Goal: Task Accomplishment & Management: Manage account settings

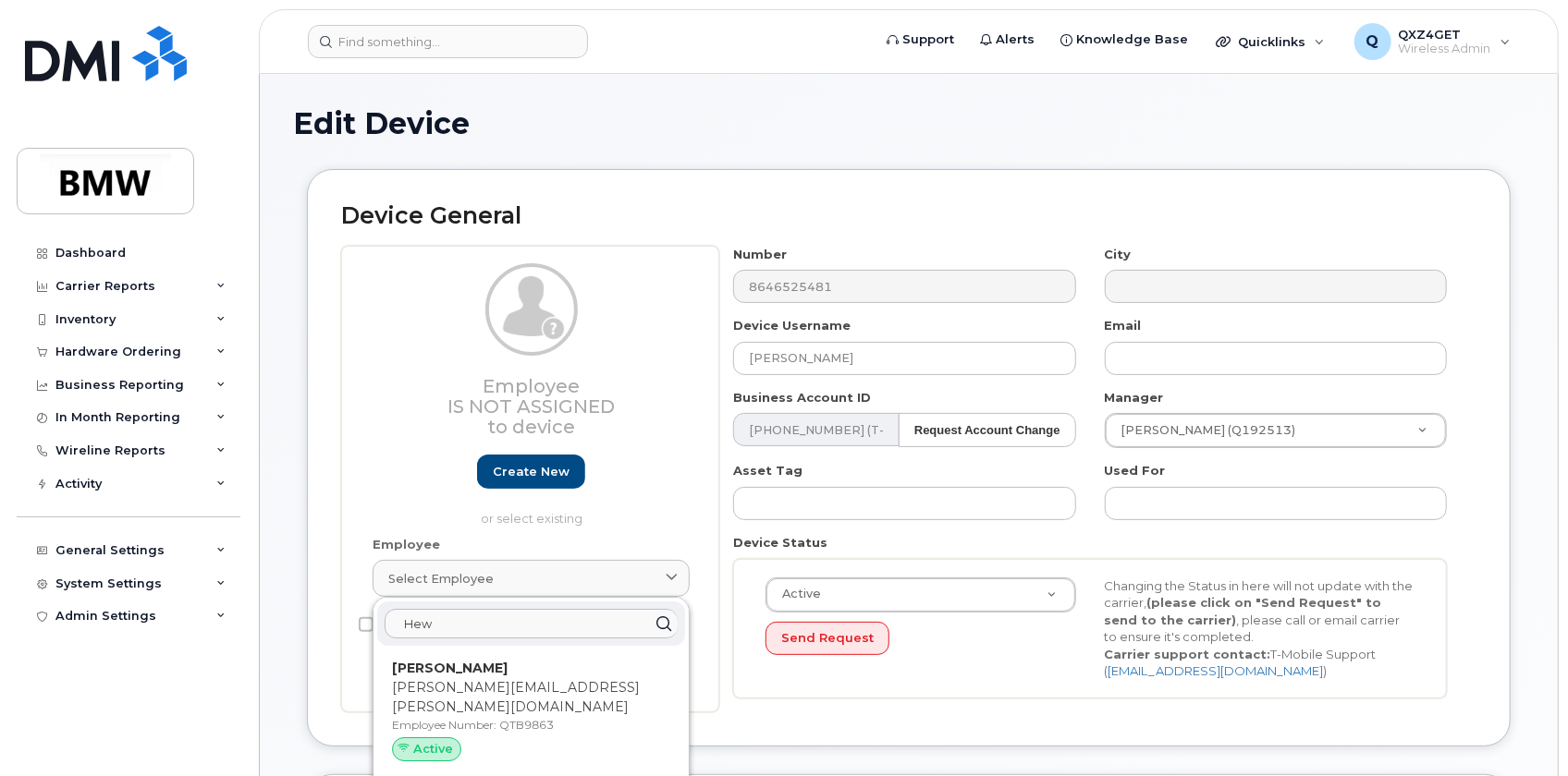
click at [444, 613] on input "Hew" at bounding box center [531, 623] width 293 height 29
drag, startPoint x: 443, startPoint y: 613, endPoint x: 368, endPoint y: 612, distance: 75.0
click at [368, 612] on div "Employee Select employee Hew Brady Mathews brady.mathews@bmwfs.com Employee Num…" at bounding box center [531, 574] width 345 height 78
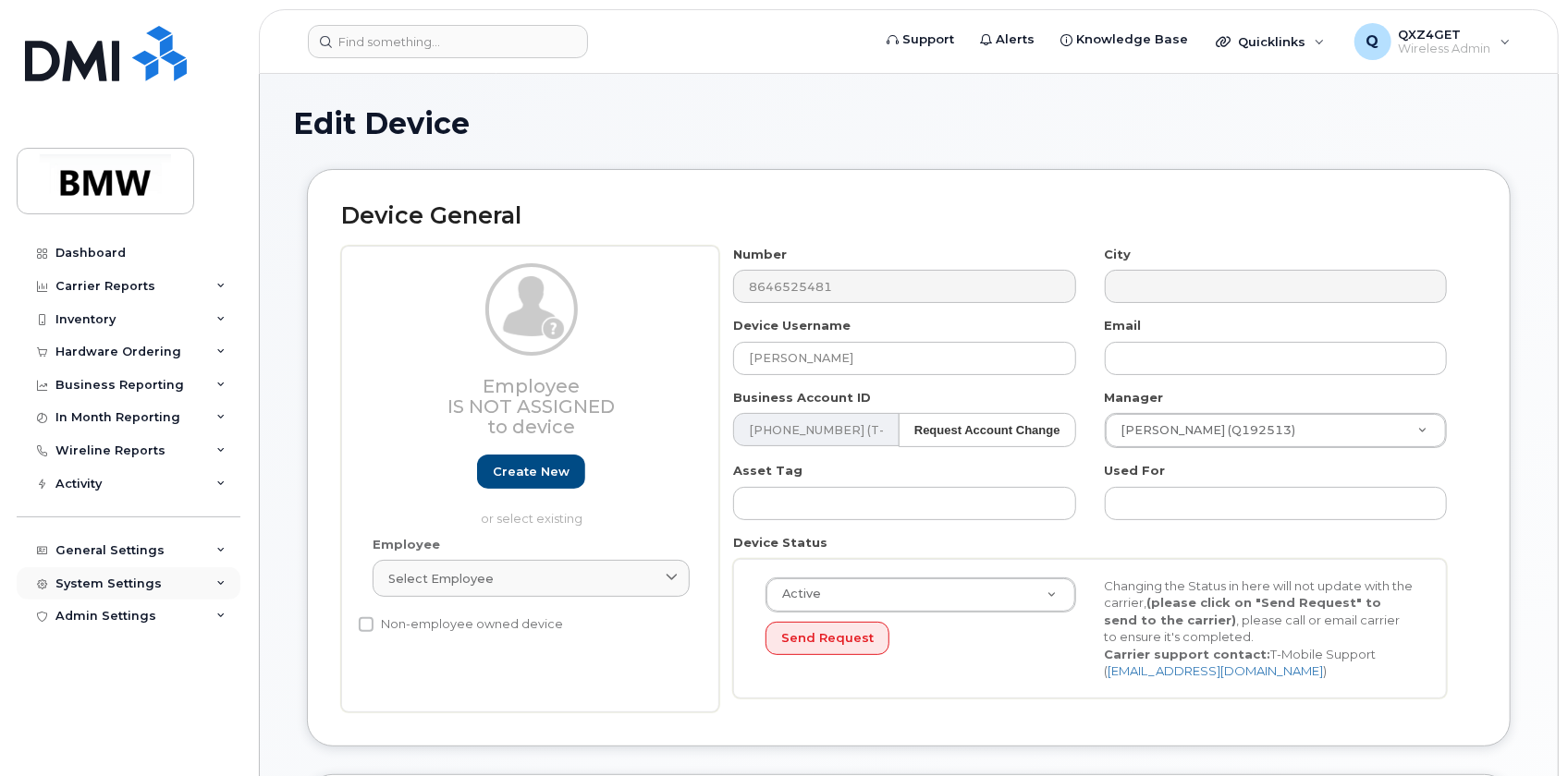
click at [119, 583] on div "System Settings" at bounding box center [108, 584] width 106 height 15
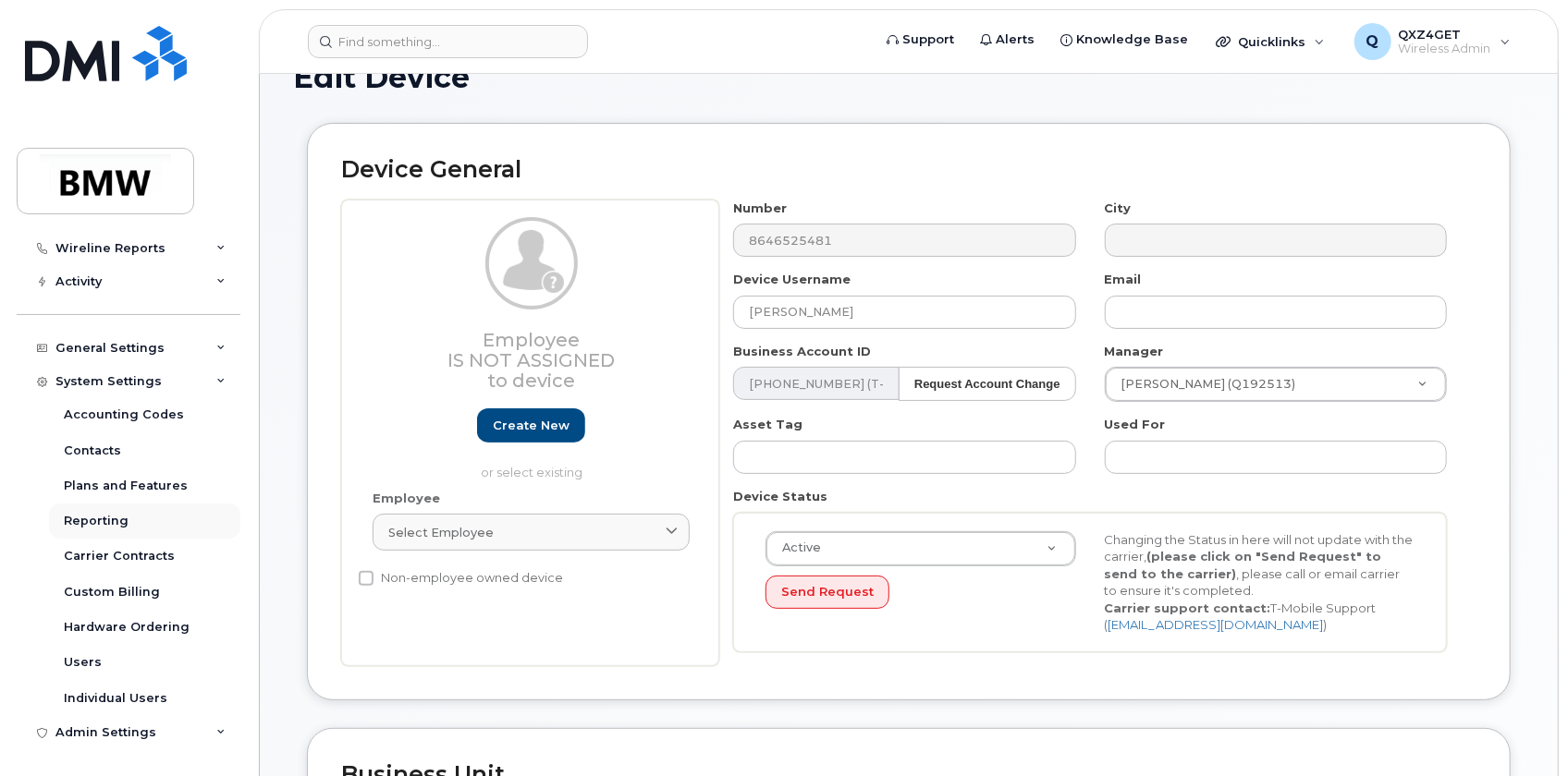
scroll to position [83, 0]
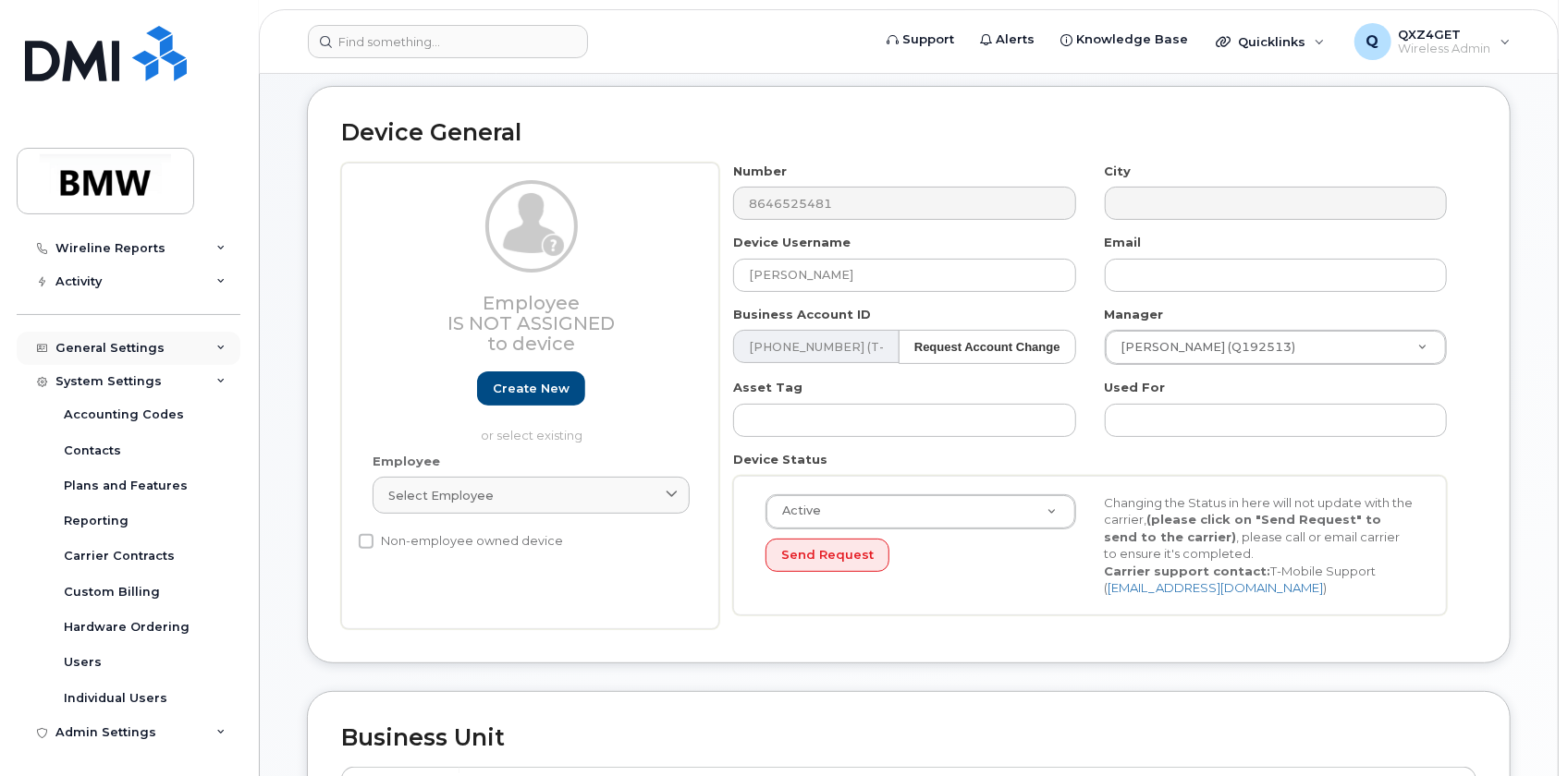
click at [126, 341] on div "General Settings" at bounding box center [110, 348] width 109 height 15
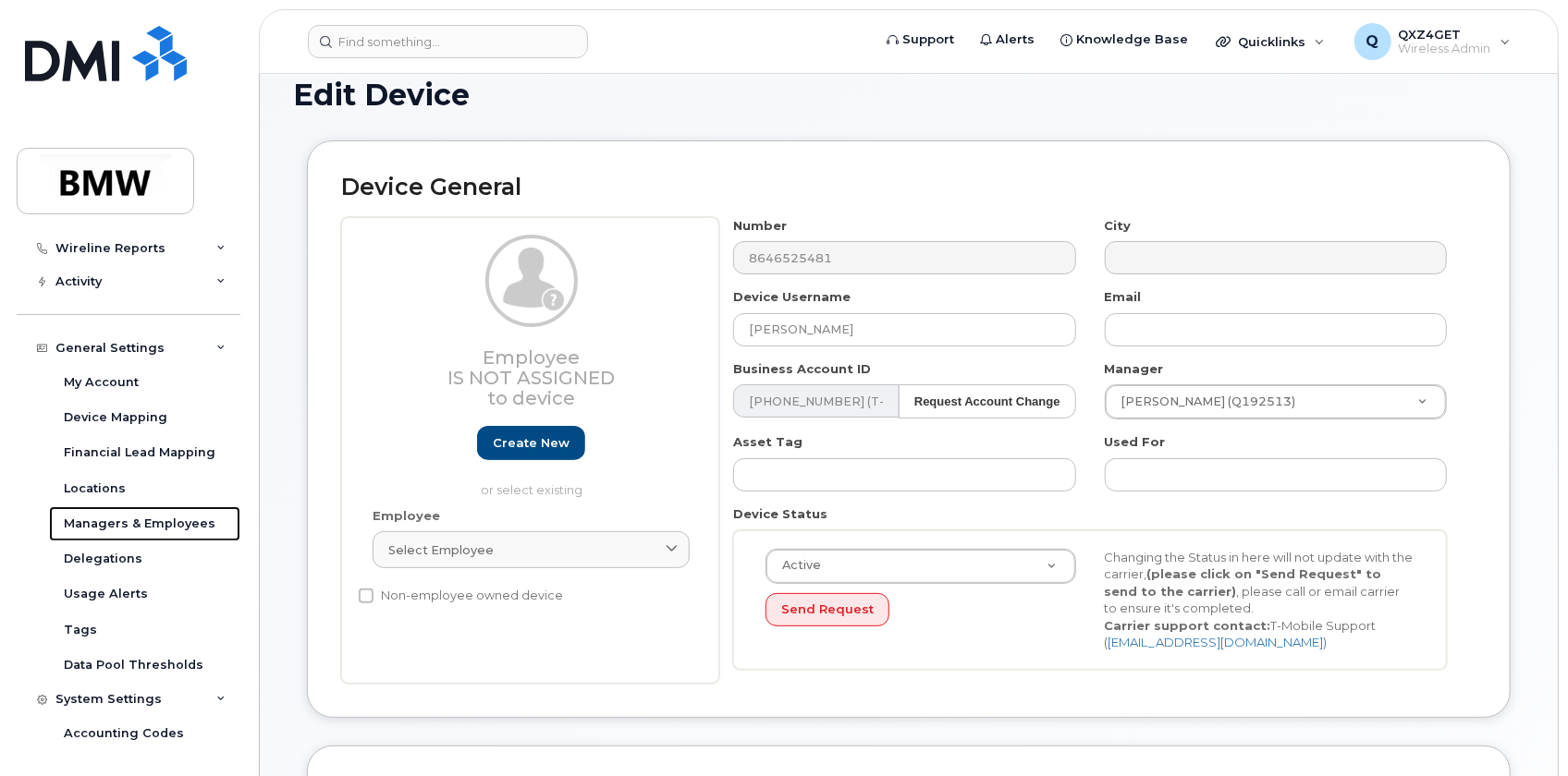
scroll to position [0, 0]
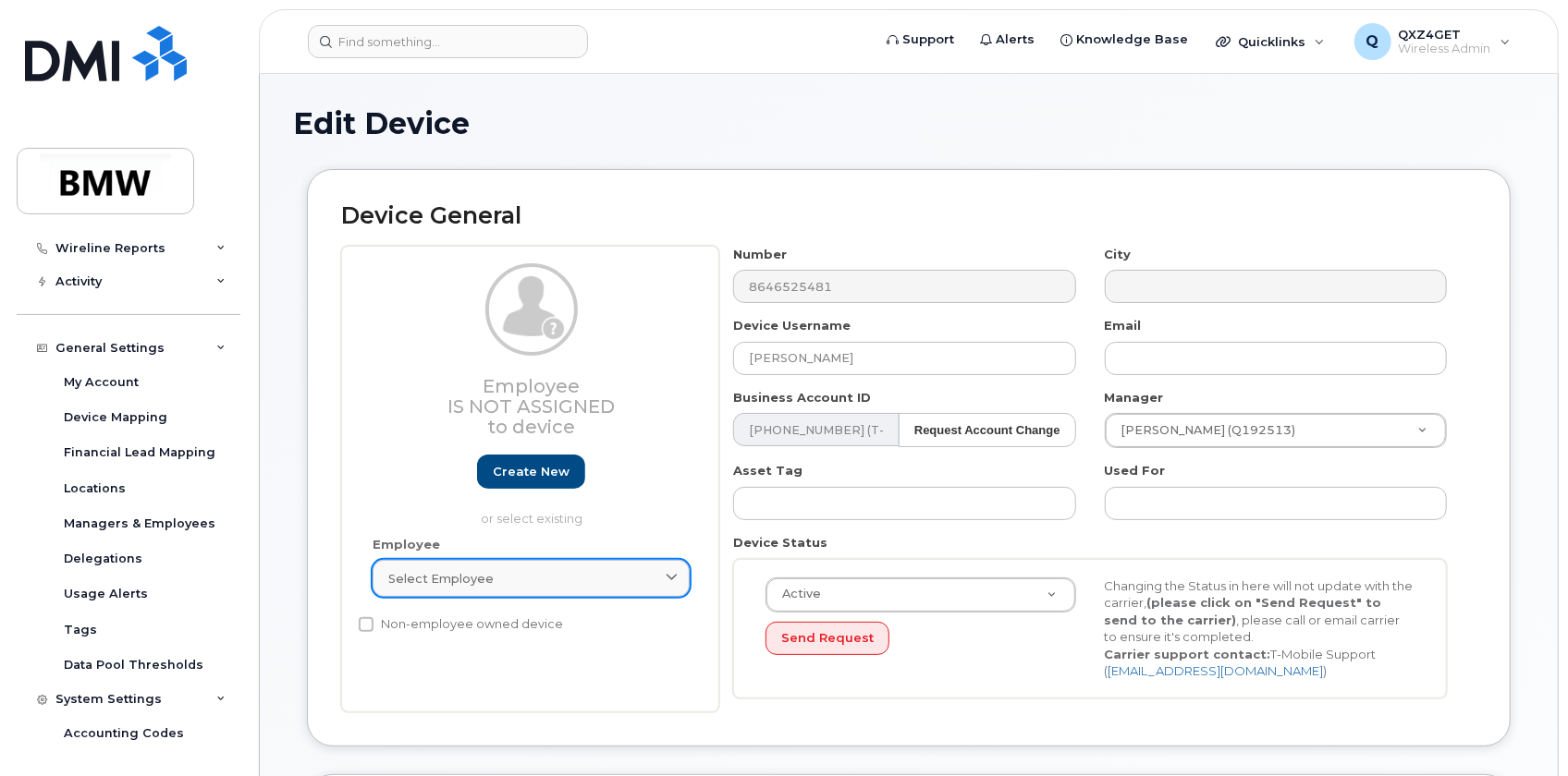
click at [487, 572] on span "Select employee" at bounding box center [441, 578] width 106 height 18
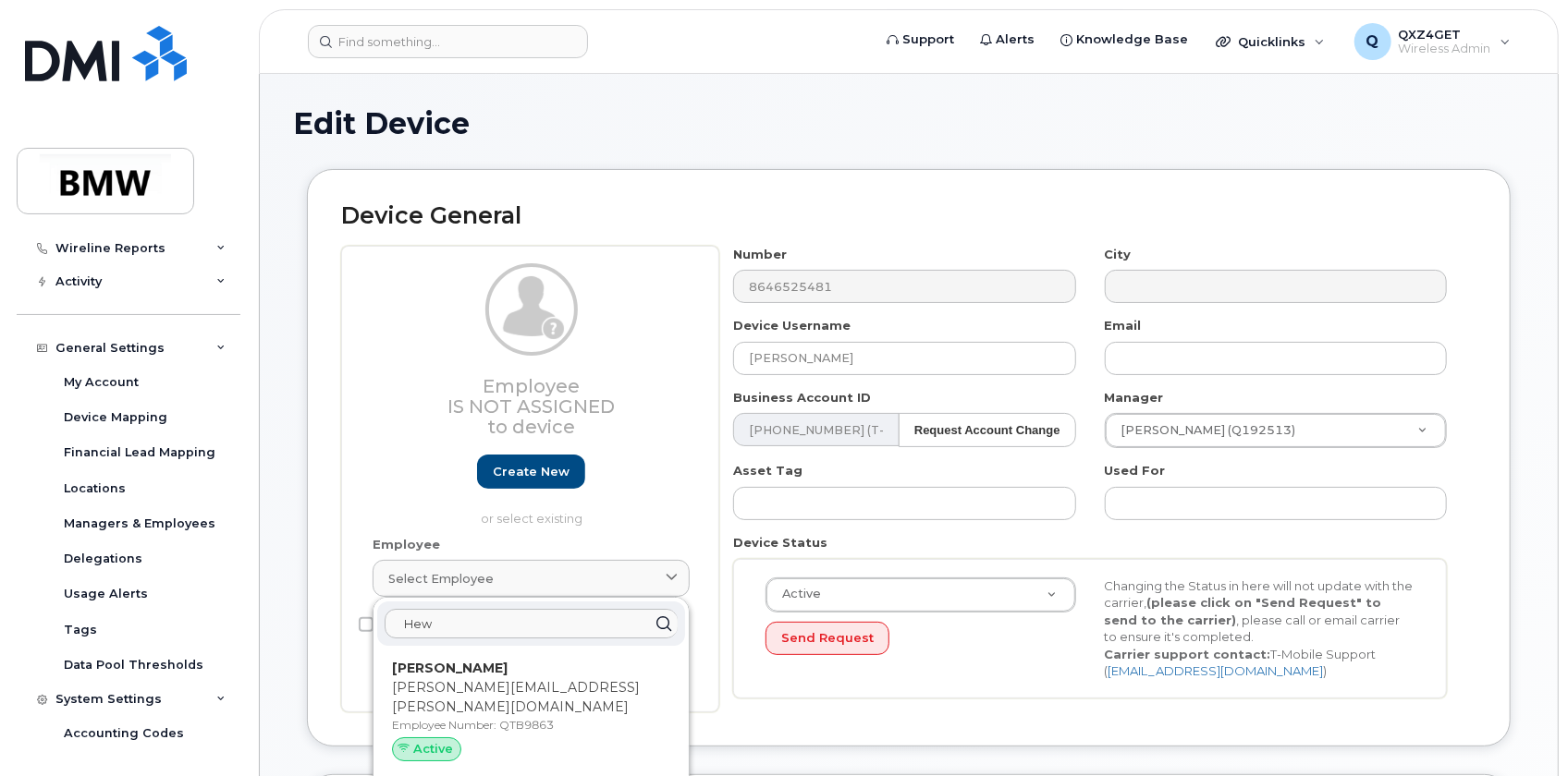
click at [444, 622] on input "Hew" at bounding box center [531, 623] width 293 height 29
drag, startPoint x: 441, startPoint y: 622, endPoint x: 330, endPoint y: 606, distance: 112.1
click at [369, 617] on div "Employee Is not assigned to device Create new or select existing Employee Selec…" at bounding box center [530, 478] width 378 height 466
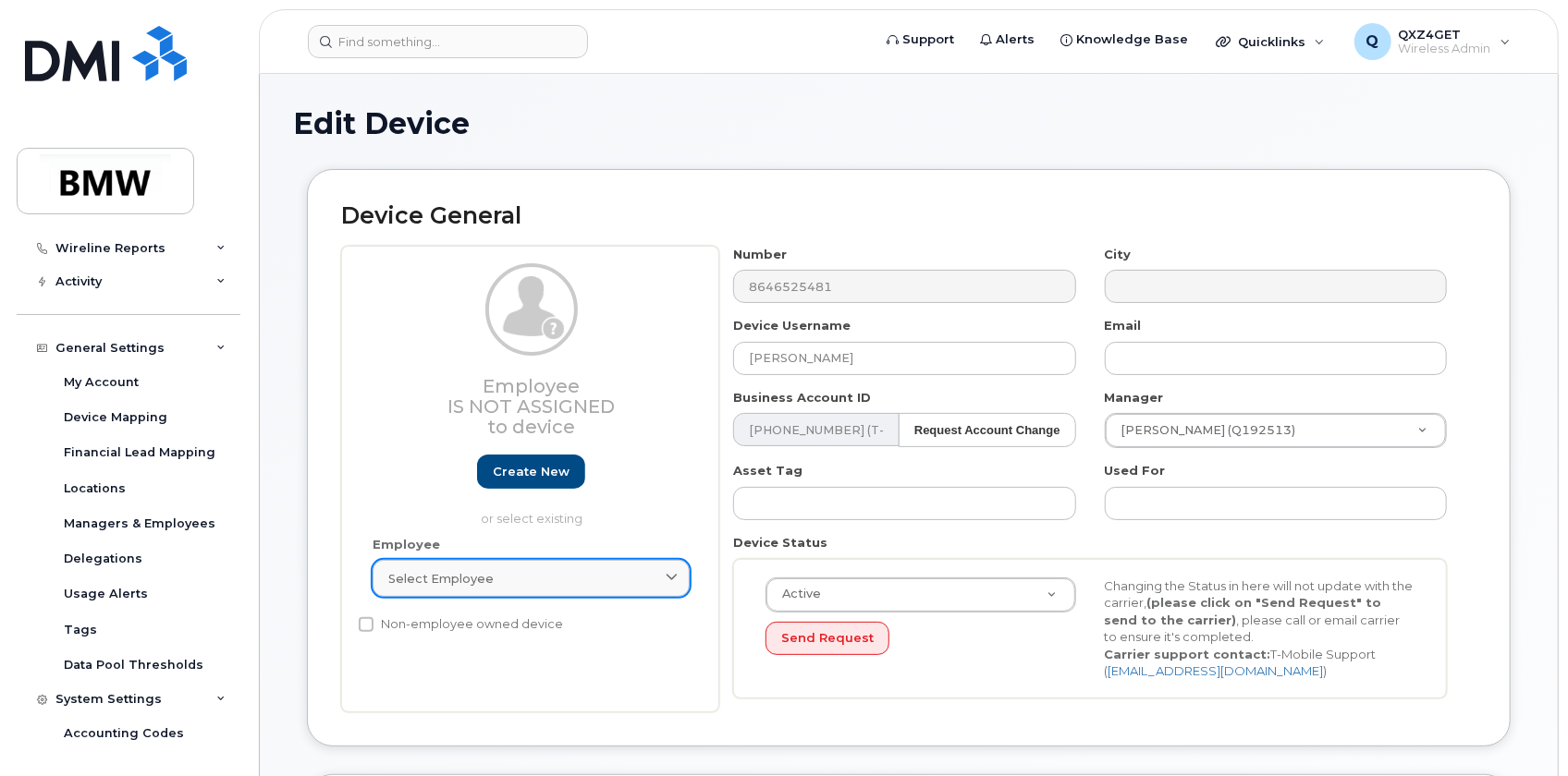
click at [488, 574] on div "Select employee" at bounding box center [531, 578] width 286 height 18
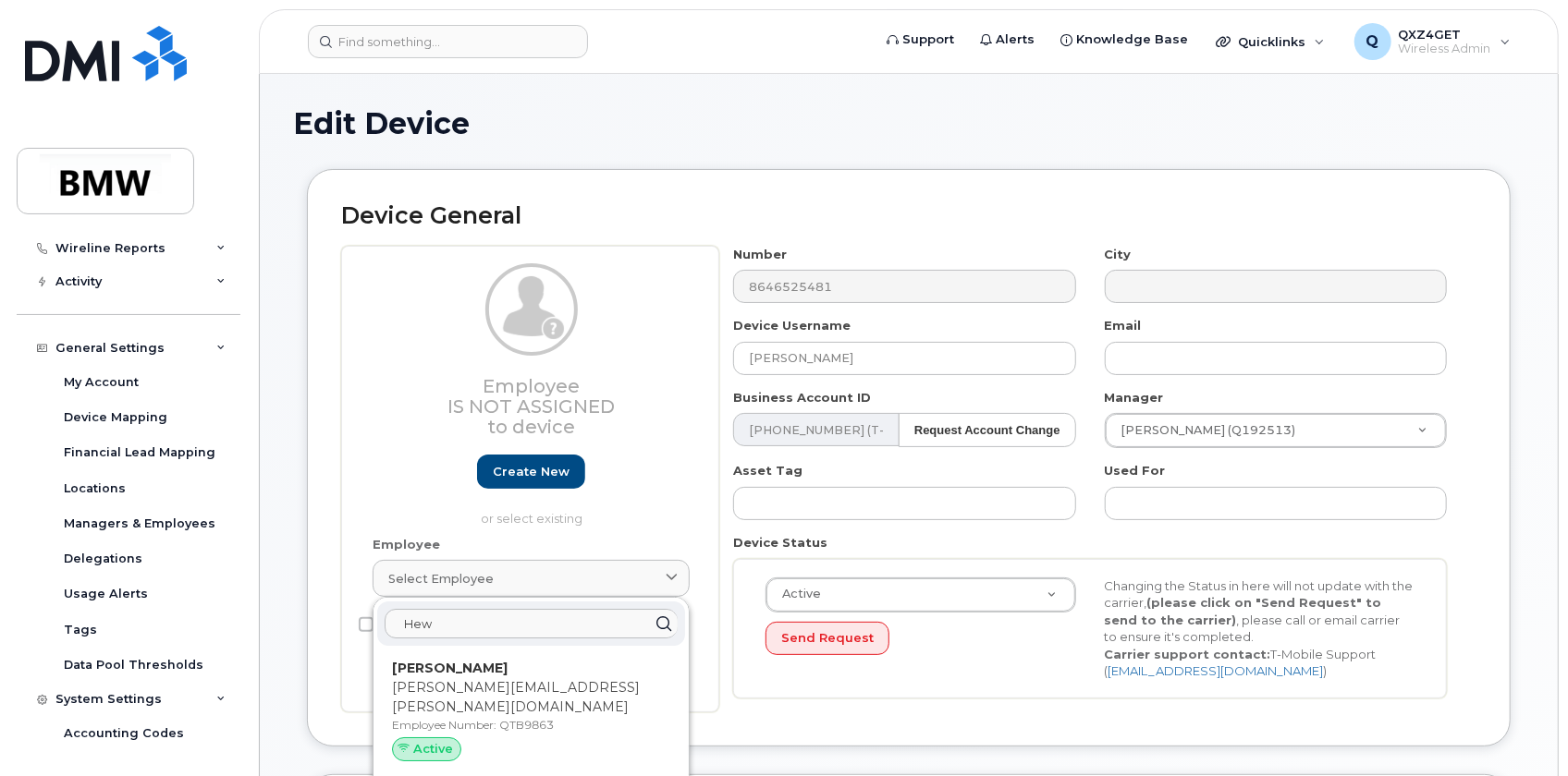
drag, startPoint x: 488, startPoint y: 574, endPoint x: 435, endPoint y: 622, distance: 71.5
click at [435, 622] on input "Hew" at bounding box center [531, 623] width 293 height 29
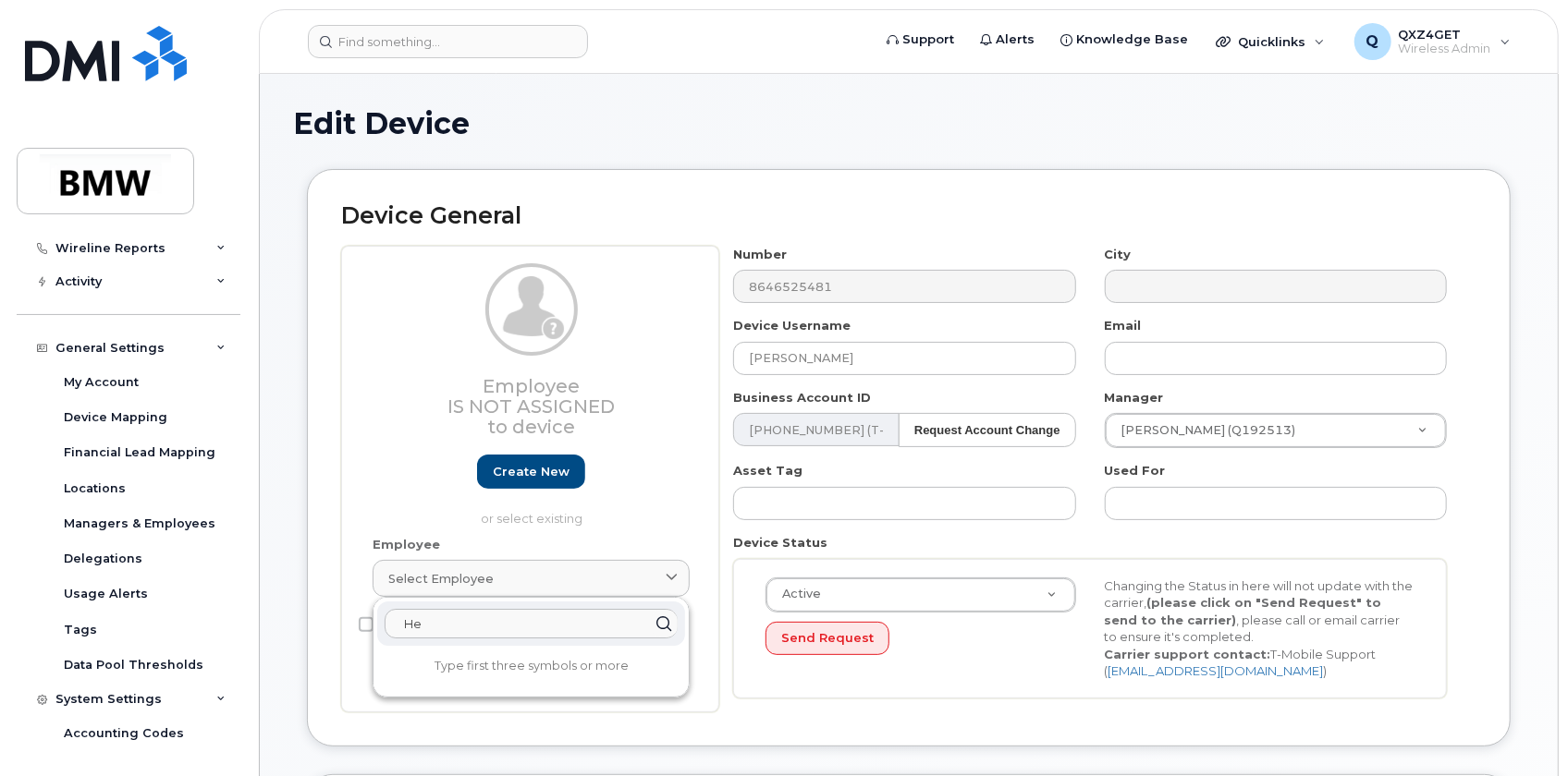
type input "H"
paste input "Q176413"
type input "Q176413"
click at [399, 617] on input "Q176413" at bounding box center [531, 623] width 293 height 29
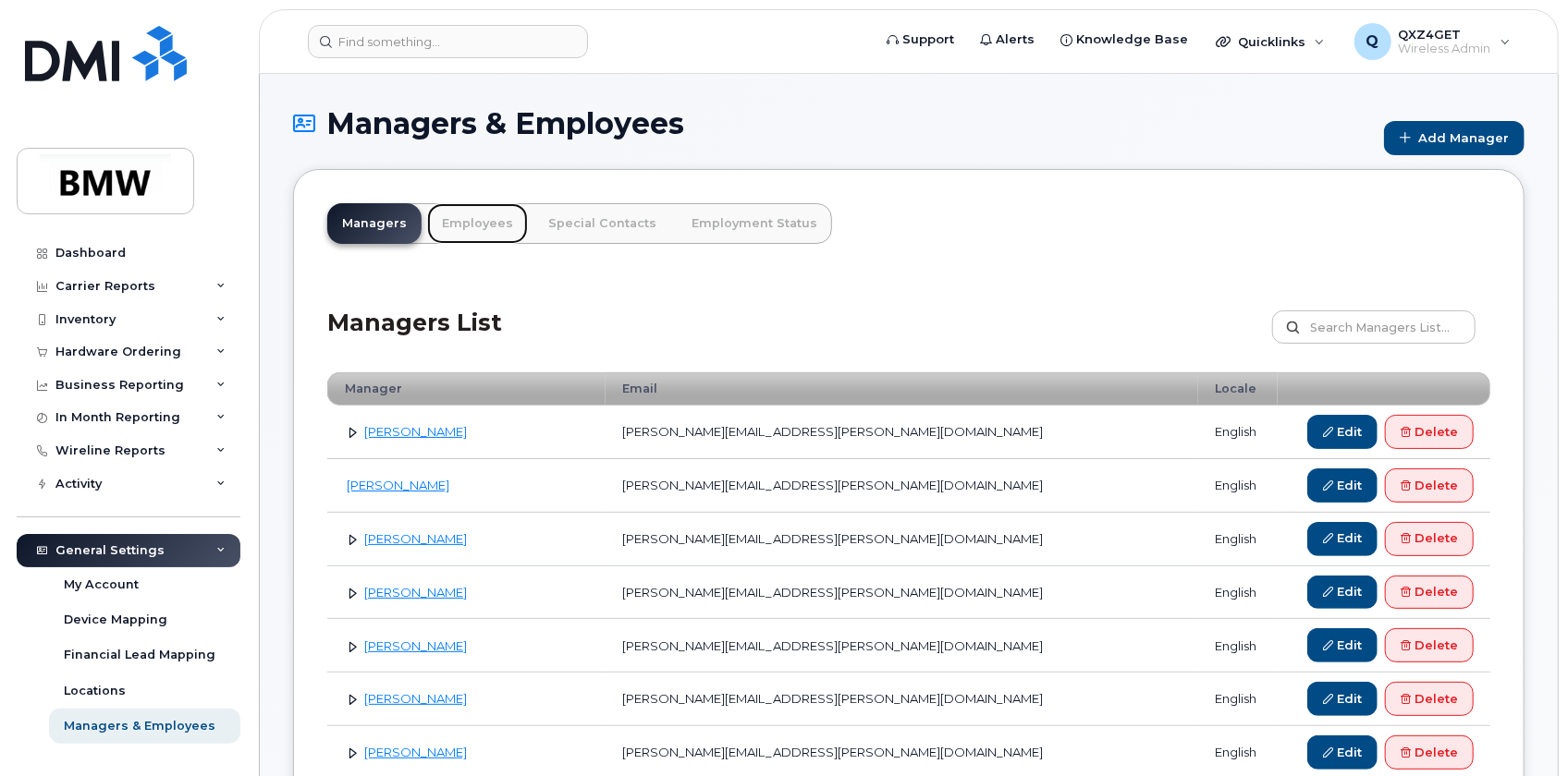
click at [472, 220] on link "Employees" at bounding box center [477, 223] width 101 height 40
click at [450, 220] on link "Employees" at bounding box center [477, 223] width 101 height 40
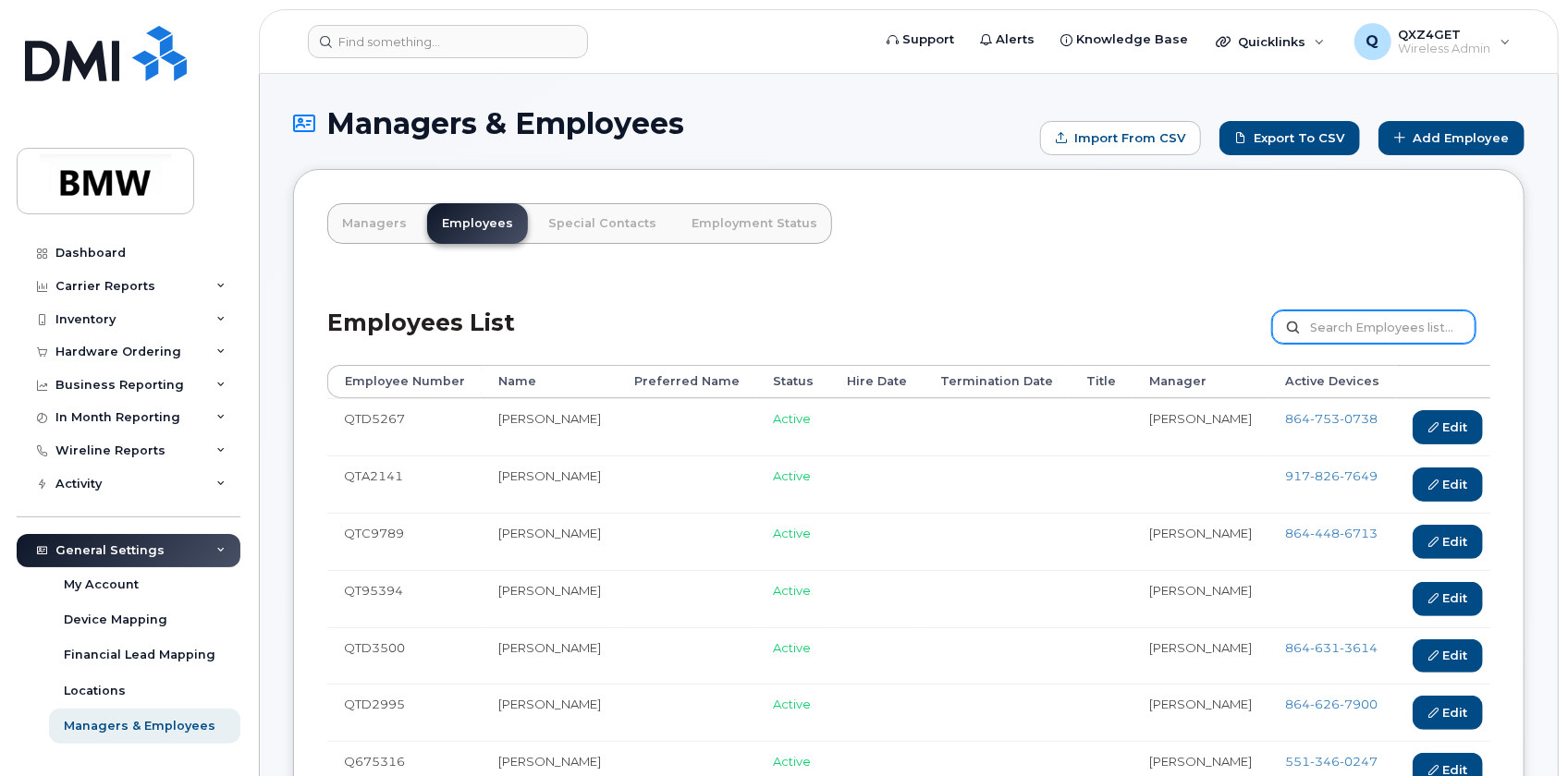
click at [1341, 322] on input "text" at bounding box center [1374, 327] width 204 height 33
click at [1445, 129] on link "Add Employee" at bounding box center [1451, 138] width 146 height 34
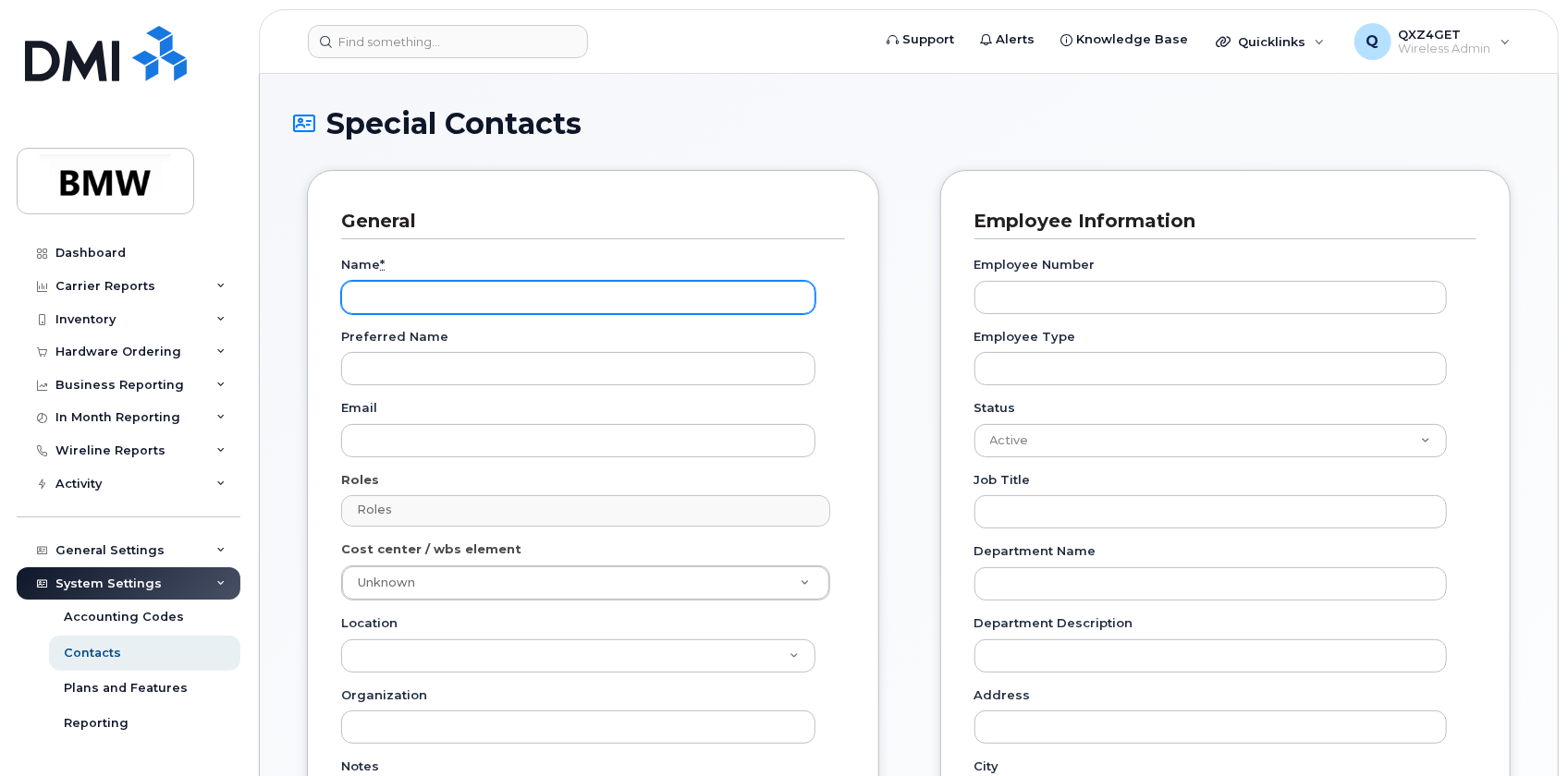
click at [396, 290] on input "Name *" at bounding box center [578, 297] width 474 height 33
paste input "Andreas Hewelt"
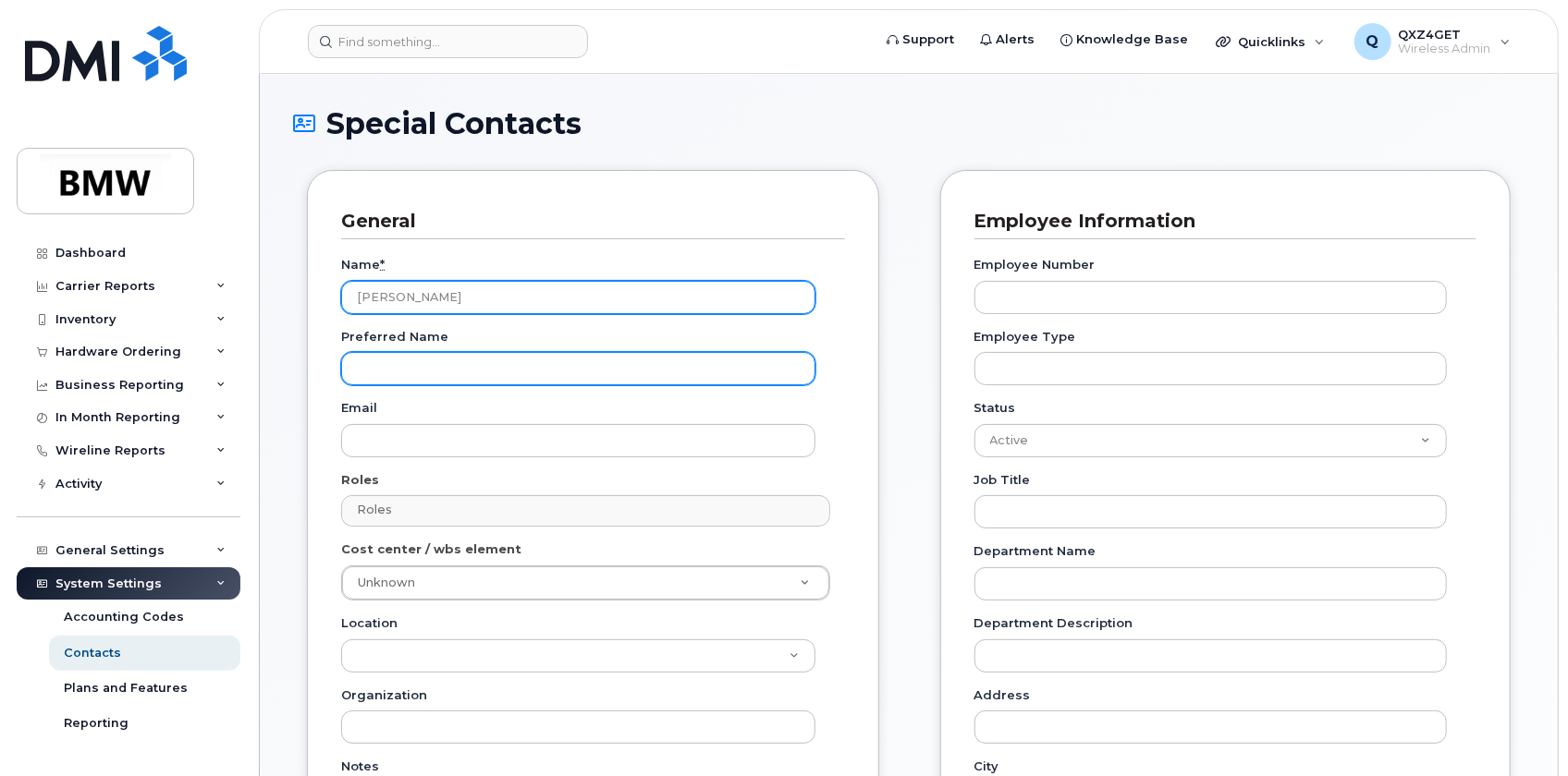
type input "Andreas Hewelt"
click at [387, 371] on input "Preferred Name" at bounding box center [578, 368] width 474 height 33
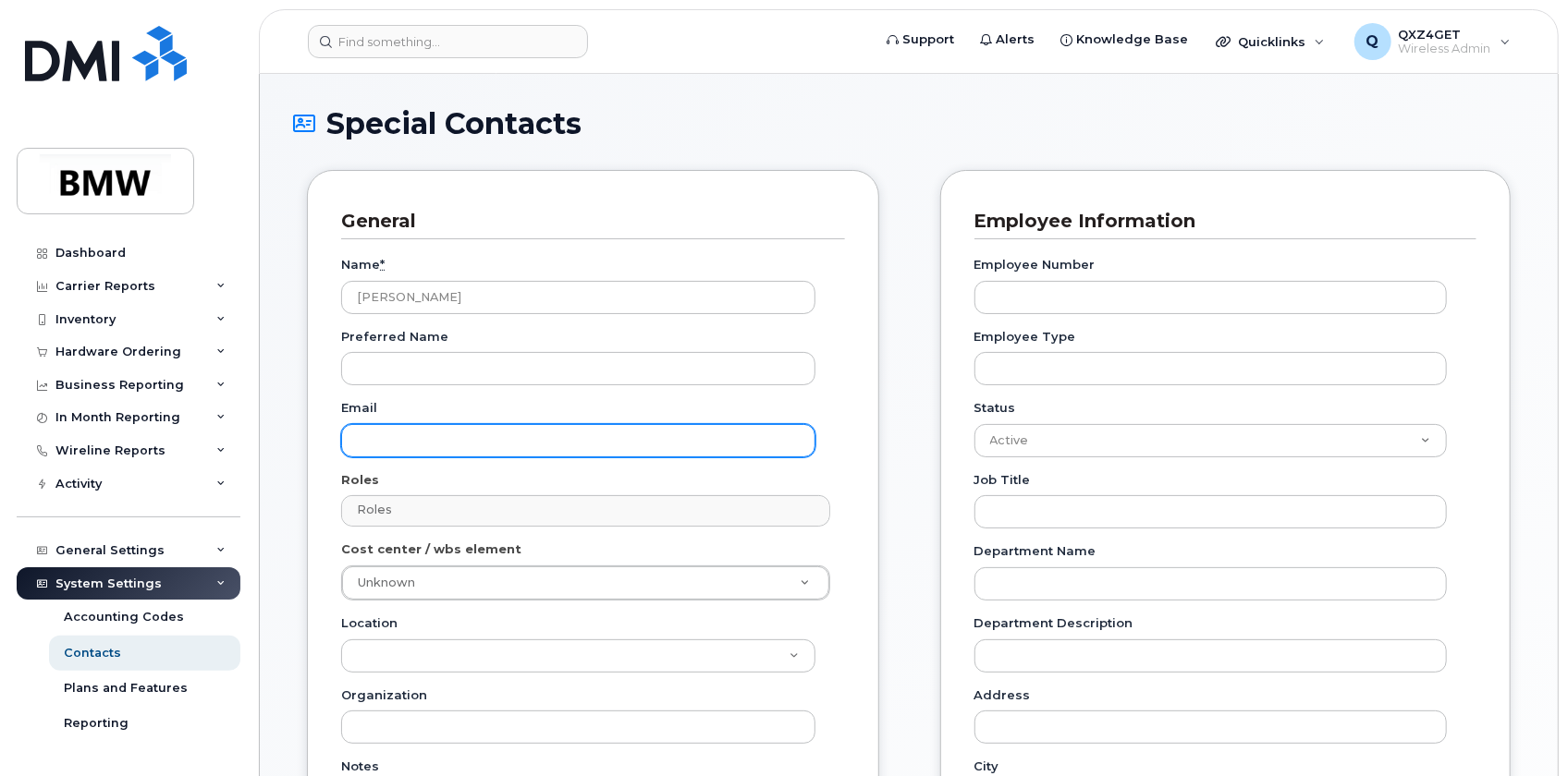
click at [365, 431] on input "Email" at bounding box center [578, 440] width 474 height 33
click at [361, 433] on input "Email" at bounding box center [578, 440] width 474 height 33
paste input "andreas.hewelt@bmw.de"
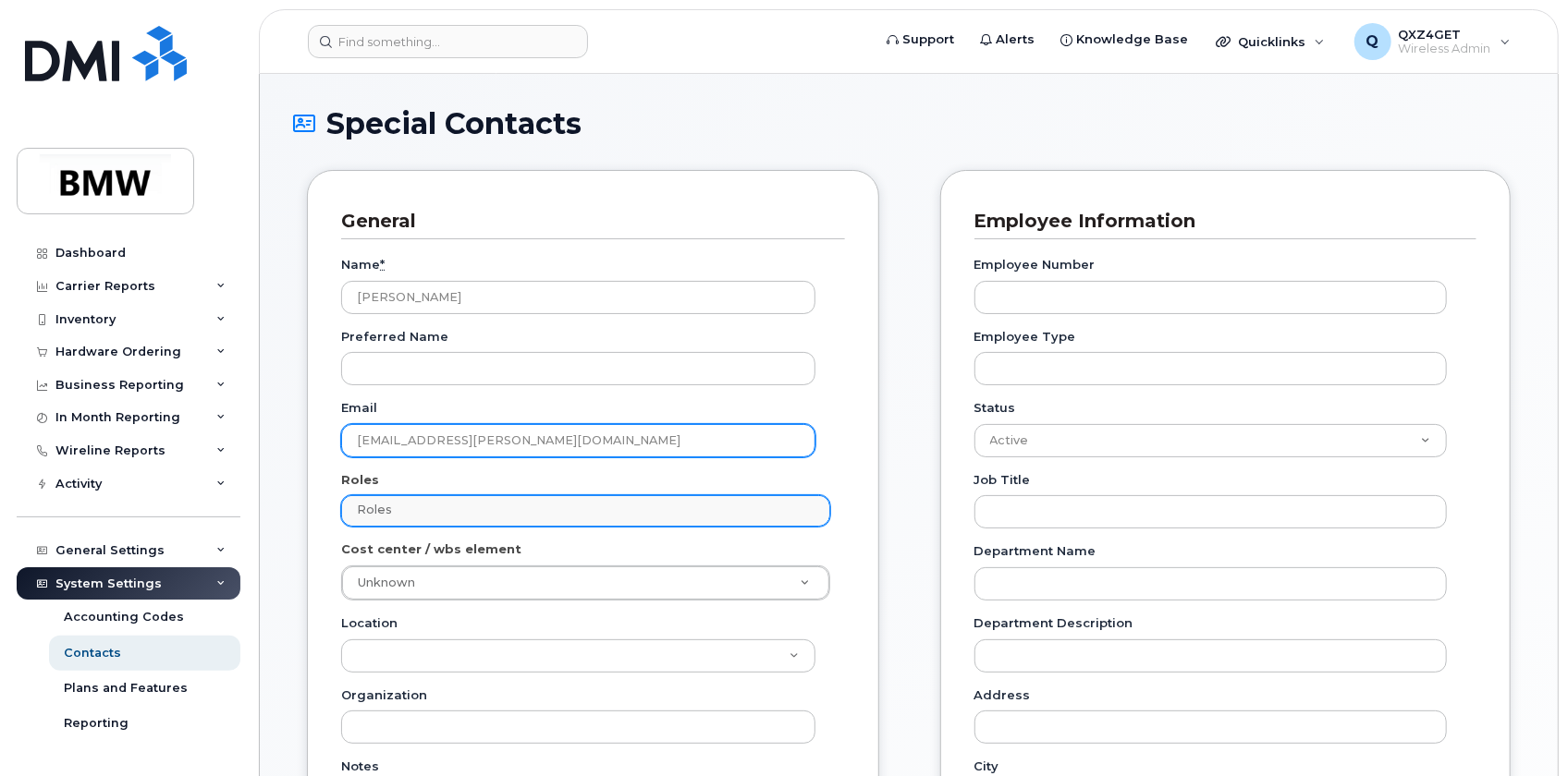
type input "andreas.hewelt@bmw.de"
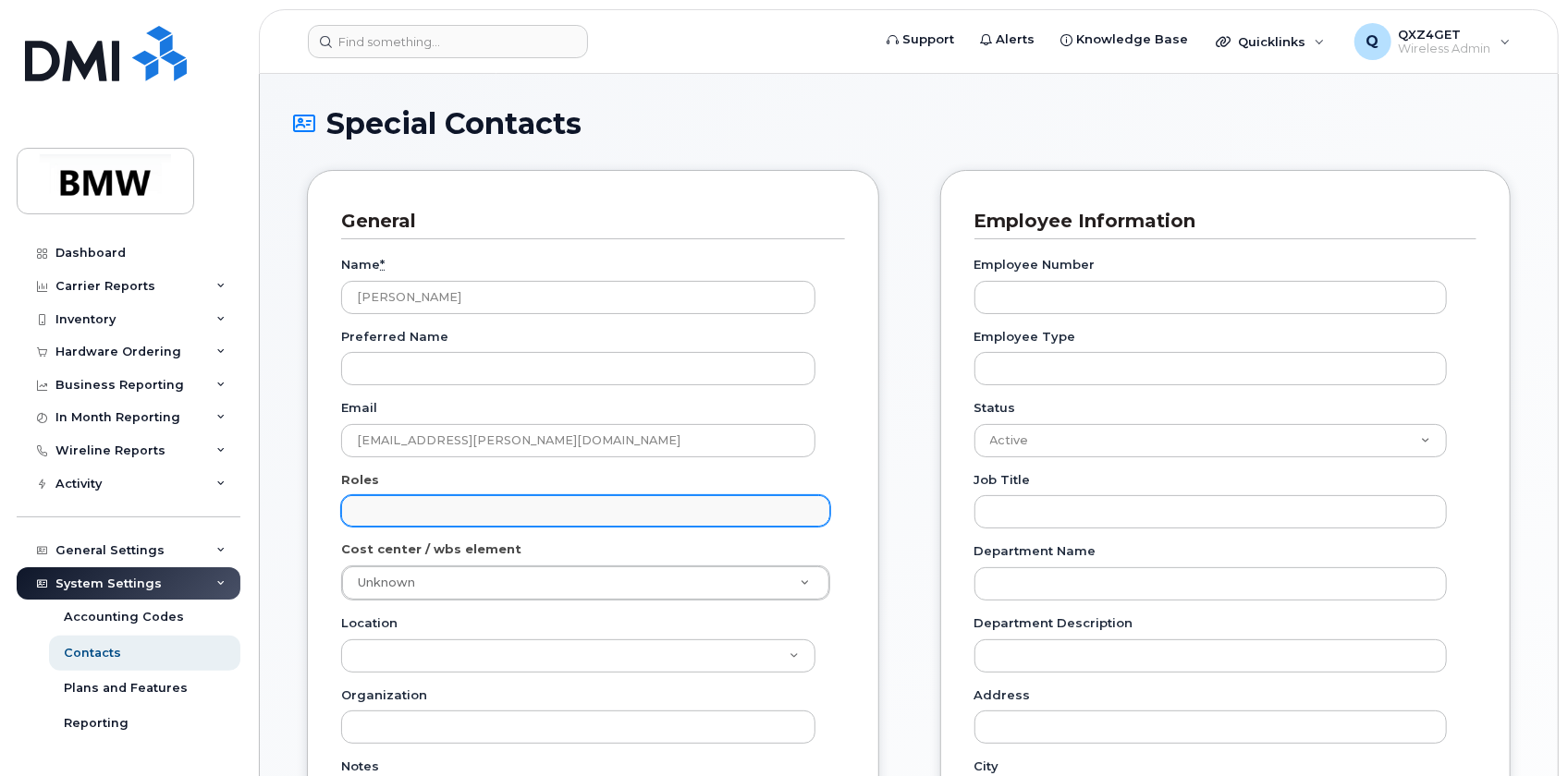
click at [416, 508] on input "text" at bounding box center [588, 509] width 472 height 25
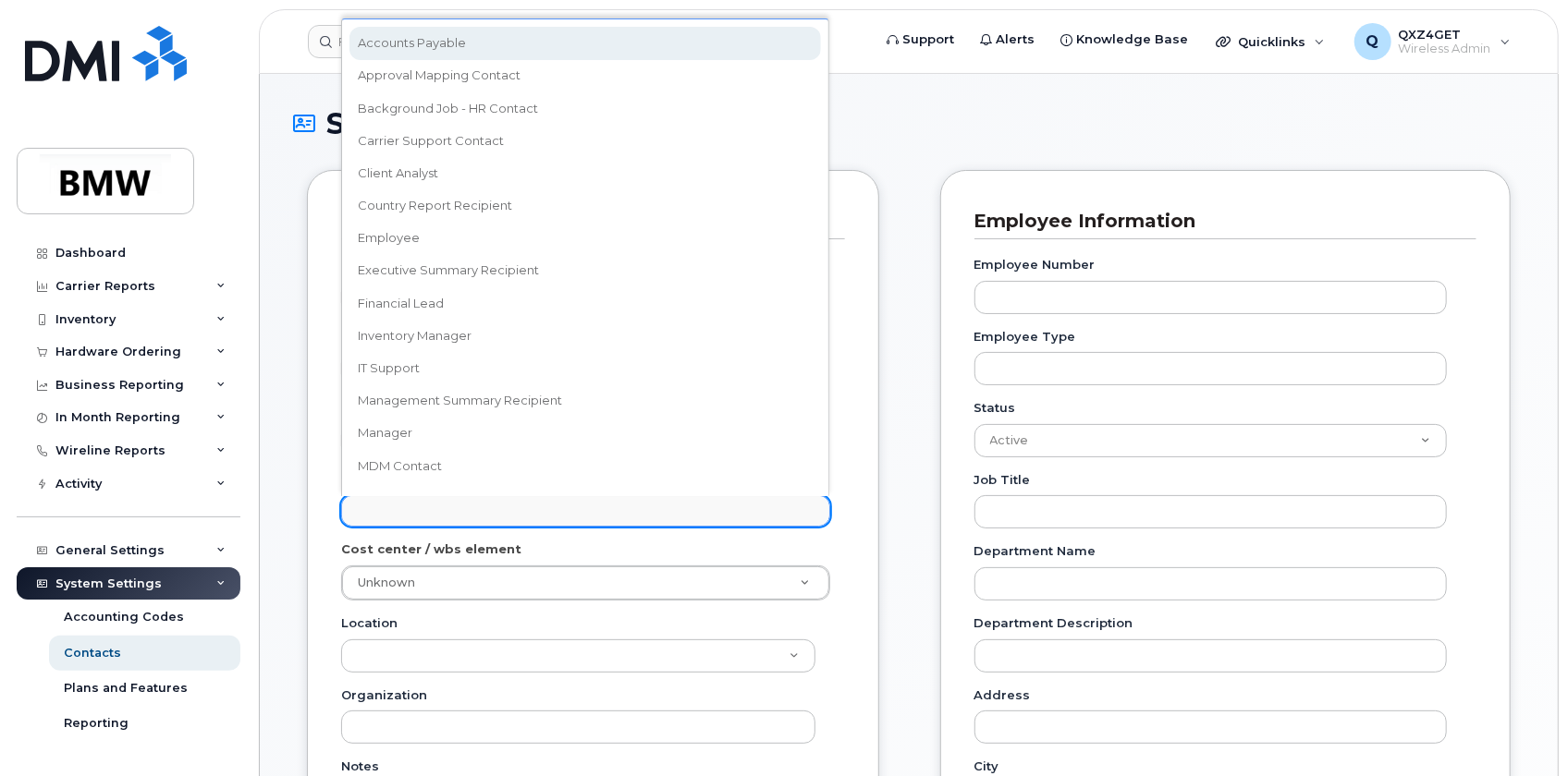
scroll to position [11, 0]
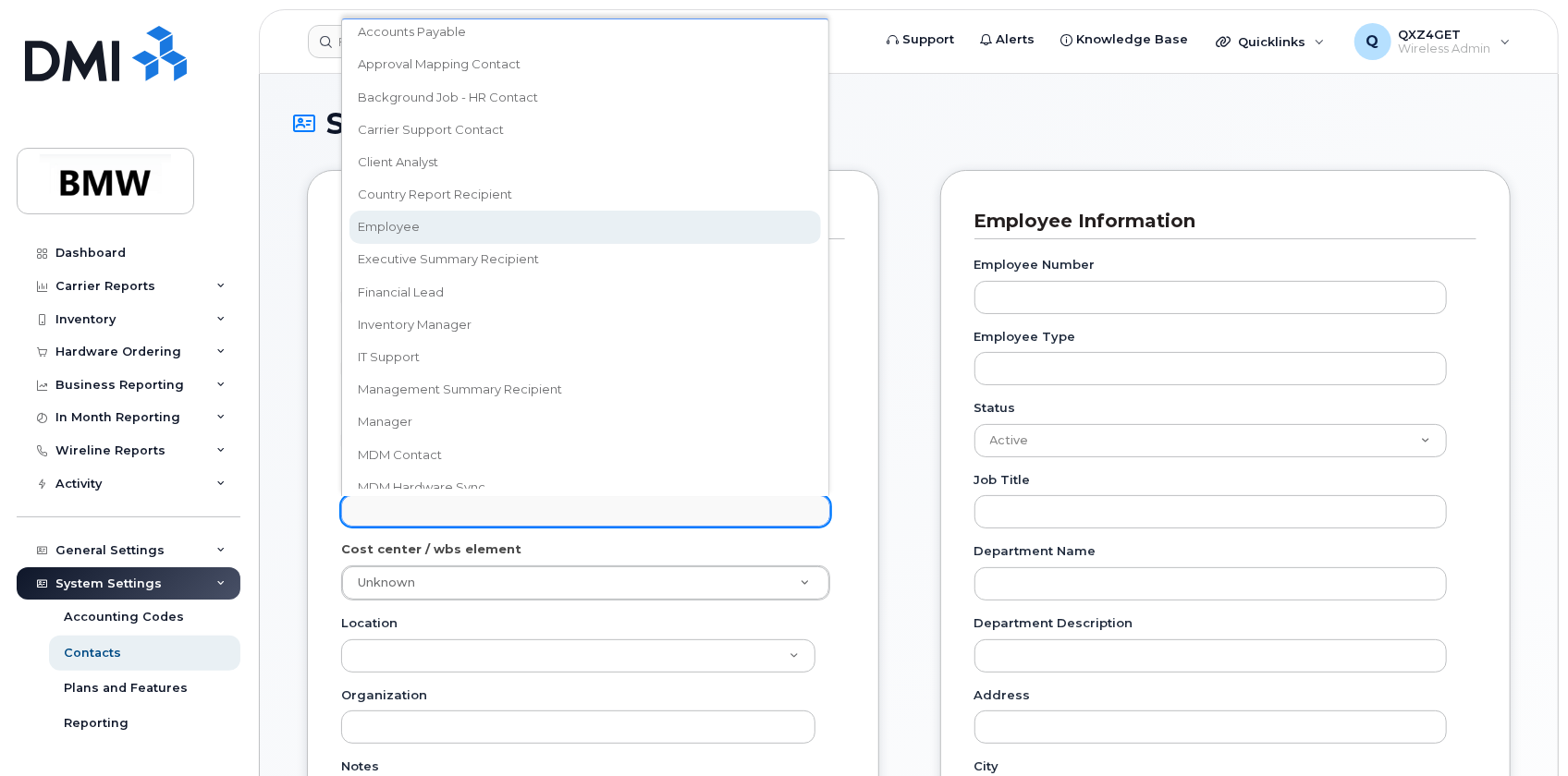
select select "16"
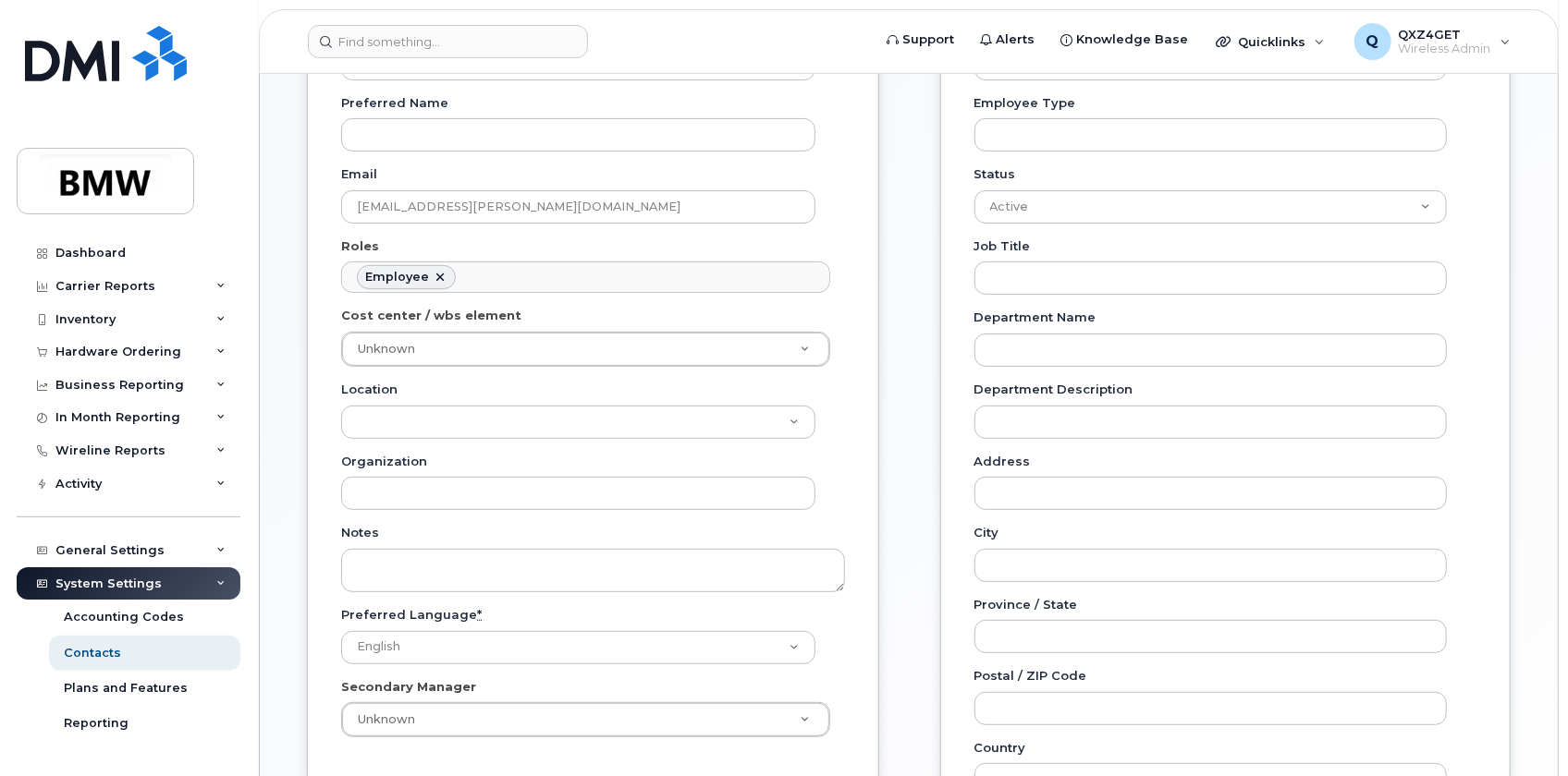
scroll to position [251, 0]
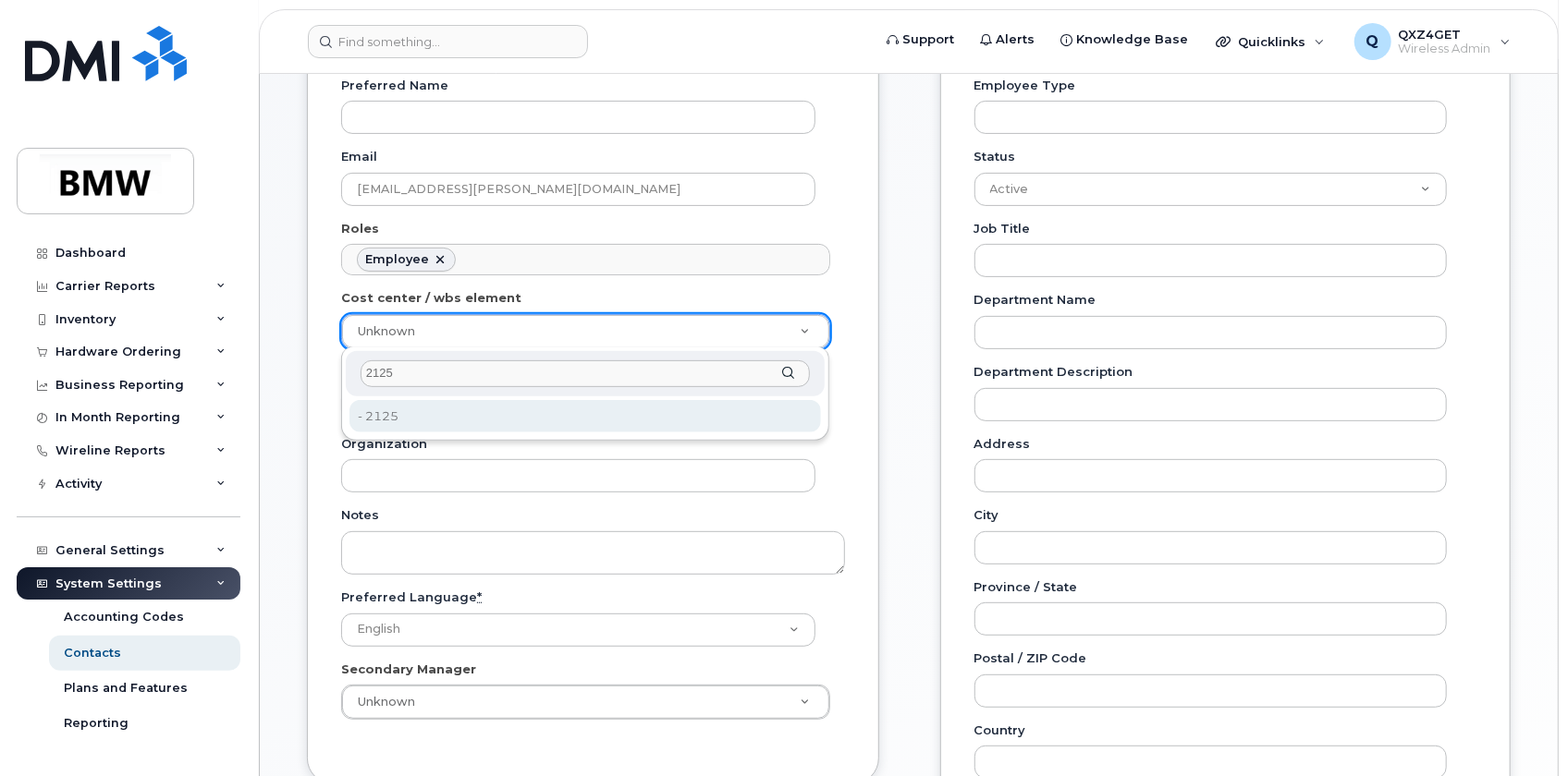
type input "2125"
type input "14966842"
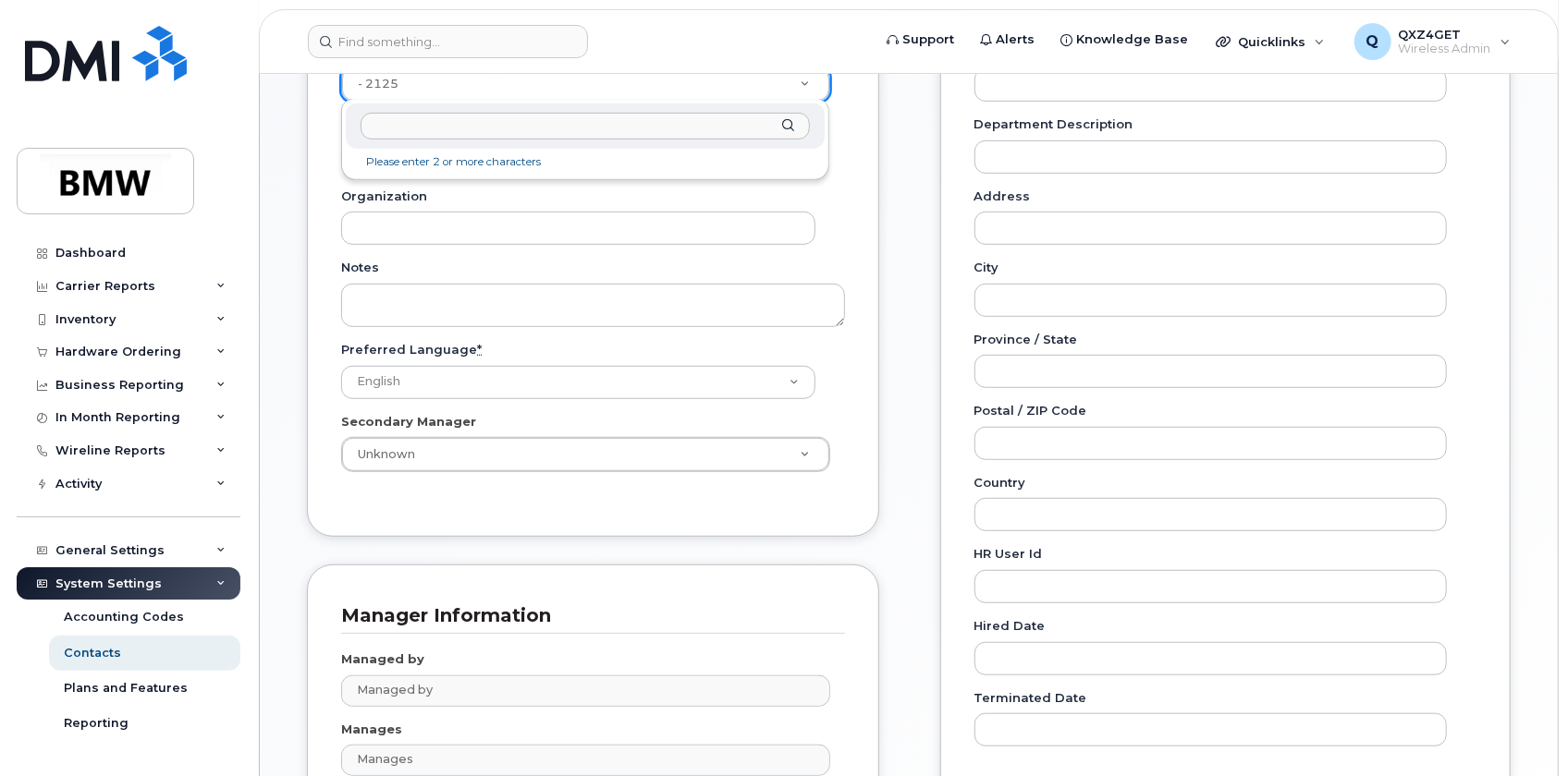
scroll to position [504, 0]
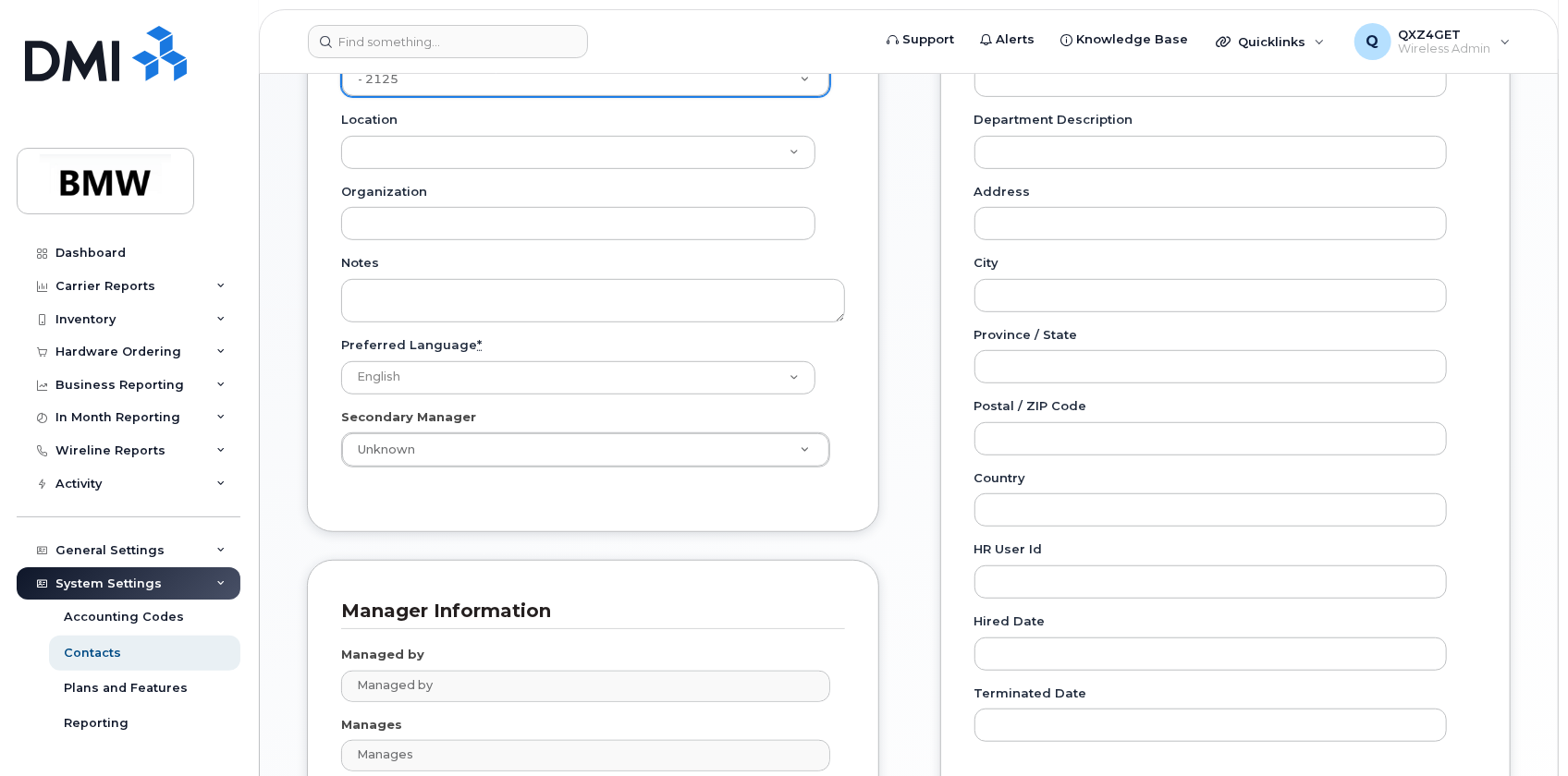
type input "h"
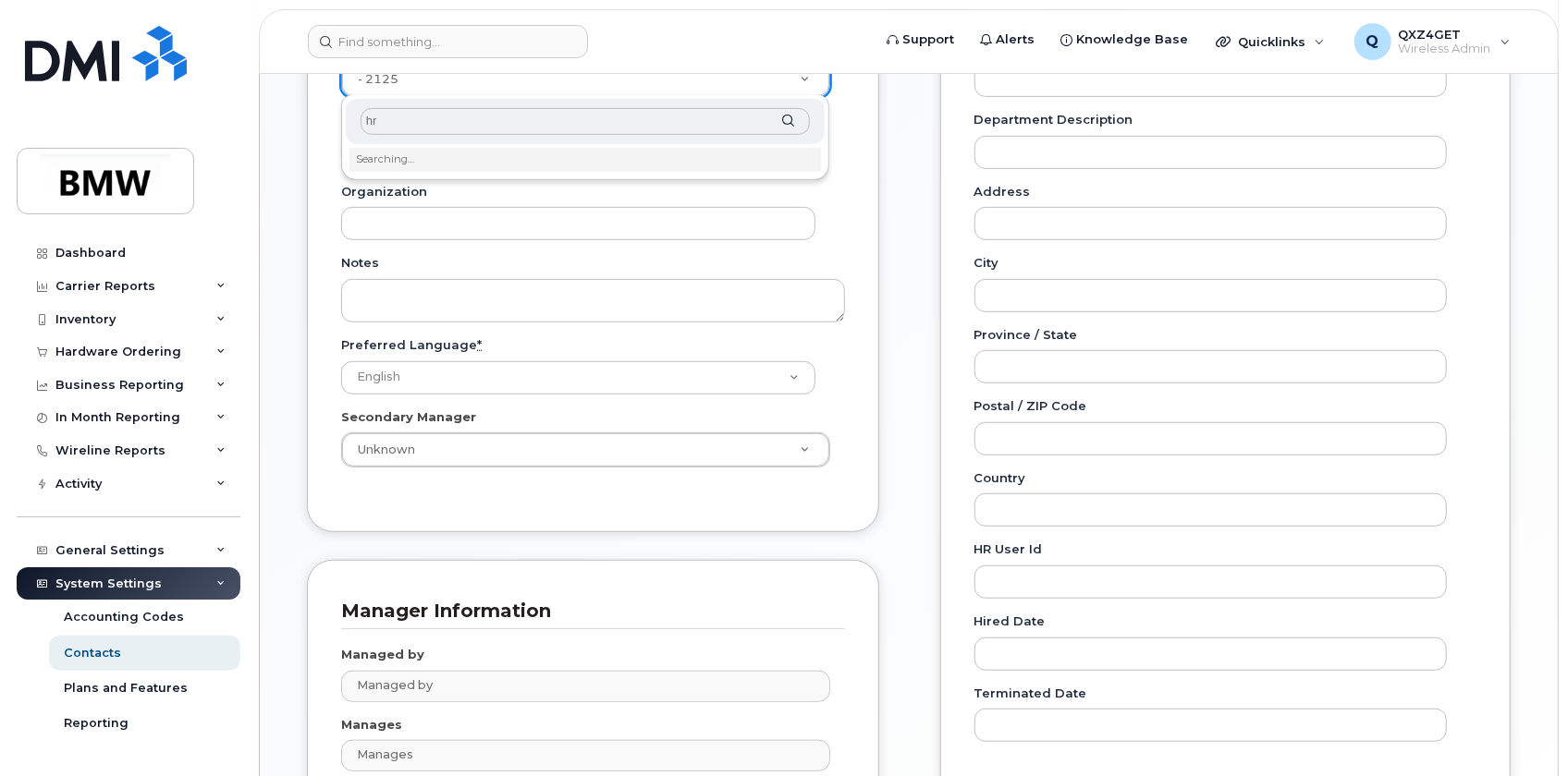
type input "h"
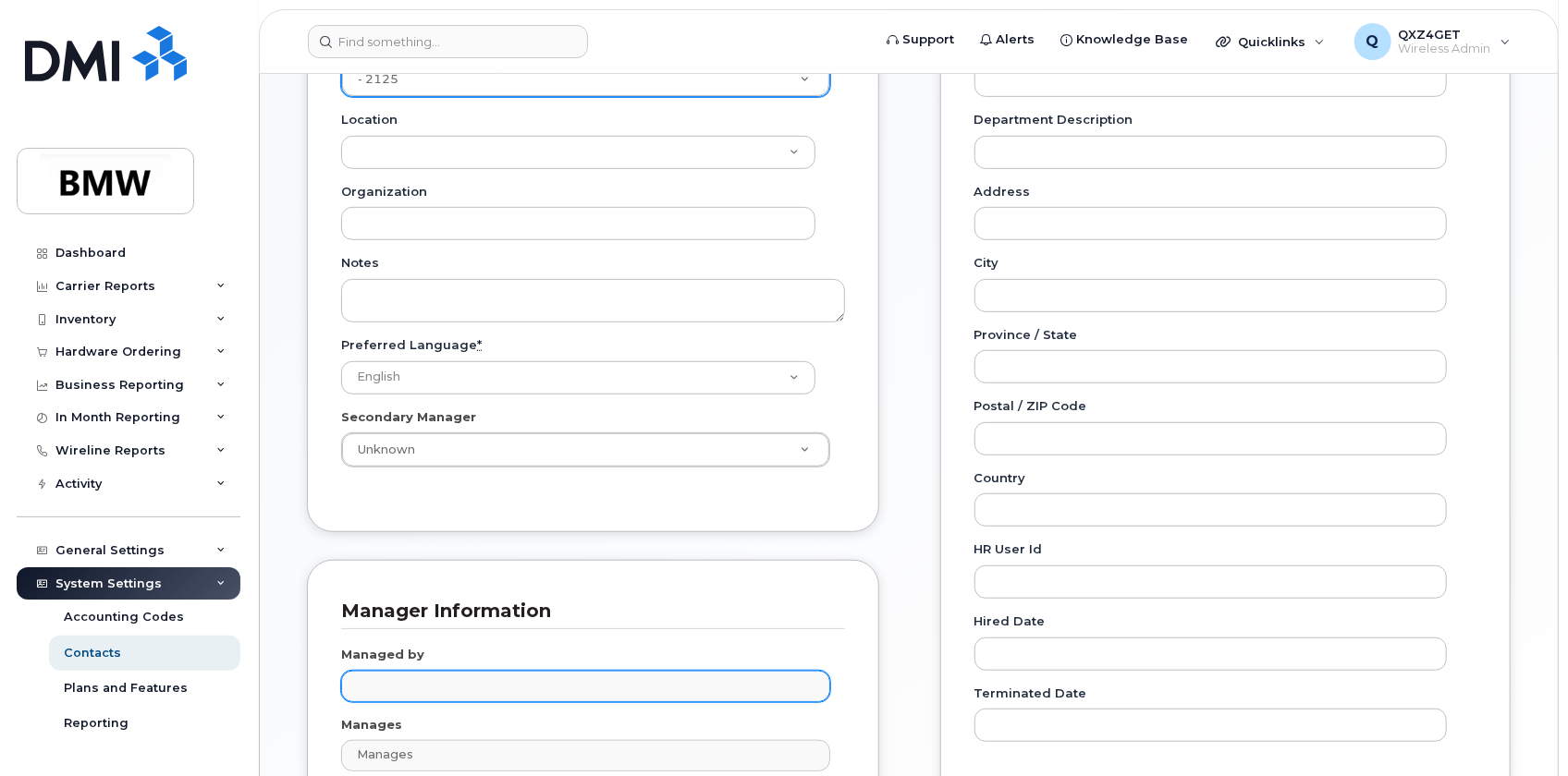
click at [462, 684] on input "text" at bounding box center [588, 685] width 472 height 25
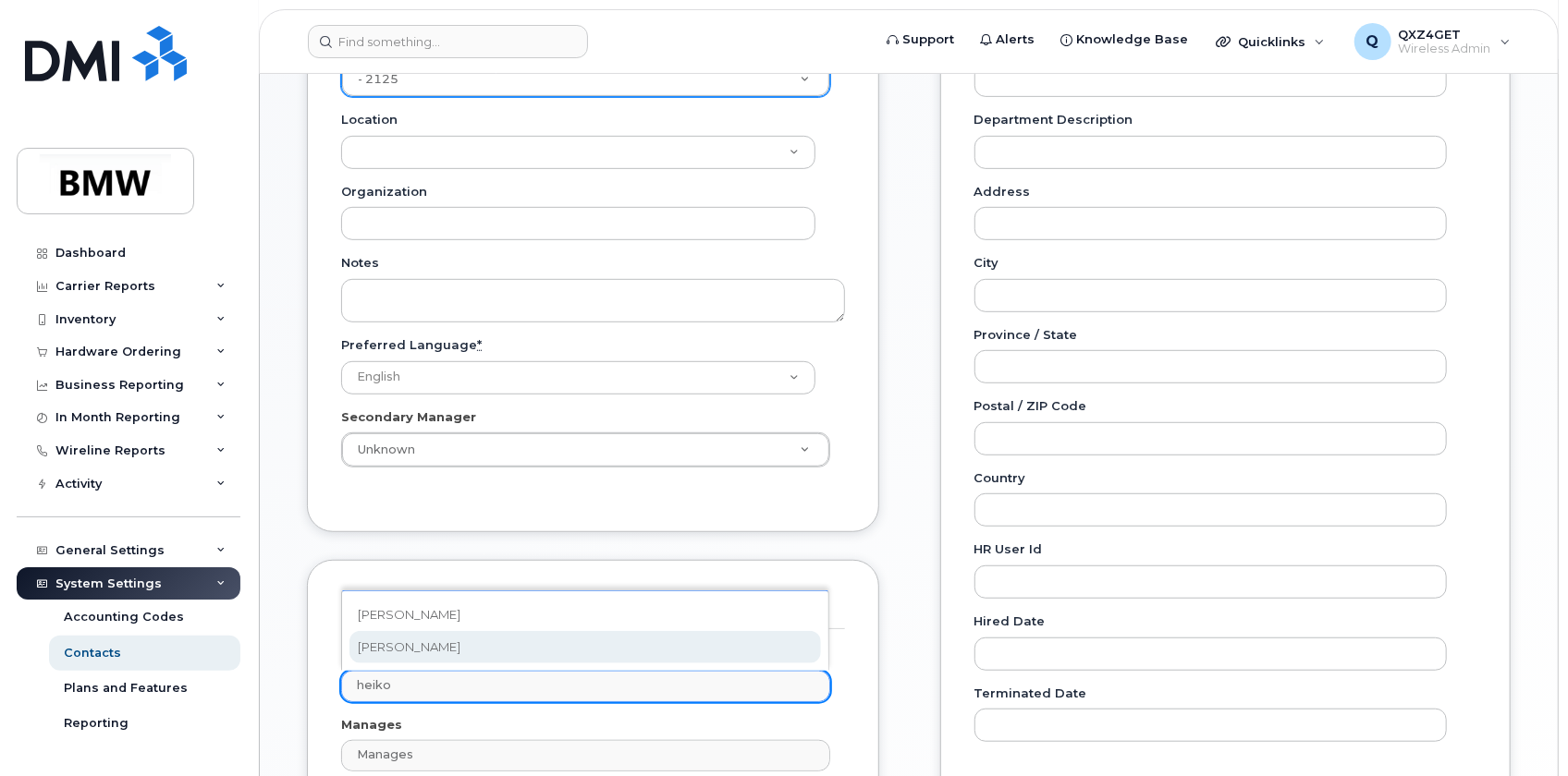
type input "heiko"
type input "1895532"
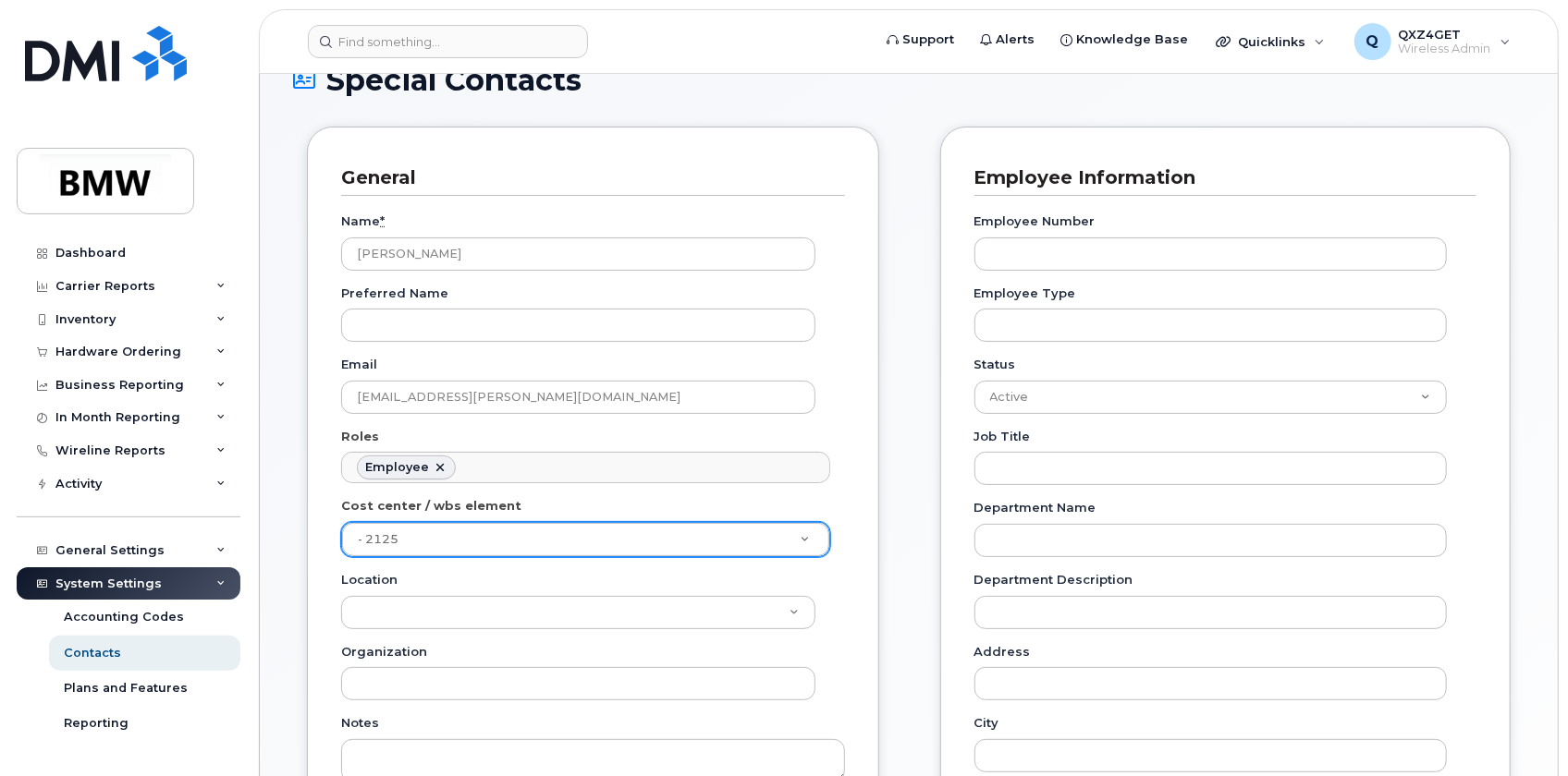
scroll to position [0, 0]
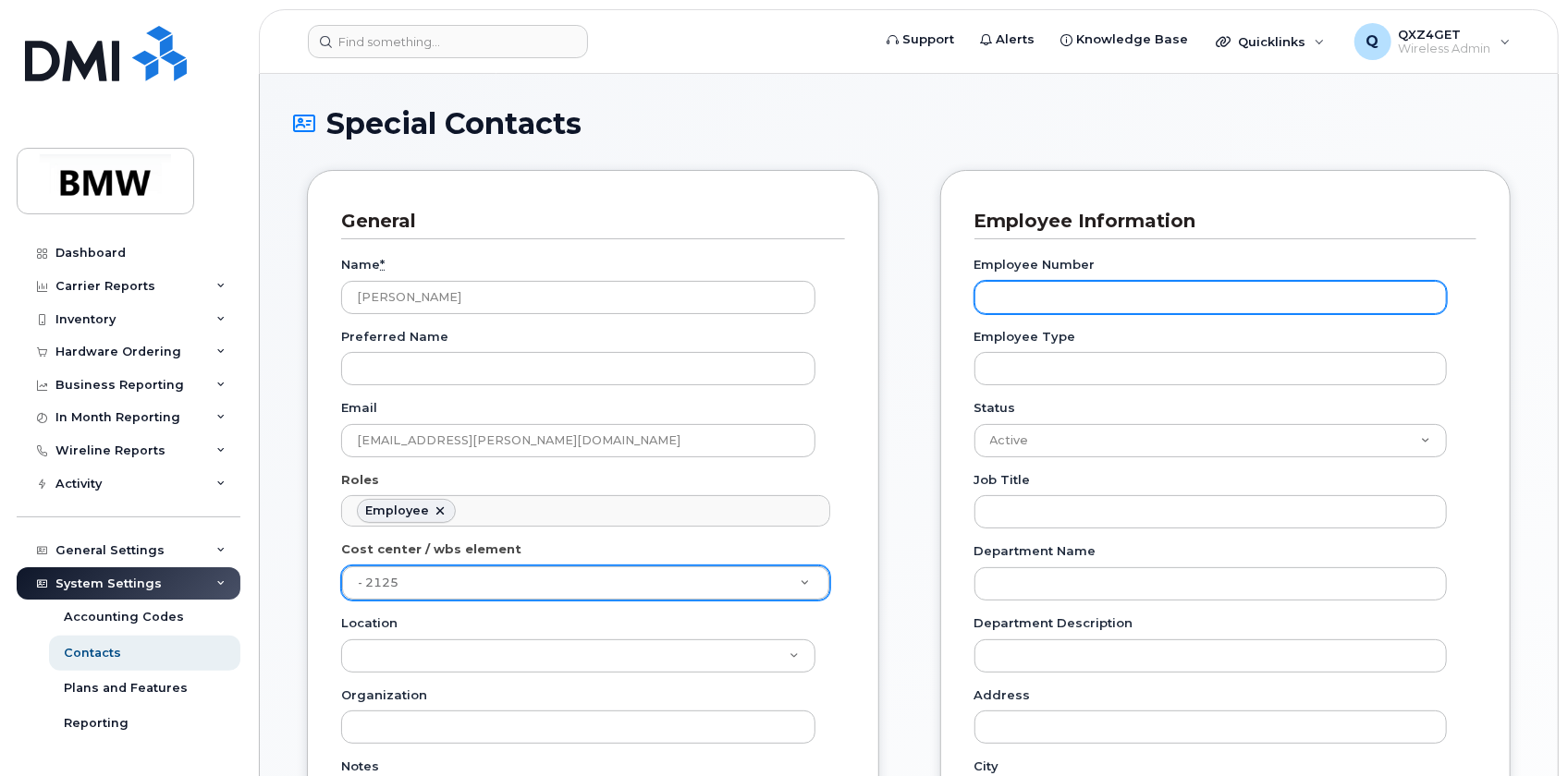
click at [1048, 286] on input "Employee Number" at bounding box center [1210, 297] width 472 height 33
click at [1036, 291] on input "Employee Number" at bounding box center [1210, 297] width 472 height 33
drag, startPoint x: 1026, startPoint y: 296, endPoint x: 1016, endPoint y: 294, distance: 10.2
paste input "Q176413"
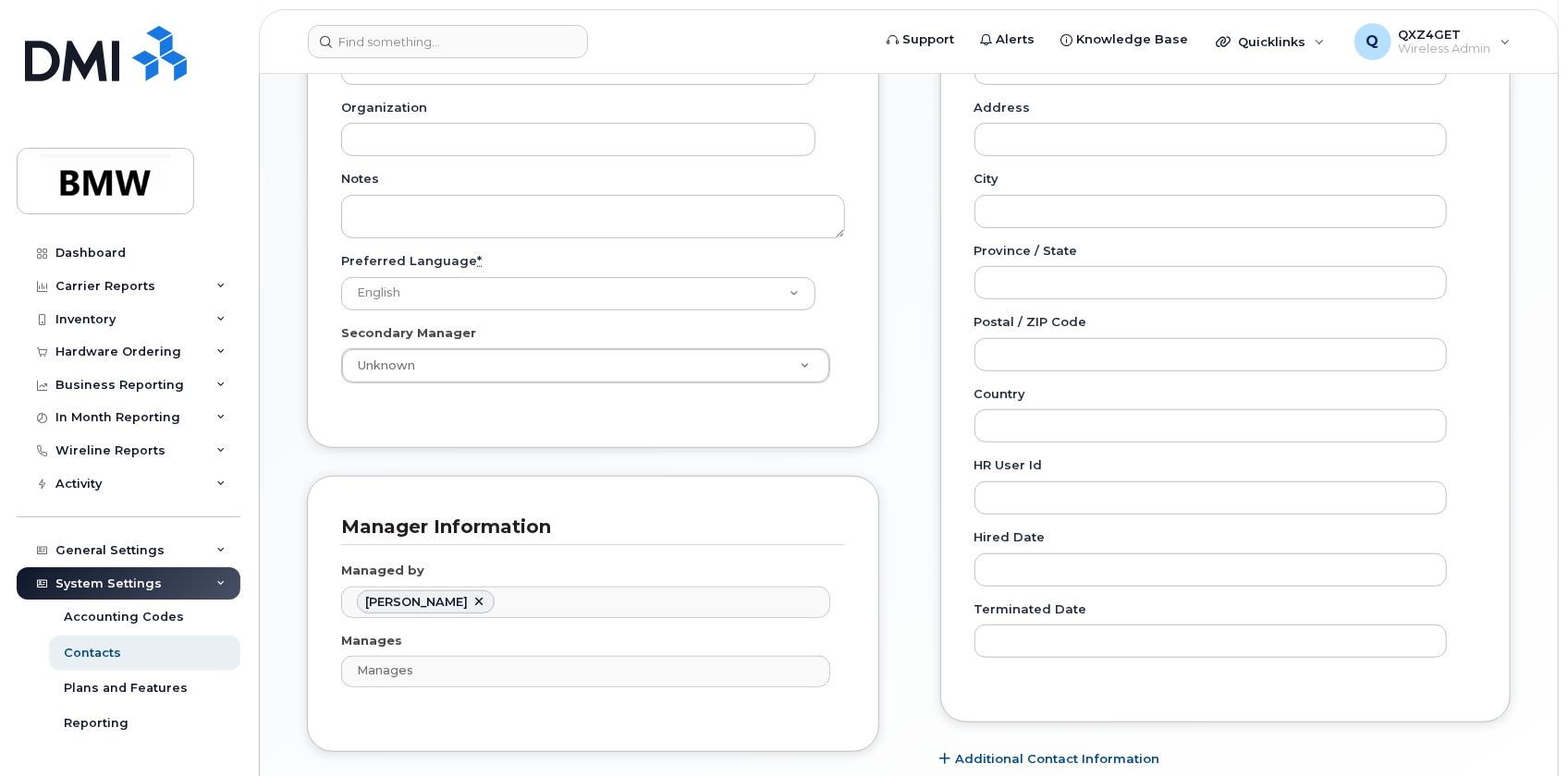
scroll to position [715, 0]
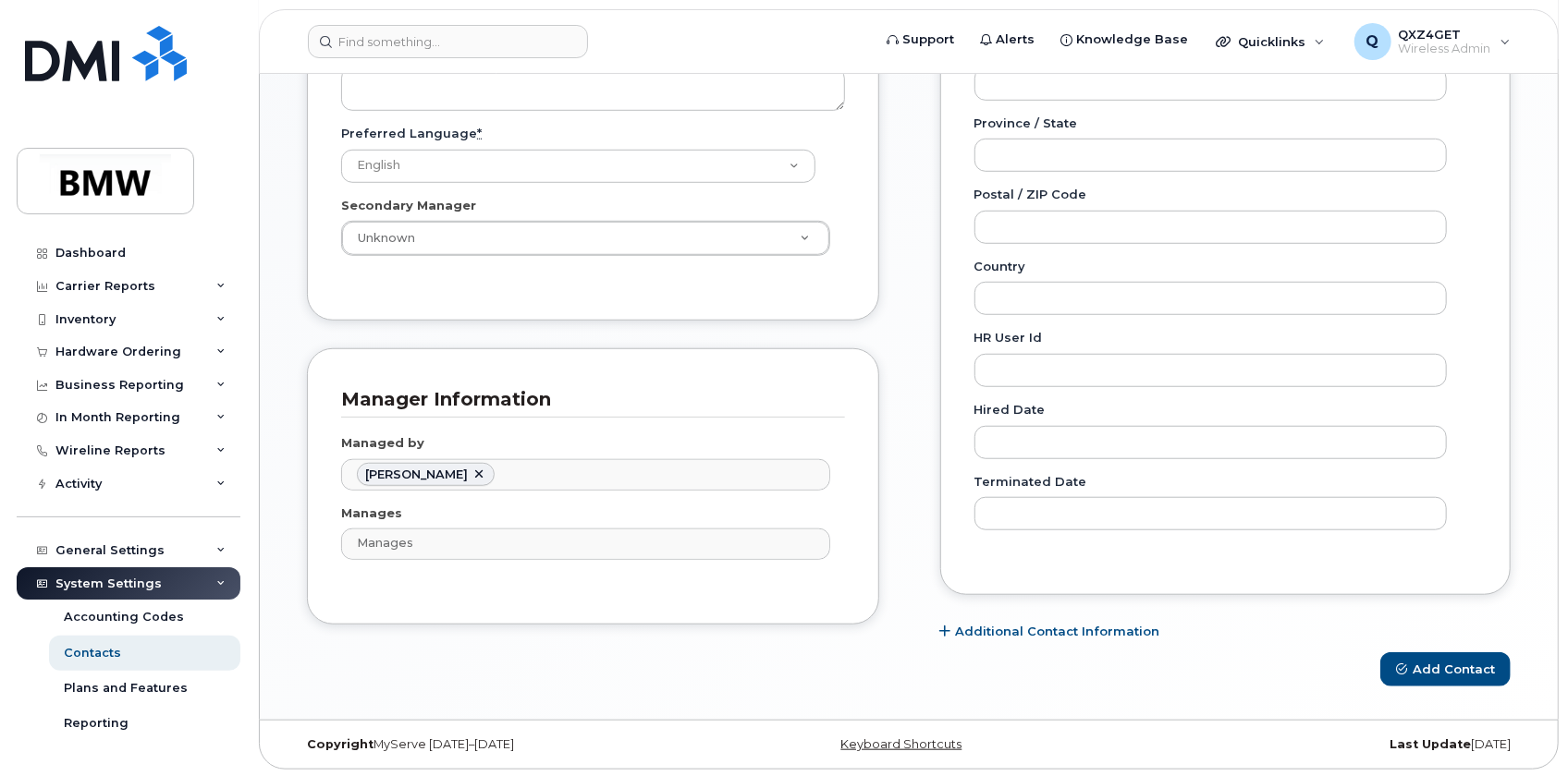
type input "Q176413"
click at [1417, 662] on button "Add Contact" at bounding box center [1446, 670] width 130 height 34
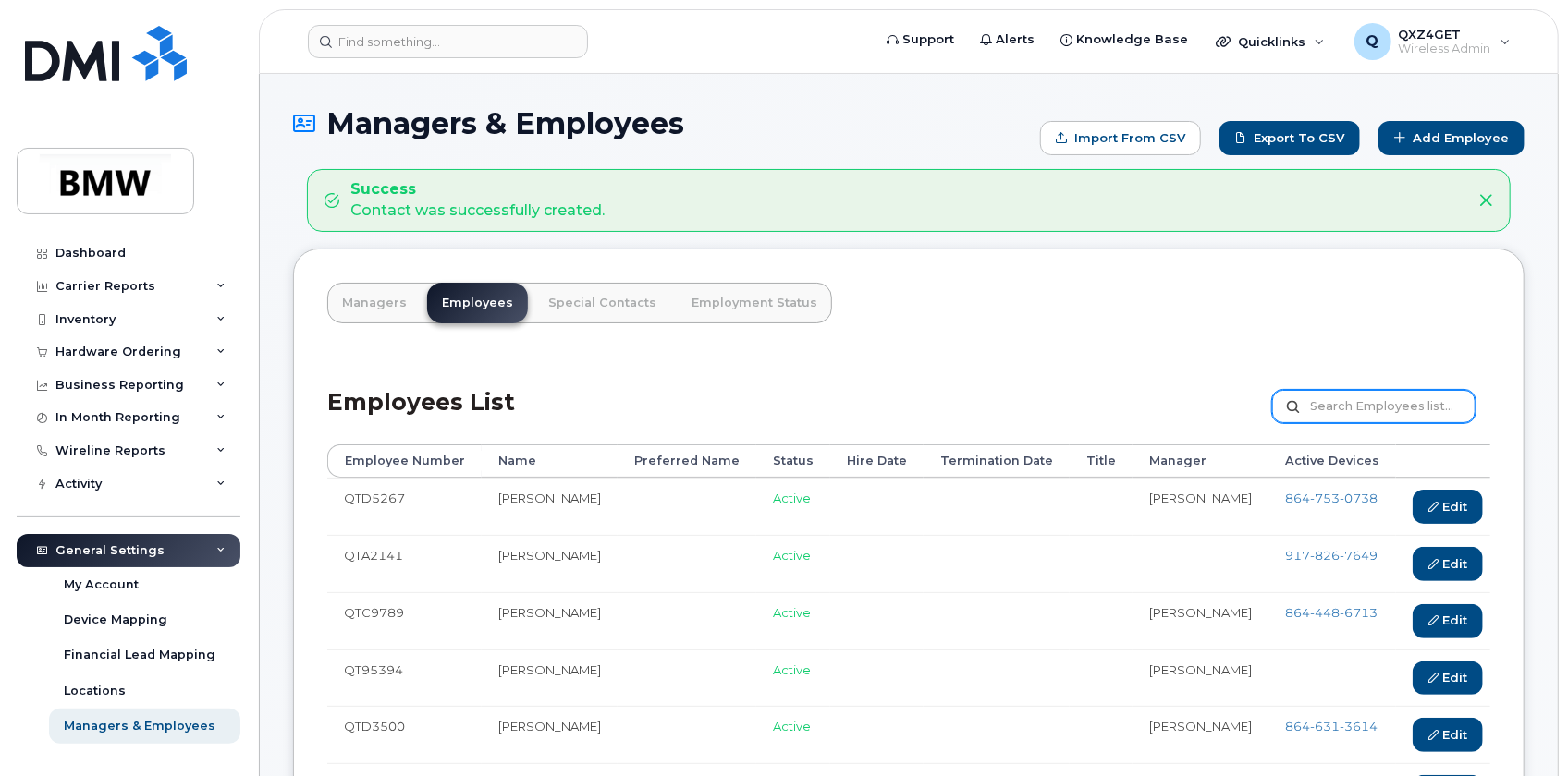
click at [1344, 405] on input "text" at bounding box center [1374, 406] width 204 height 33
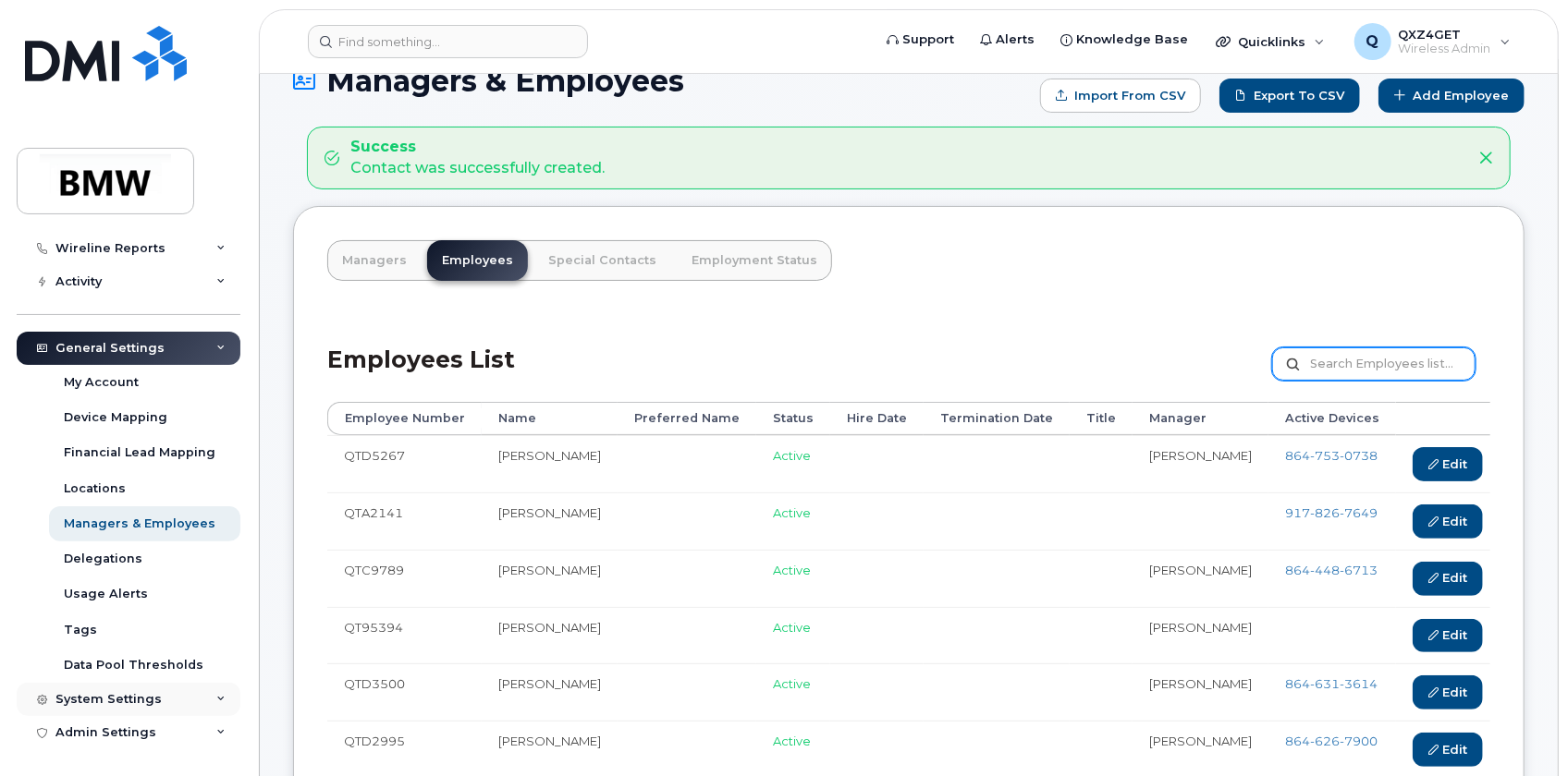
scroll to position [83, 0]
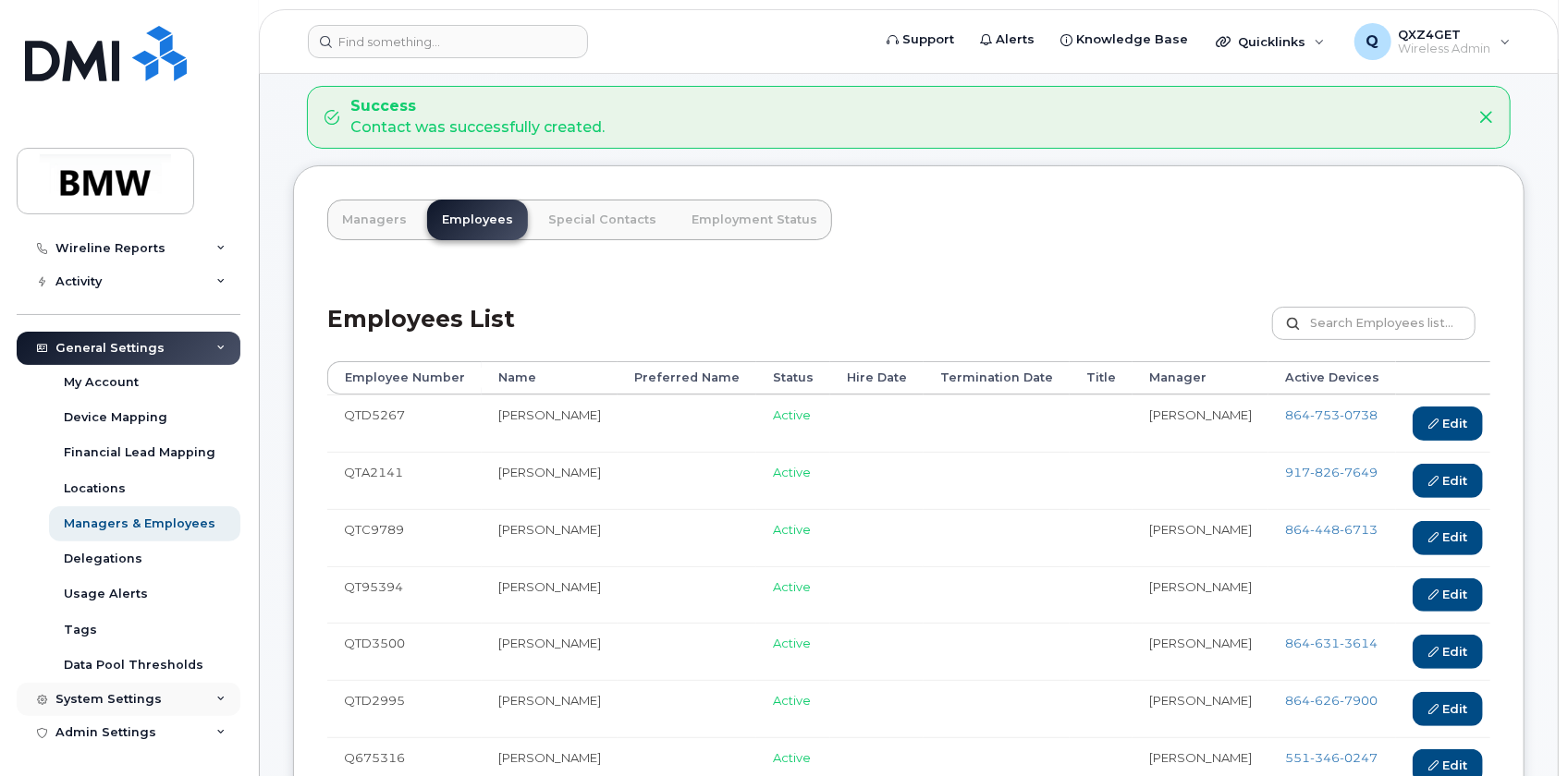
click at [127, 702] on div "System Settings" at bounding box center [108, 700] width 106 height 15
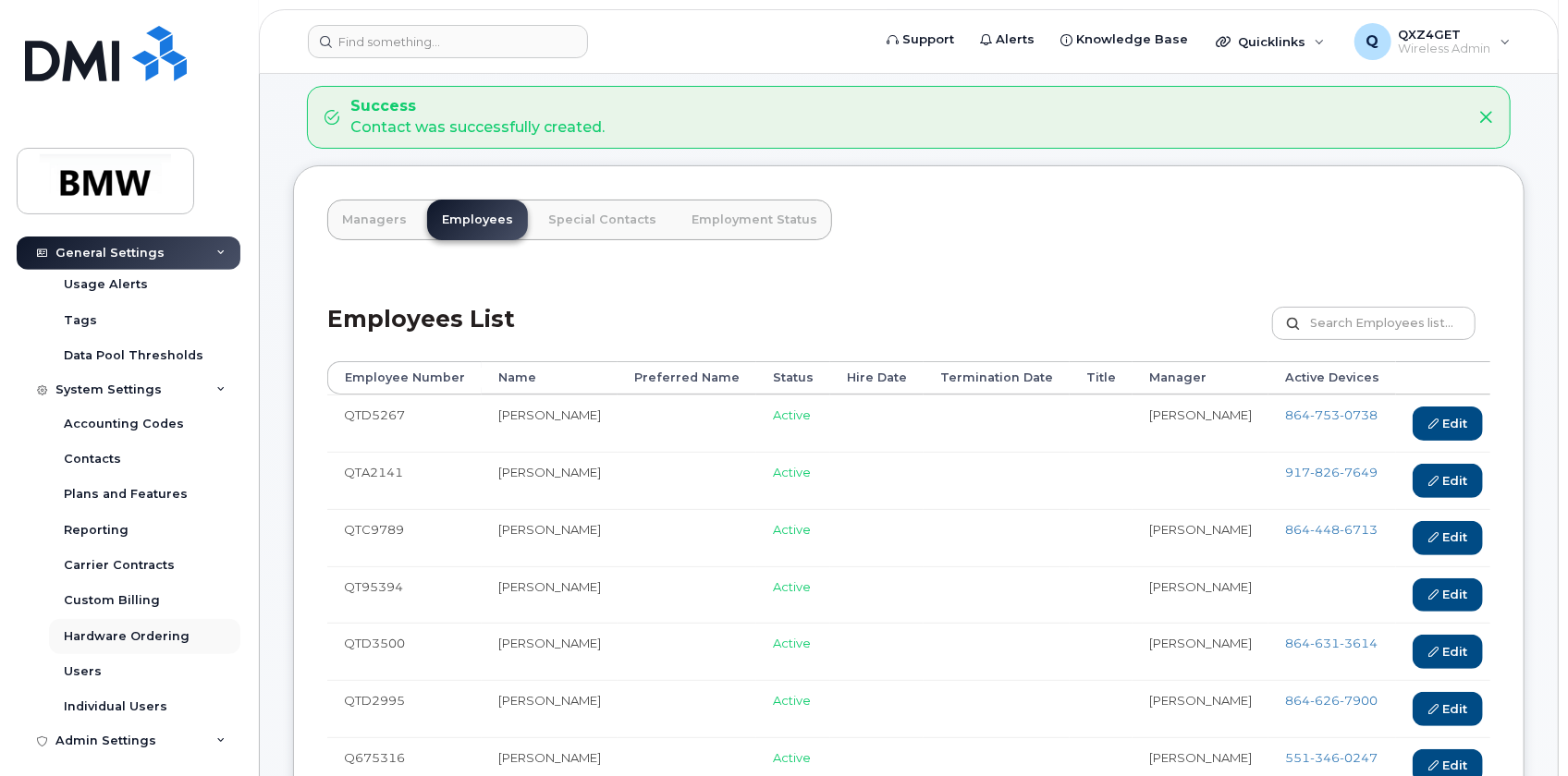
scroll to position [520, 0]
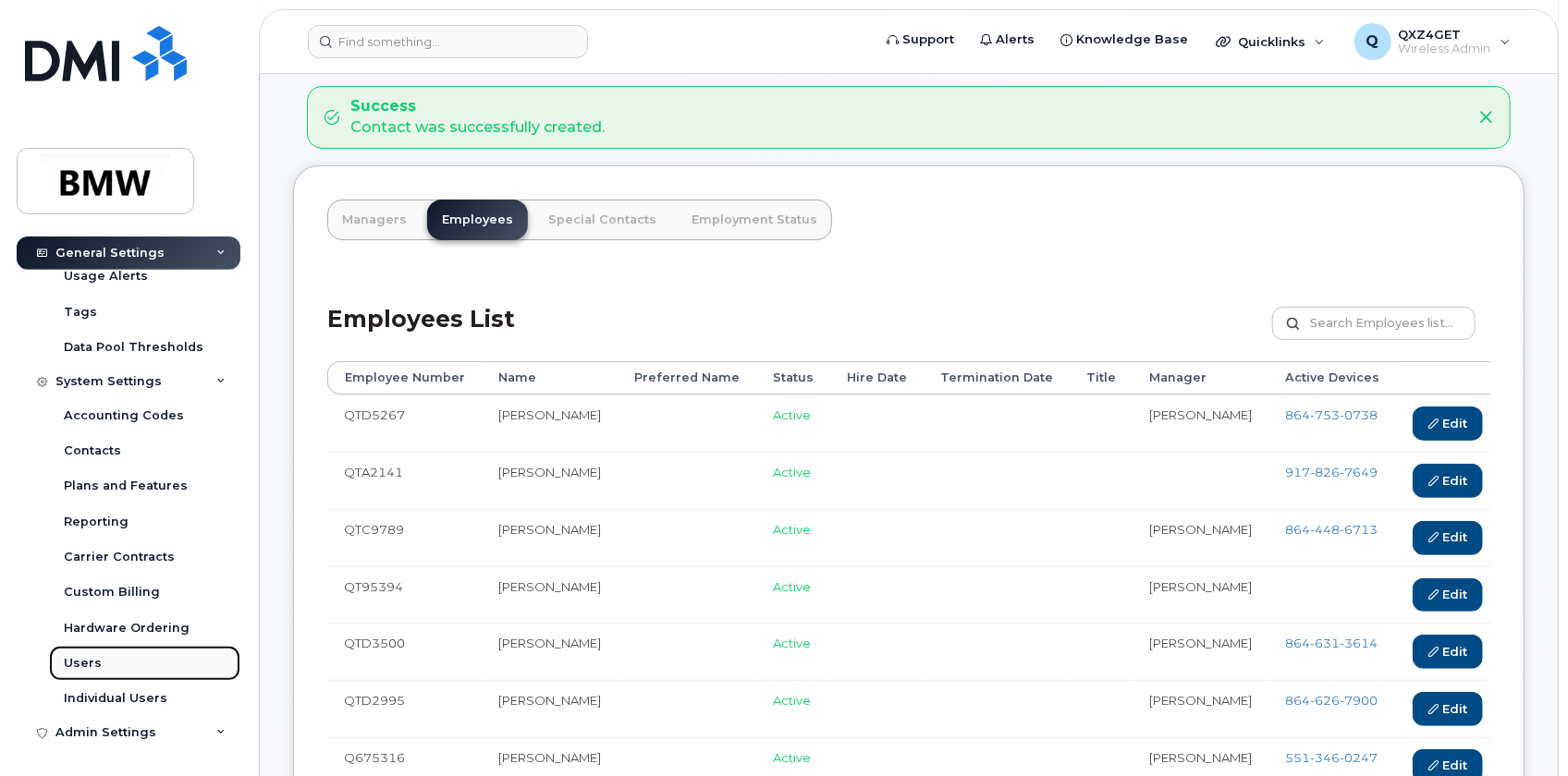
drag, startPoint x: 83, startPoint y: 659, endPoint x: 74, endPoint y: 663, distance: 9.8
click at [74, 663] on div "Users" at bounding box center [83, 664] width 38 height 17
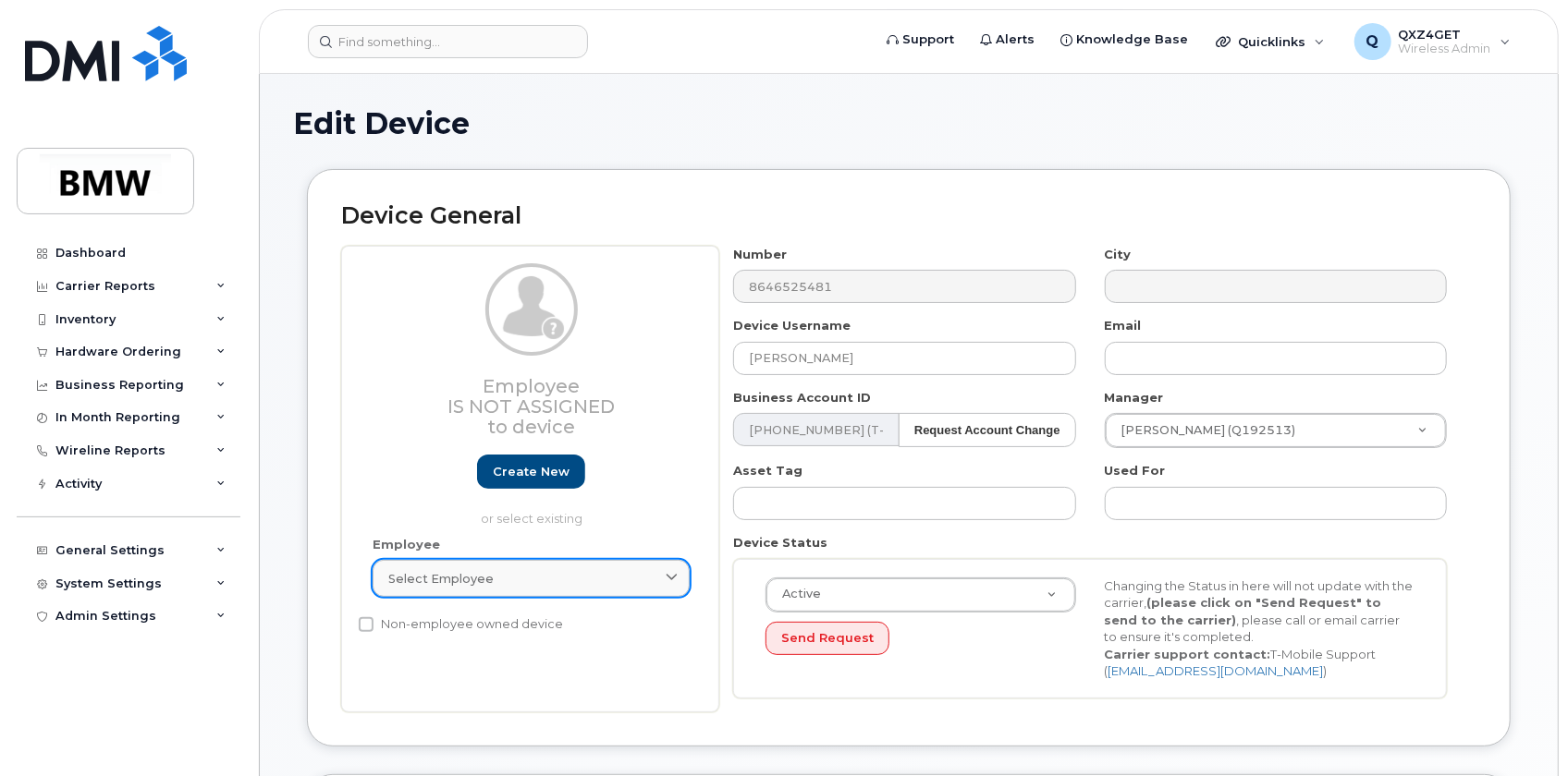
click at [454, 580] on span "Select employee" at bounding box center [441, 578] width 106 height 18
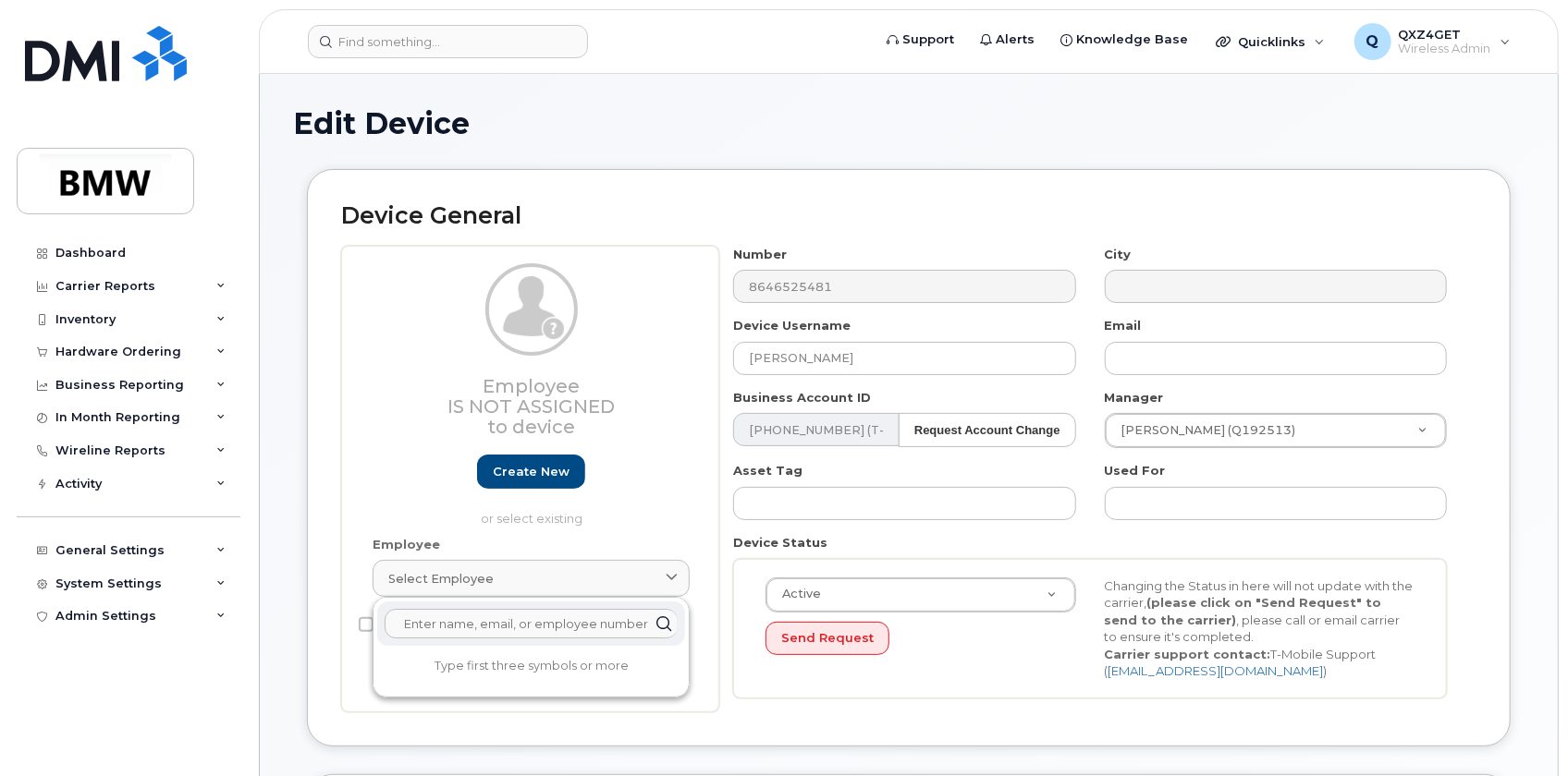
paste input "Q176413"
click at [406, 627] on input "Q176413" at bounding box center [531, 623] width 293 height 29
click at [475, 620] on input "Q176413" at bounding box center [531, 623] width 293 height 29
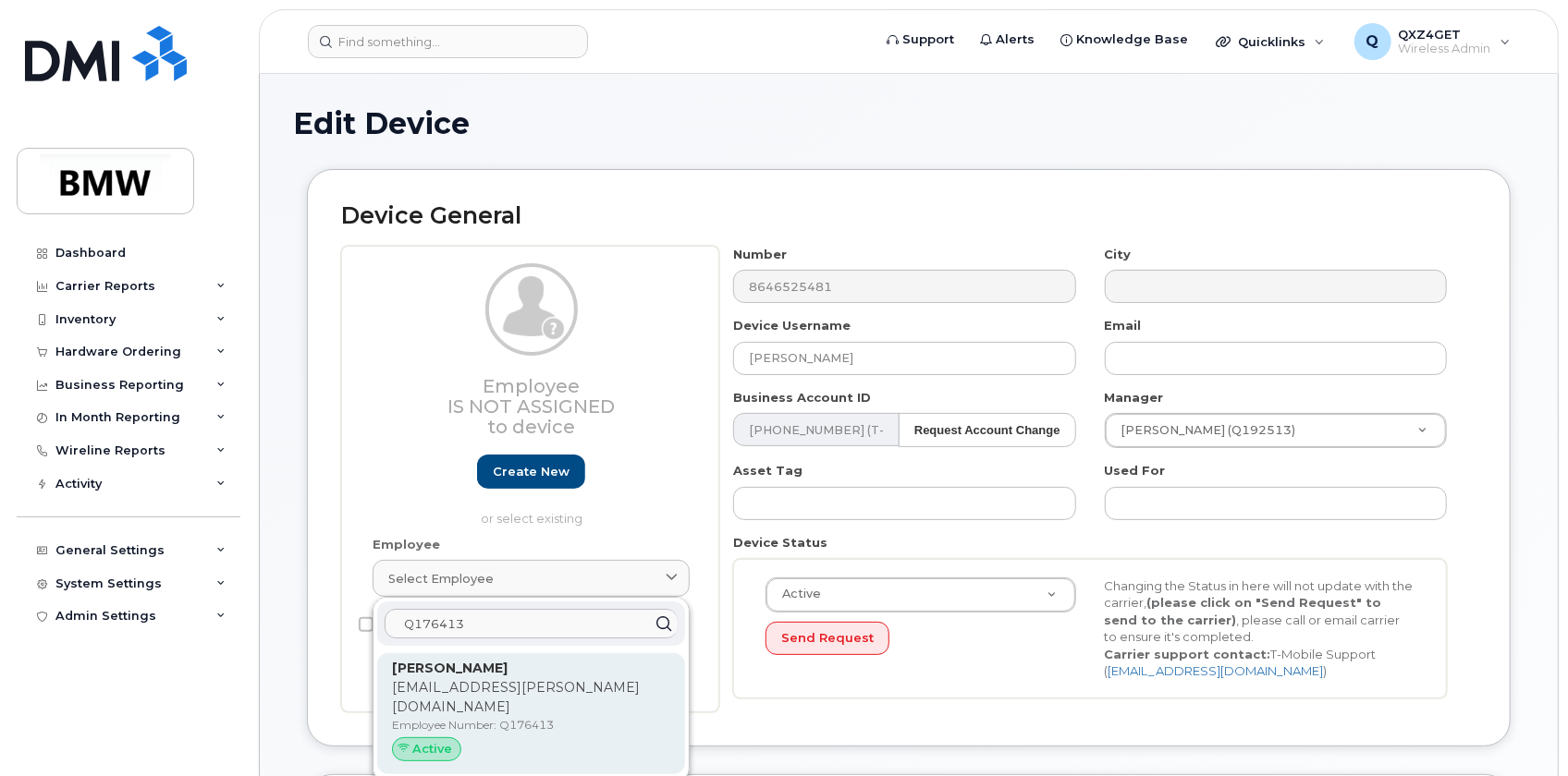
type input "Q176413"
click at [470, 717] on p "Employee Number: Q176413" at bounding box center [531, 725] width 278 height 17
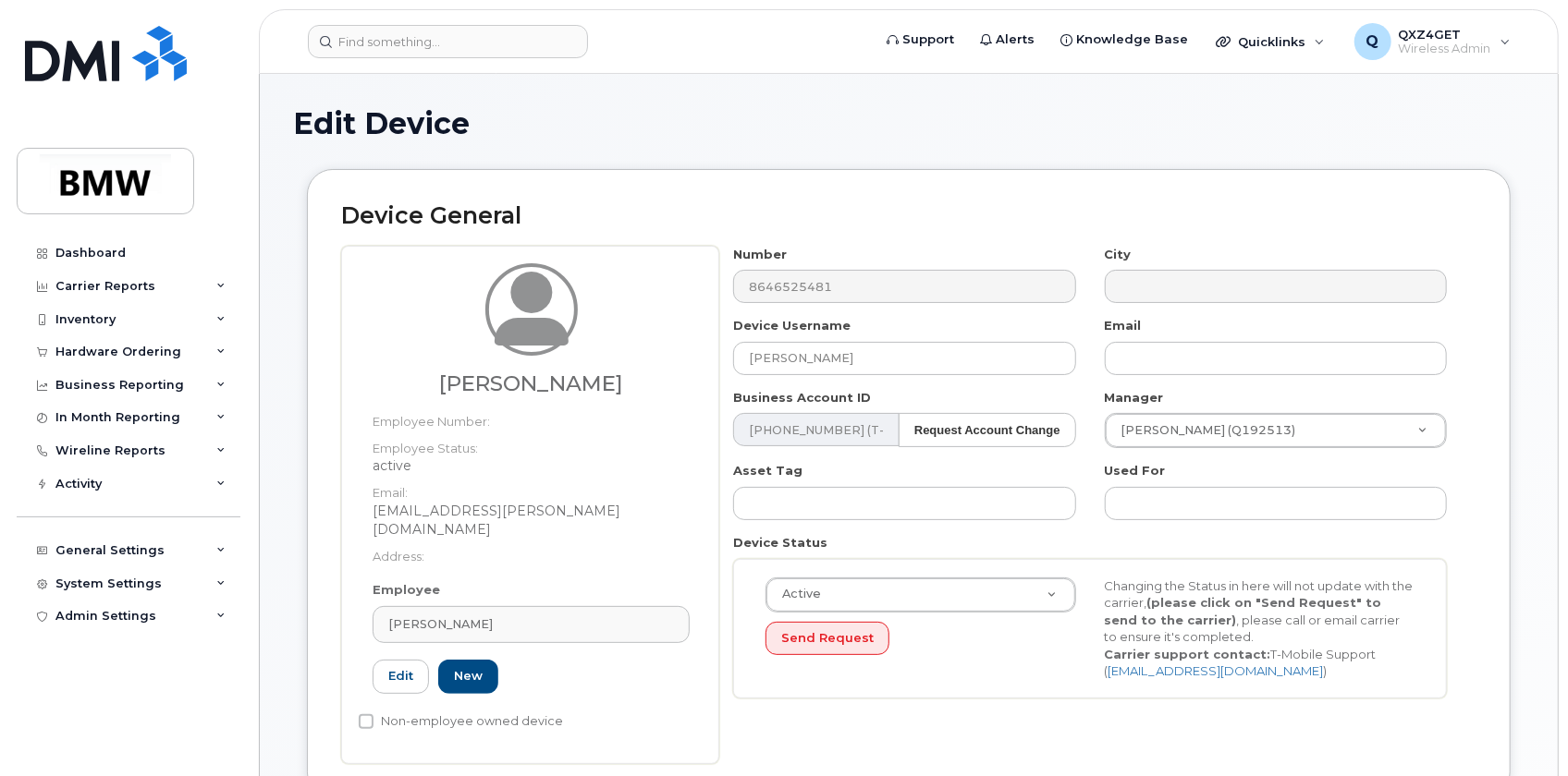
type input "Q176413"
type input "Andreas Hewelt"
type input "andreas.hewelt@bmw.de"
type input "14966842"
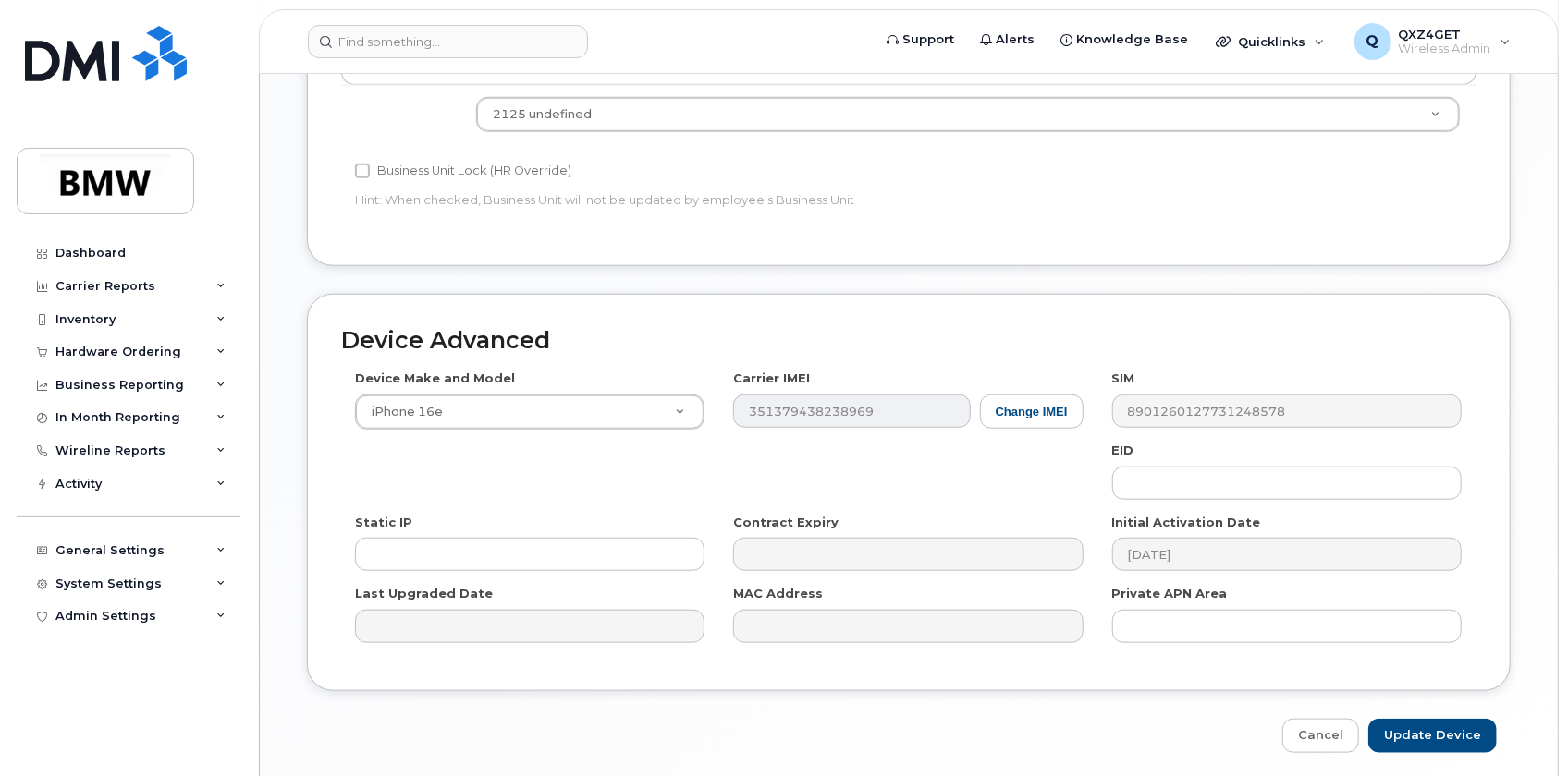
scroll to position [898, 0]
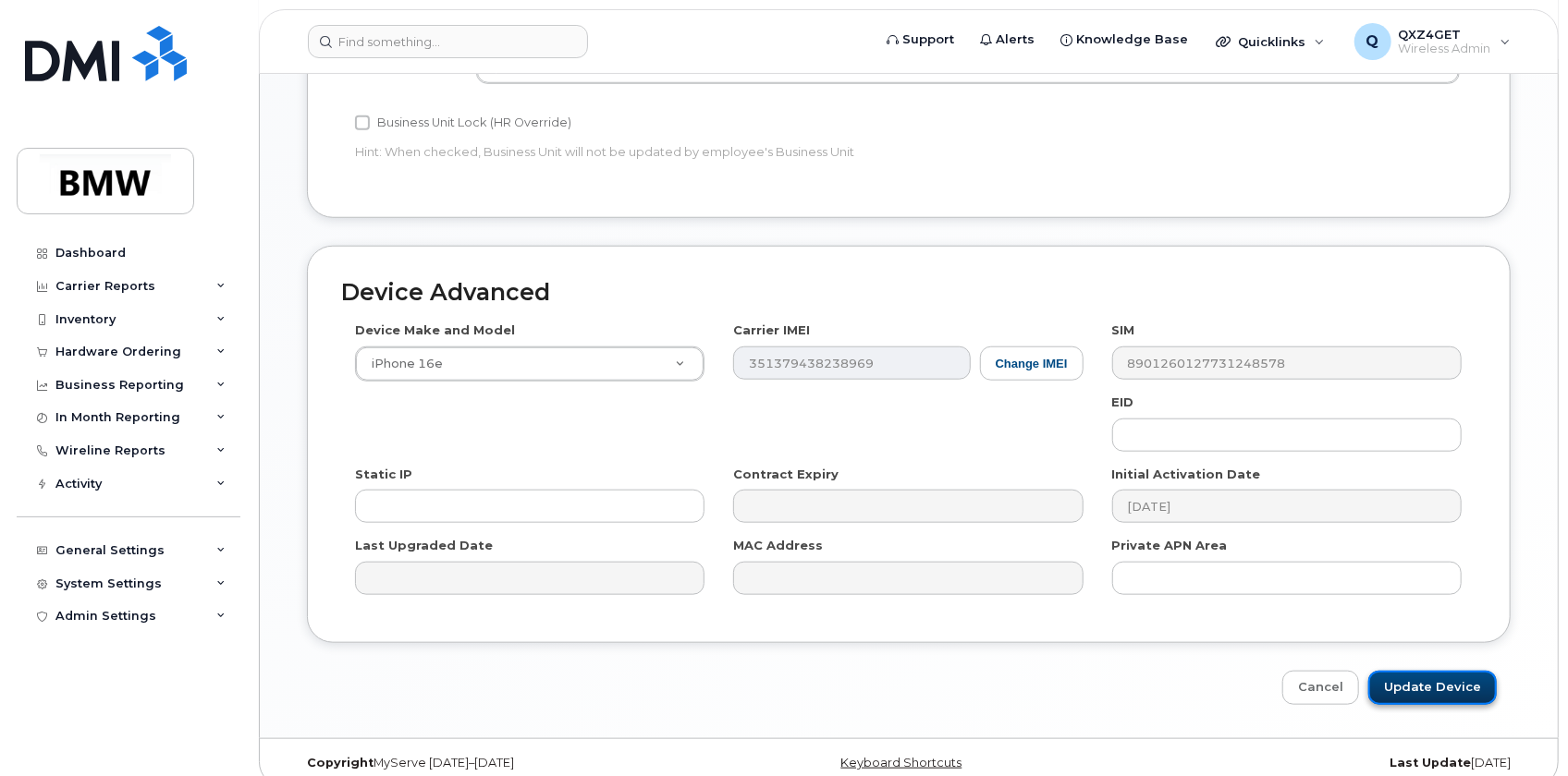
click at [1452, 671] on input "Update Device" at bounding box center [1432, 687] width 128 height 34
type input "Saving..."
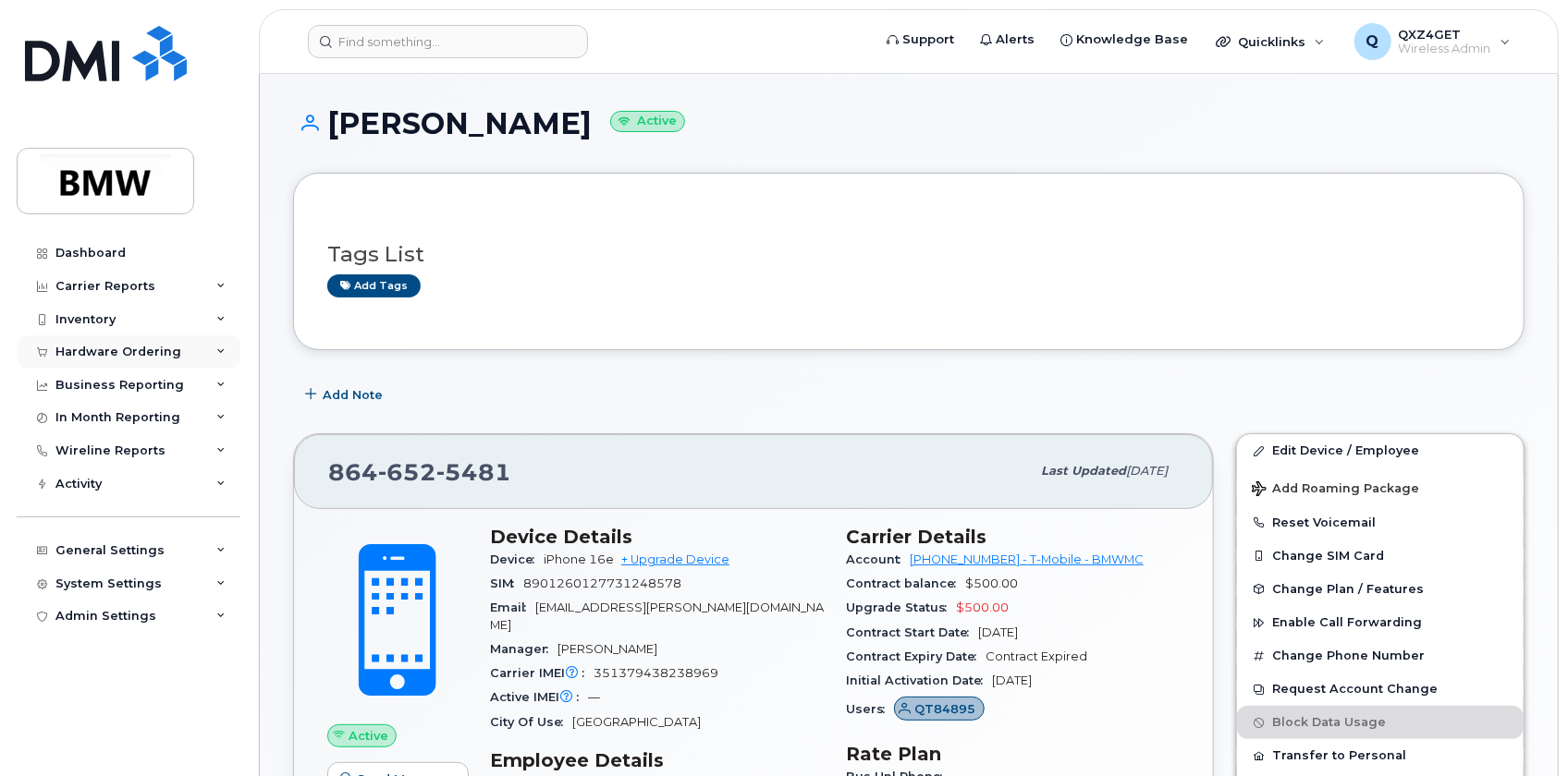
click at [137, 351] on div "Hardware Ordering" at bounding box center [118, 352] width 125 height 15
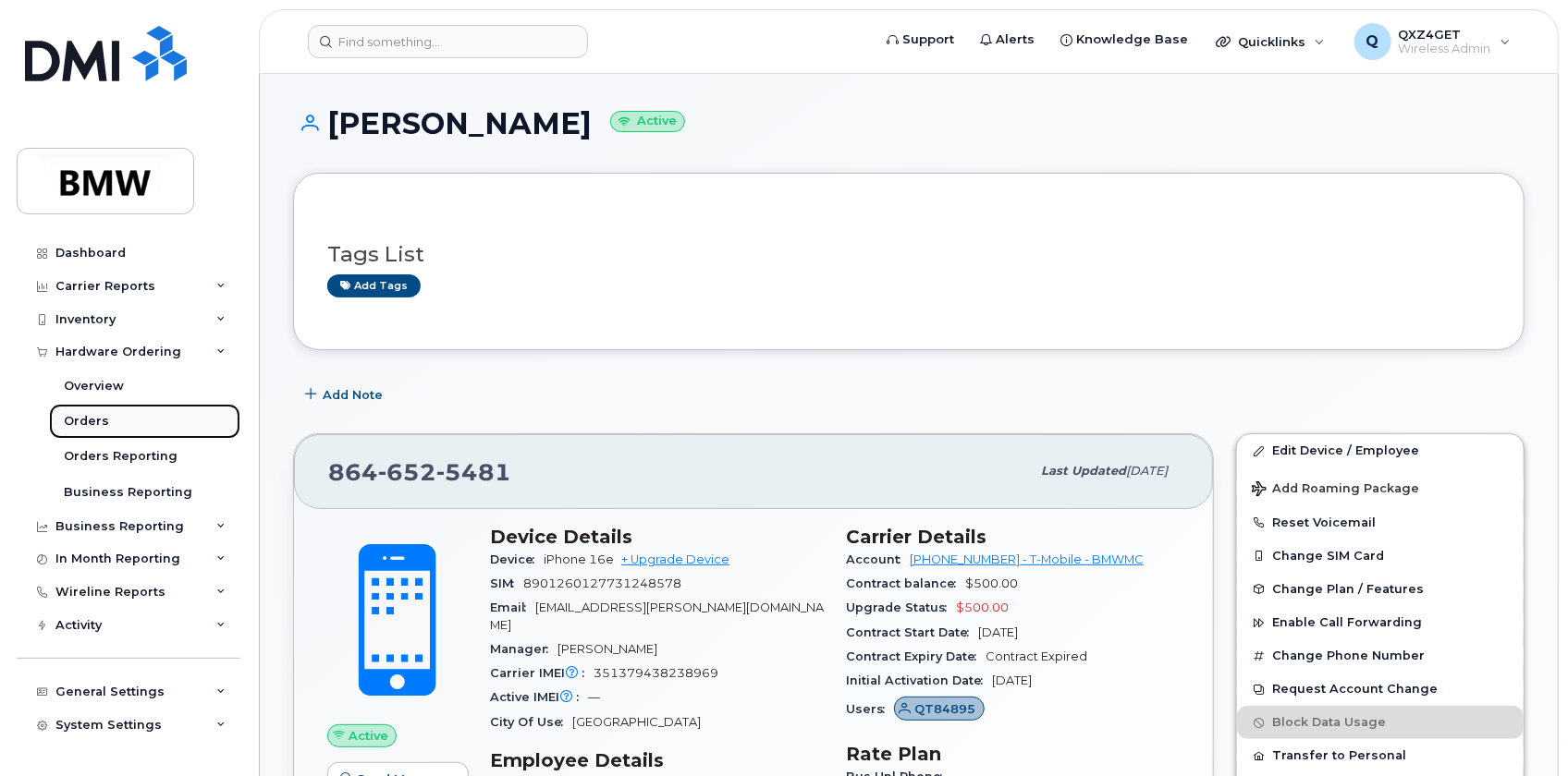
click at [88, 415] on div "Orders" at bounding box center [87, 422] width 45 height 17
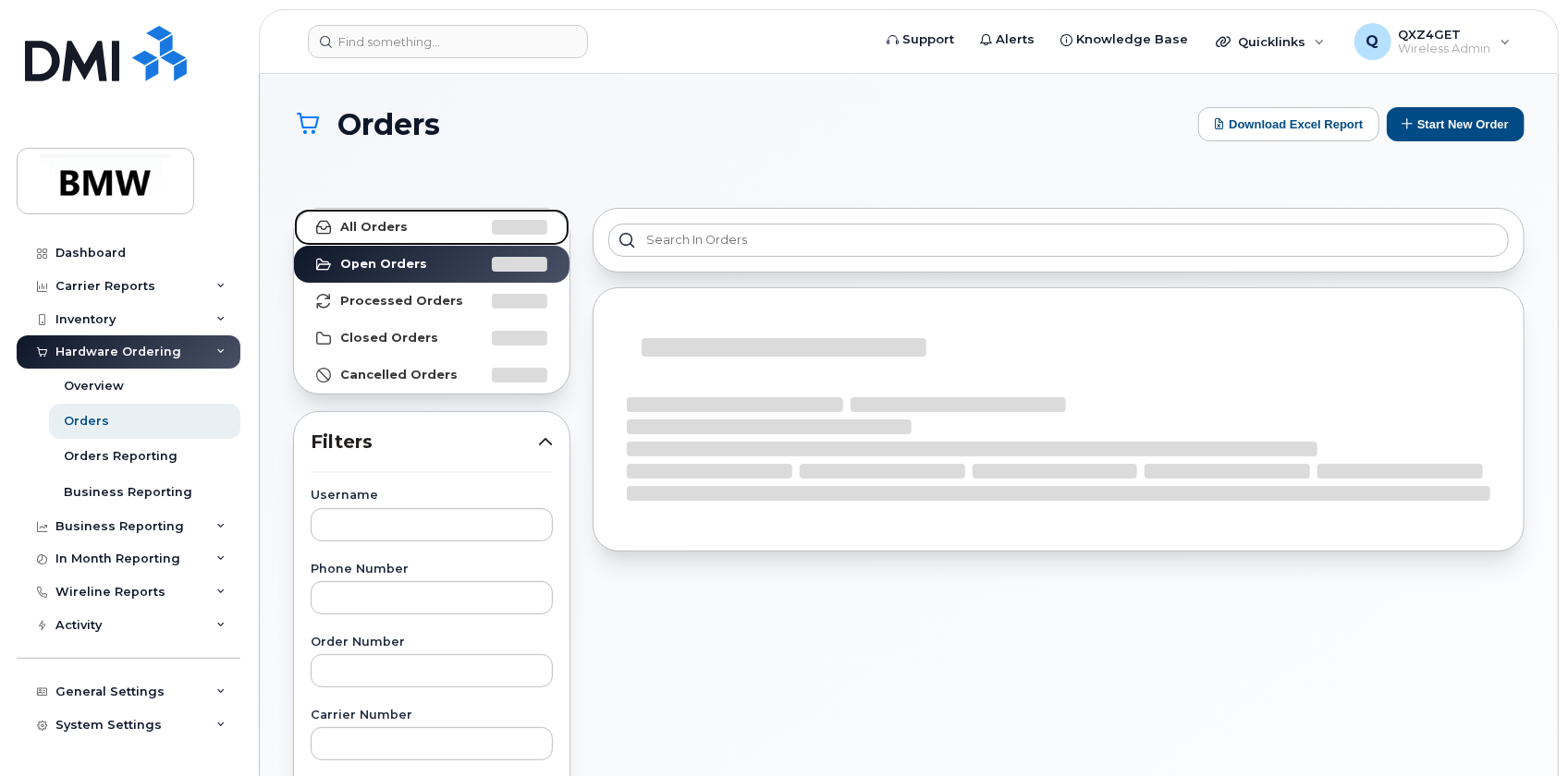
click at [380, 220] on strong "All Orders" at bounding box center [374, 228] width 68 height 15
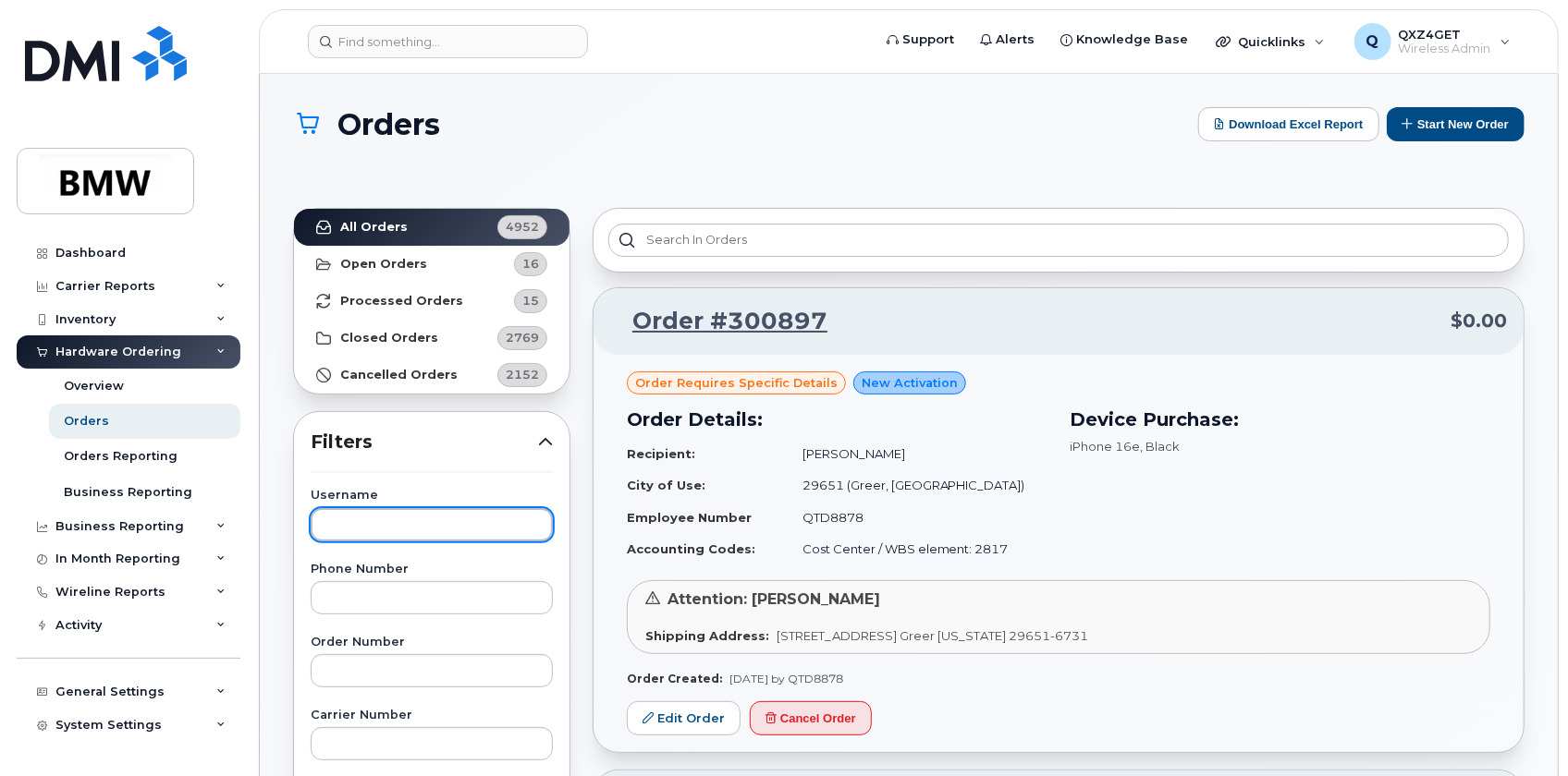
click at [368, 537] on input "text" at bounding box center [432, 525] width 242 height 33
type input "[PERSON_NAME]"
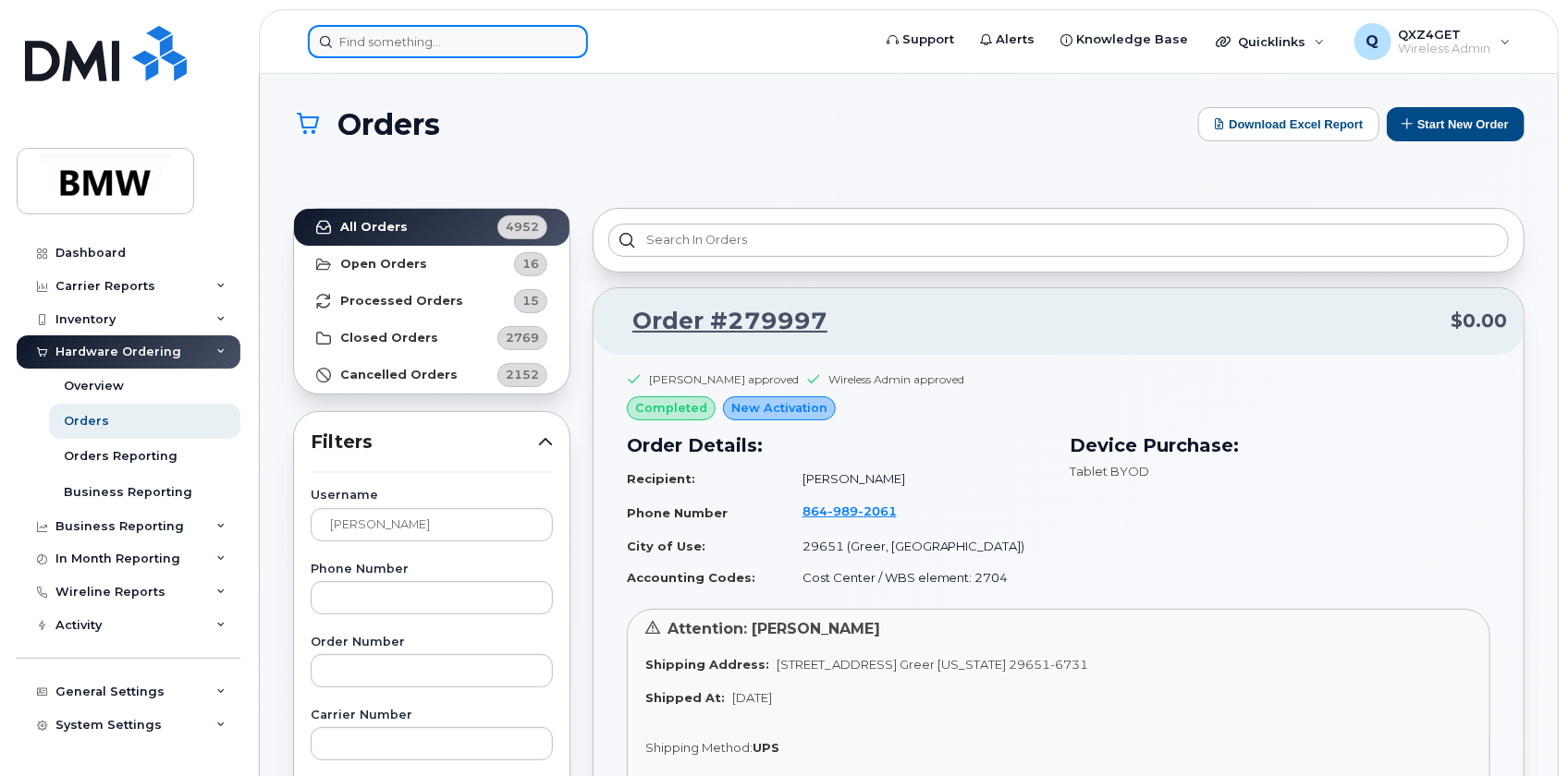
click at [379, 46] on input at bounding box center [448, 40] width 280 height 33
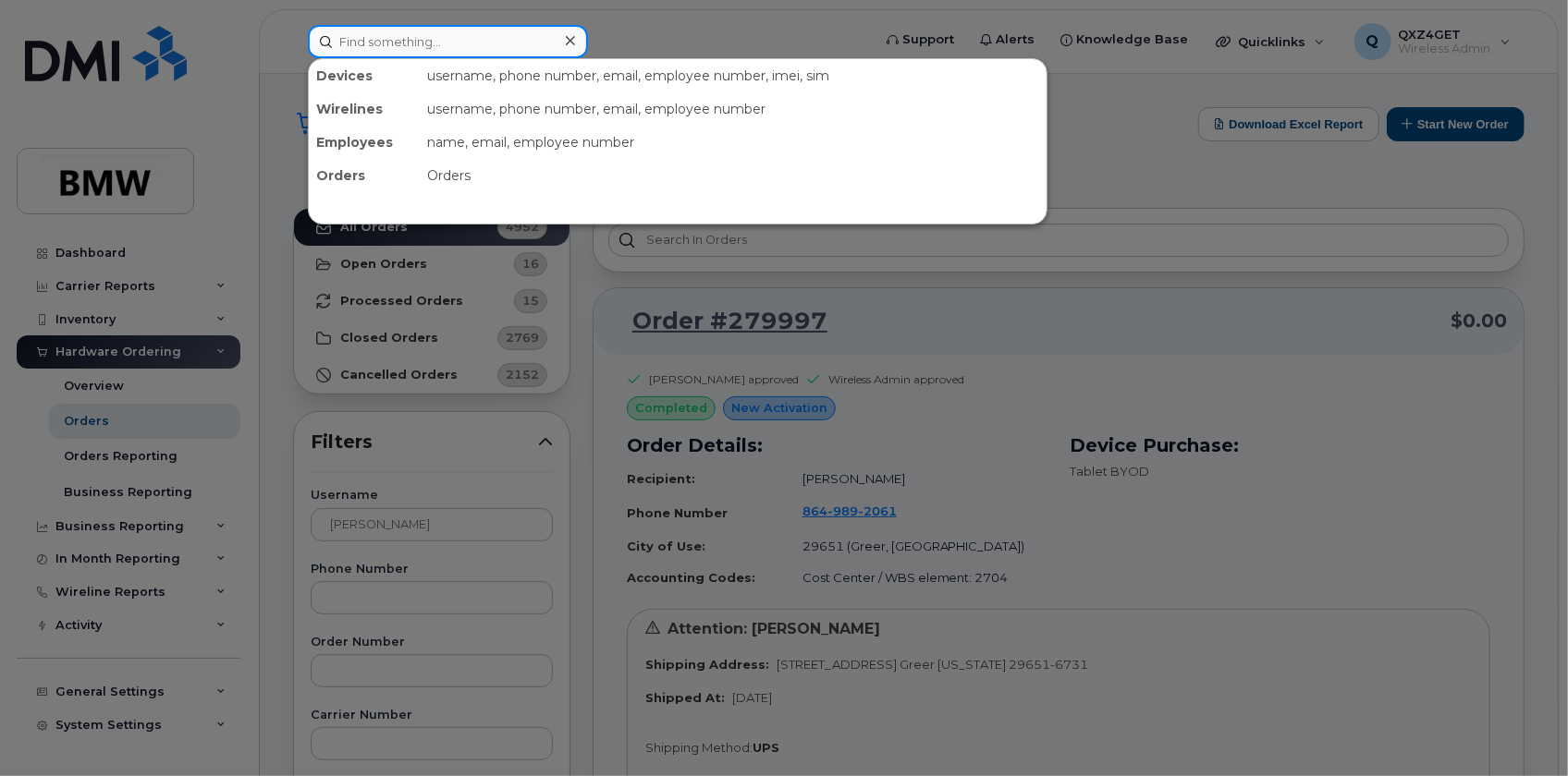
paste input "5513233866"
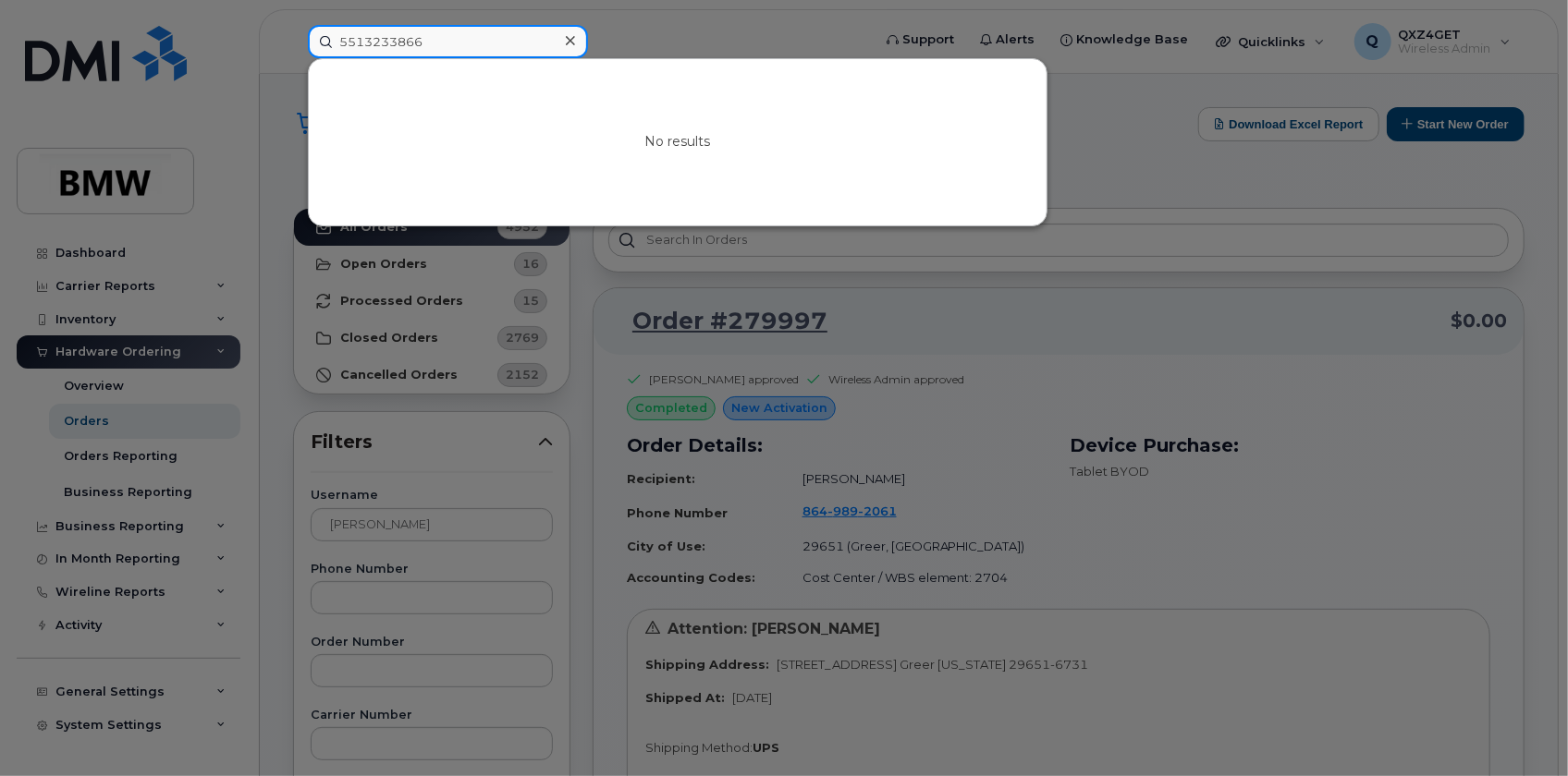
click at [362, 41] on input "5513233866" at bounding box center [448, 40] width 280 height 33
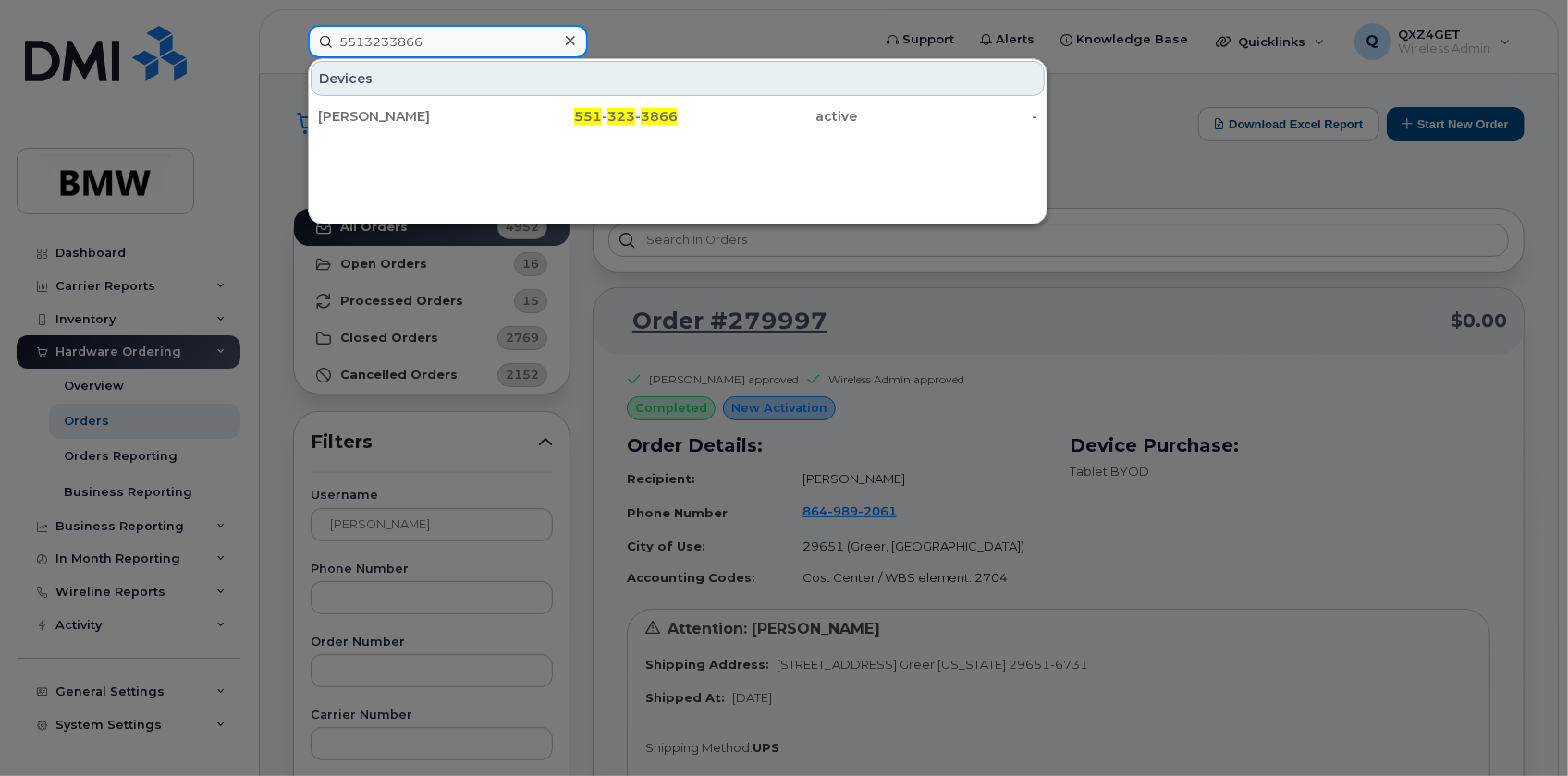
type input "5513233866"
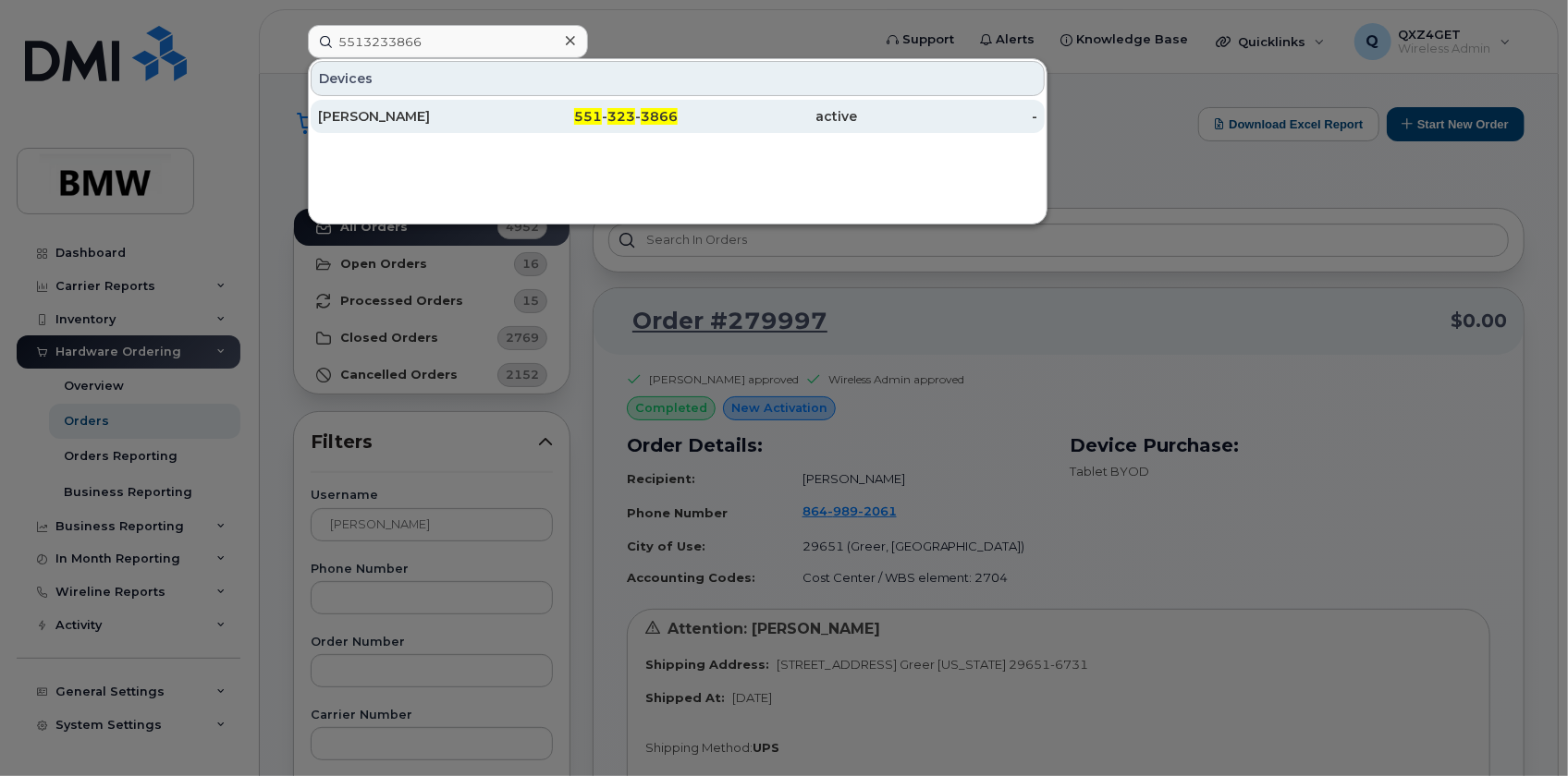
click at [372, 118] on div "[PERSON_NAME]" at bounding box center [408, 117] width 180 height 19
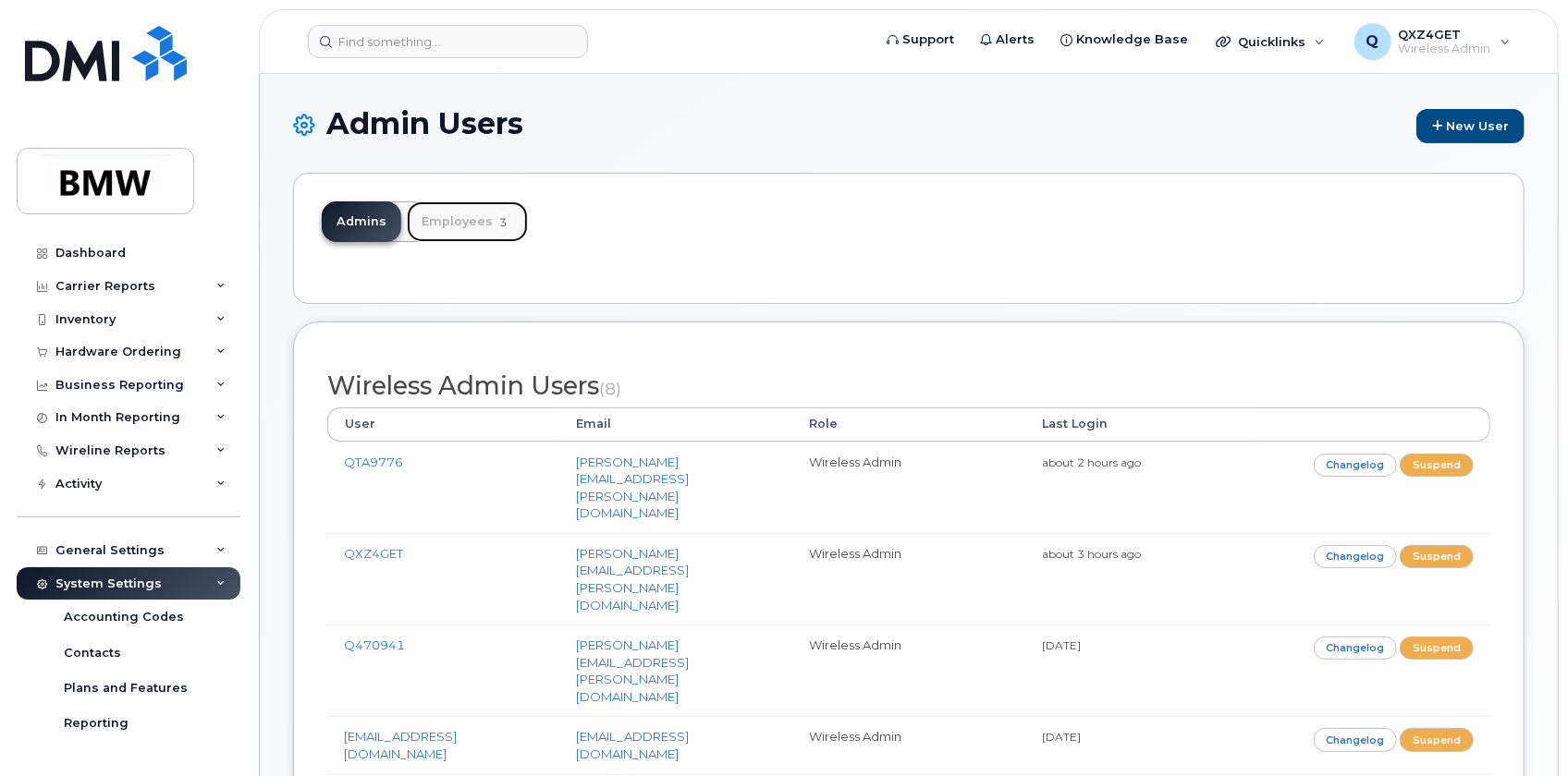
click at [443, 216] on link "Employees 3" at bounding box center [467, 221] width 122 height 40
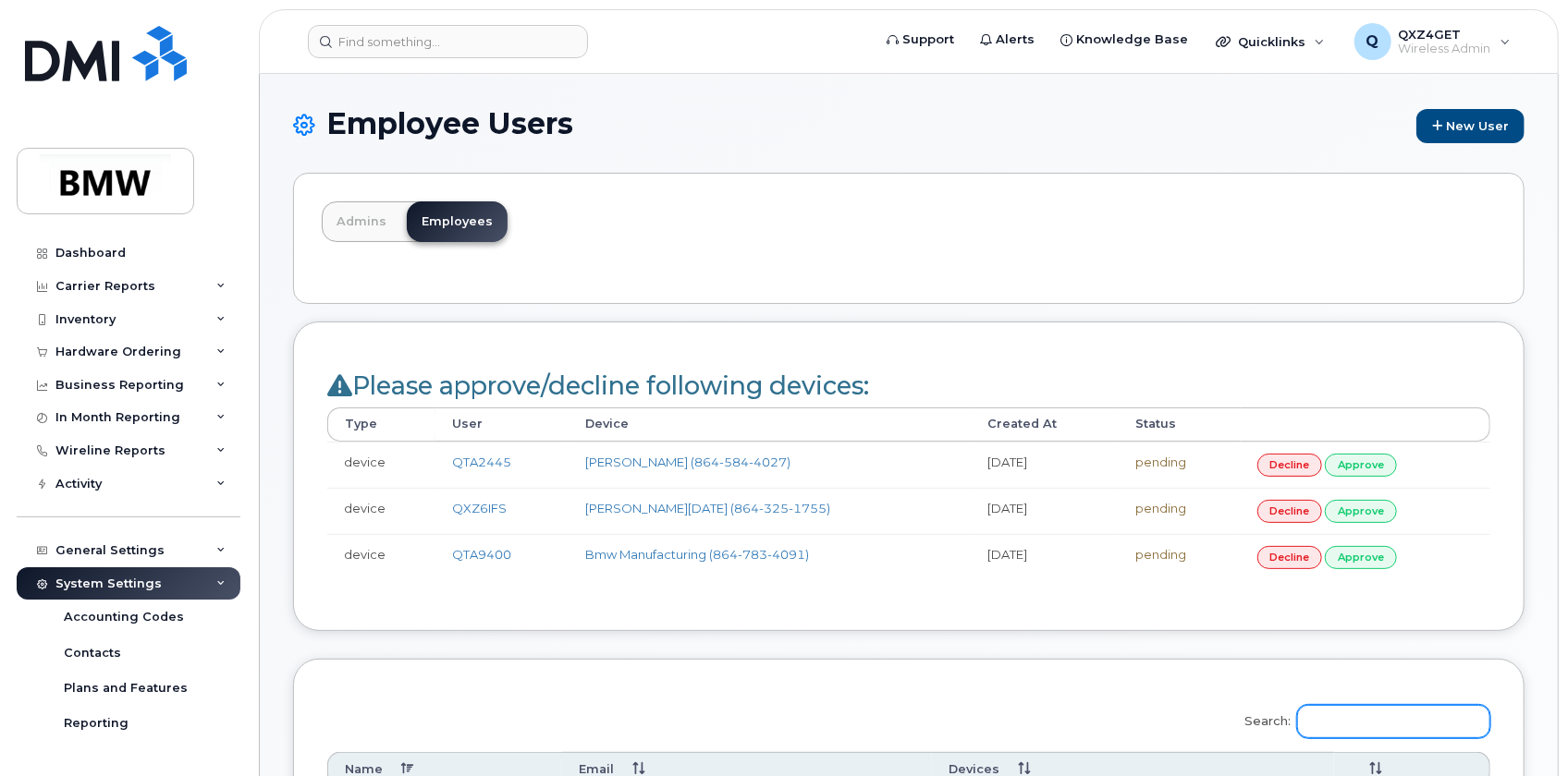
click at [1362, 707] on input "Search:" at bounding box center [1394, 721] width 193 height 33
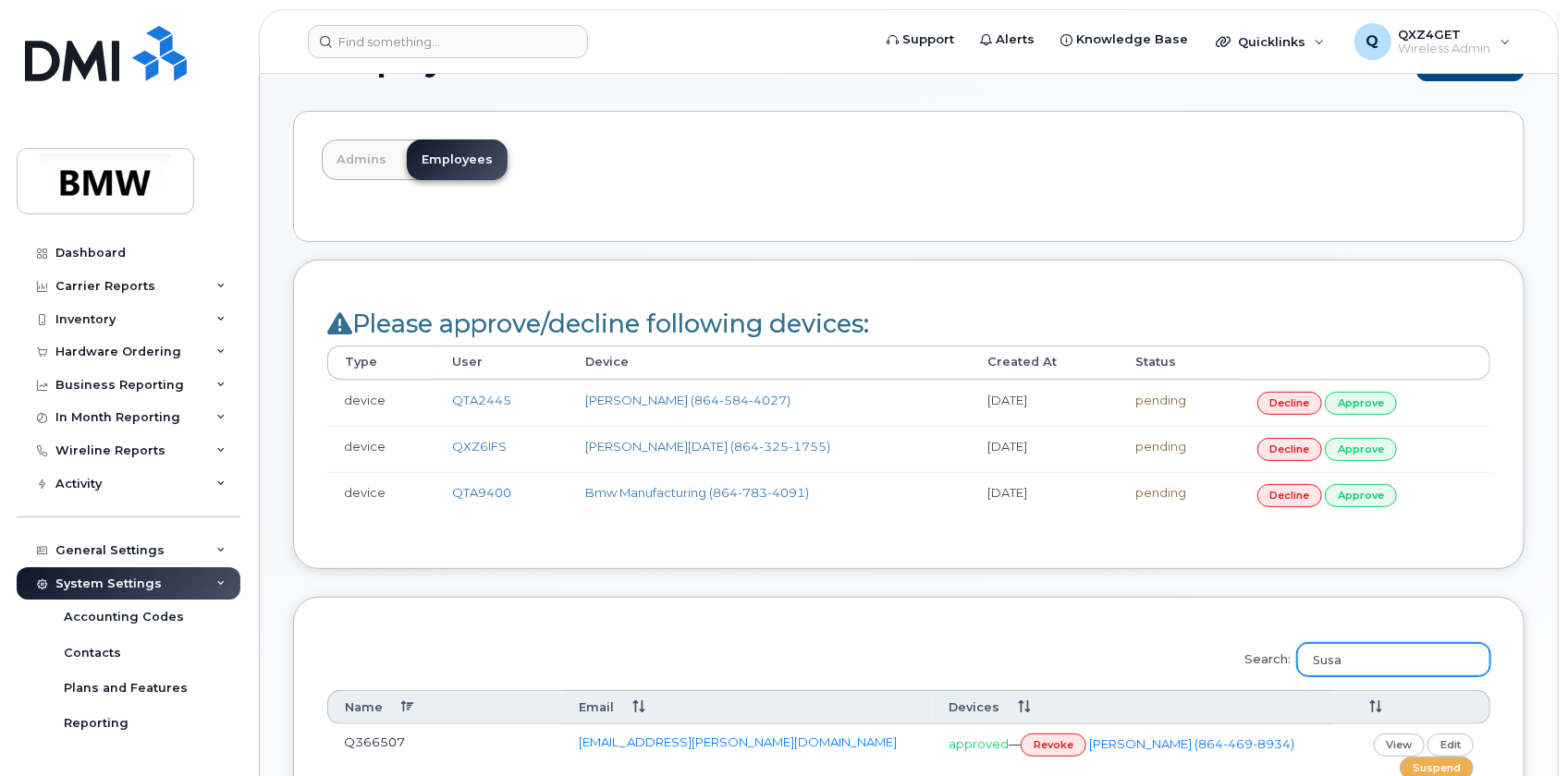
scroll to position [251, 0]
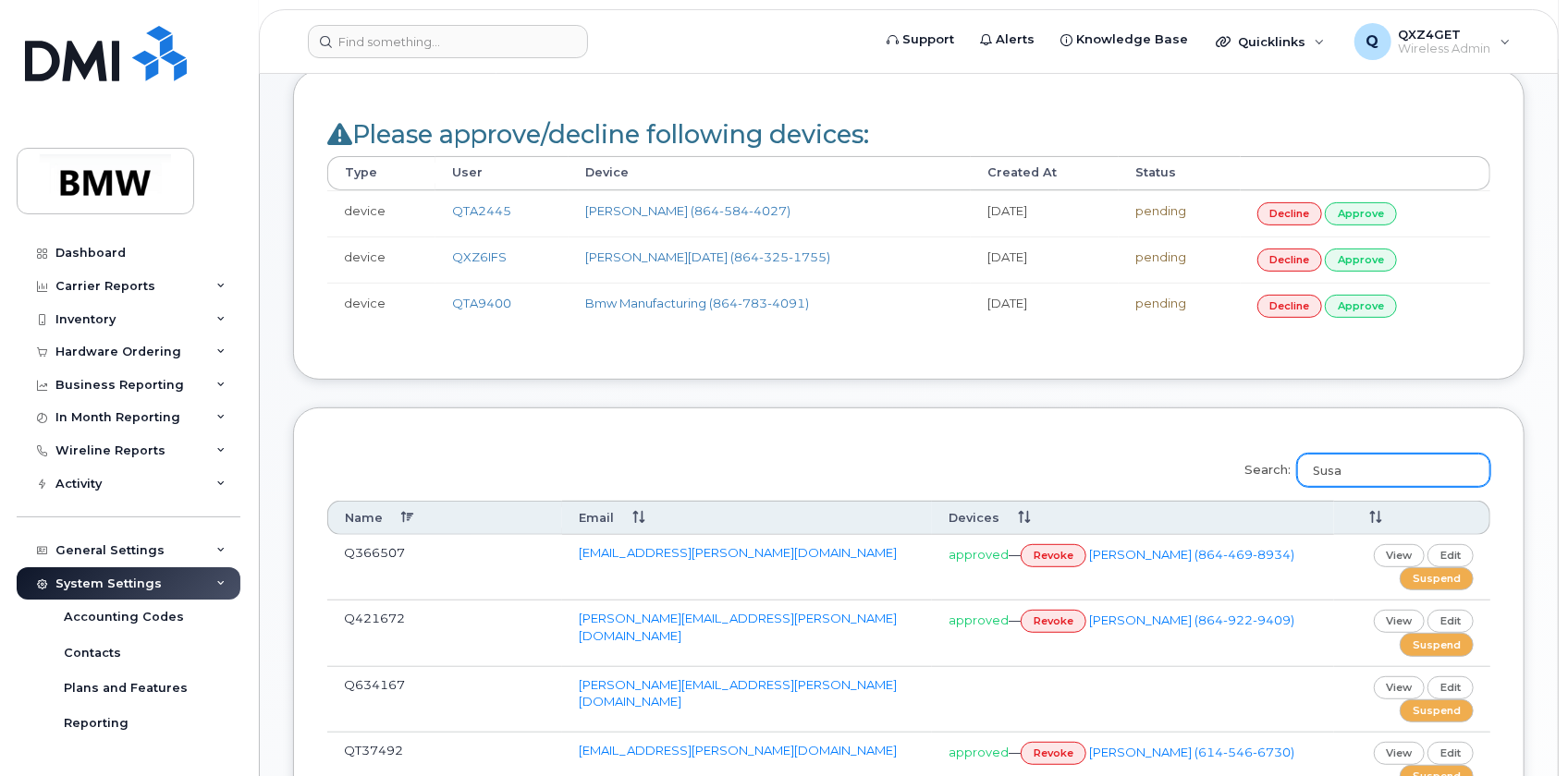
click at [1389, 473] on input "Susa" at bounding box center [1394, 470] width 193 height 33
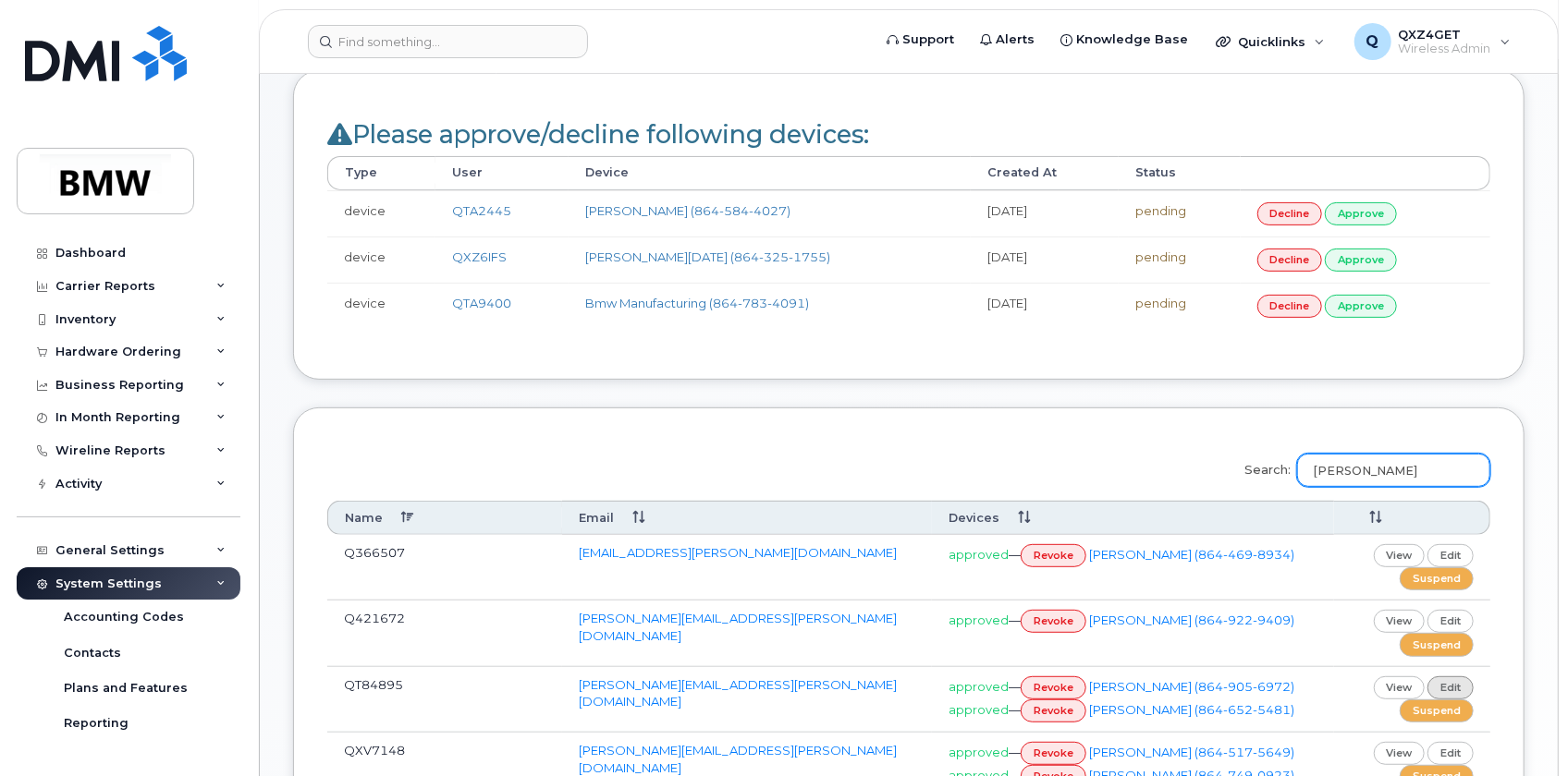
type input "[PERSON_NAME]"
click at [1449, 679] on link "edit" at bounding box center [1450, 687] width 46 height 24
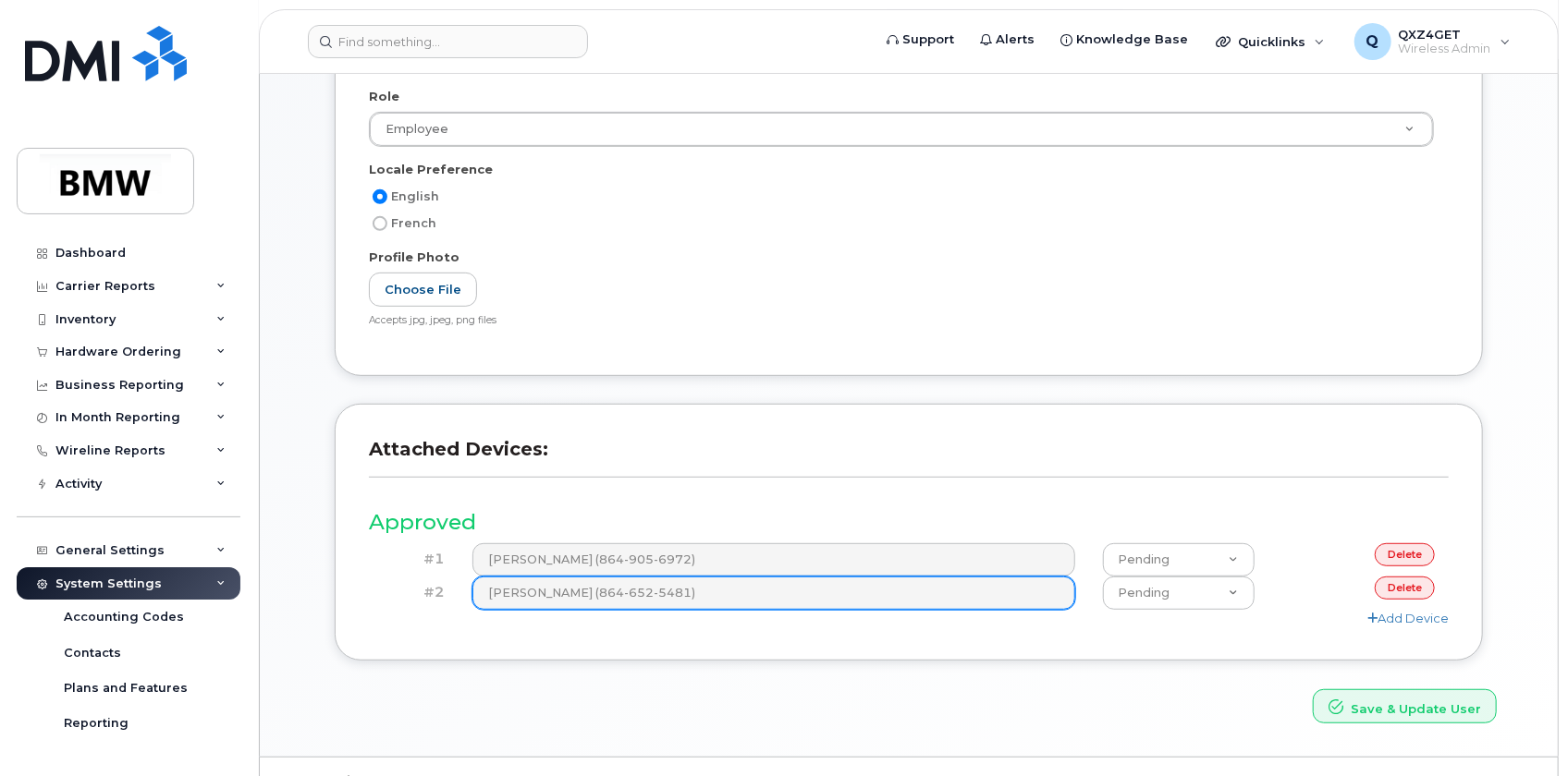
scroll to position [419, 0]
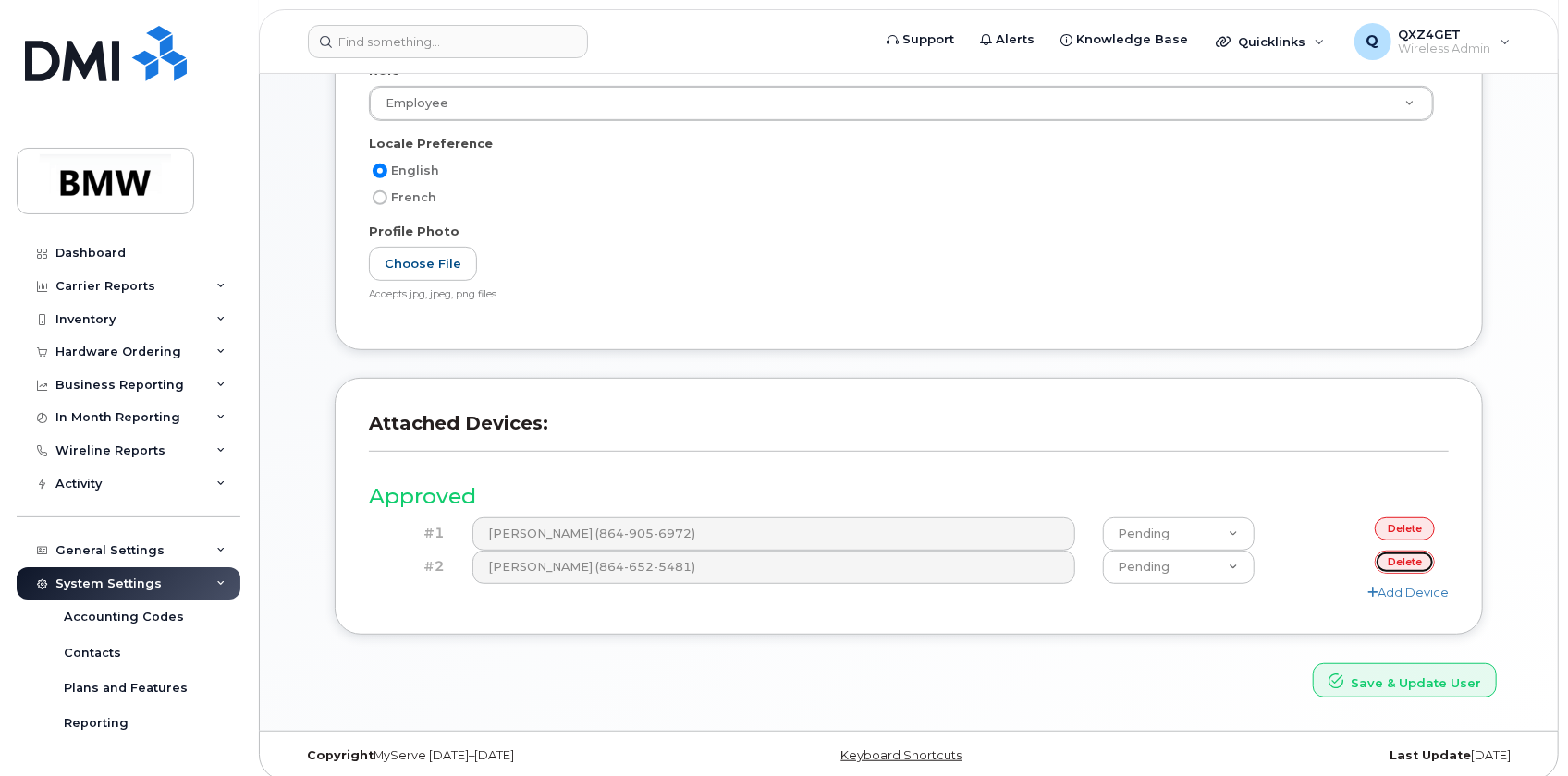
click at [1406, 563] on link "delete" at bounding box center [1405, 562] width 60 height 24
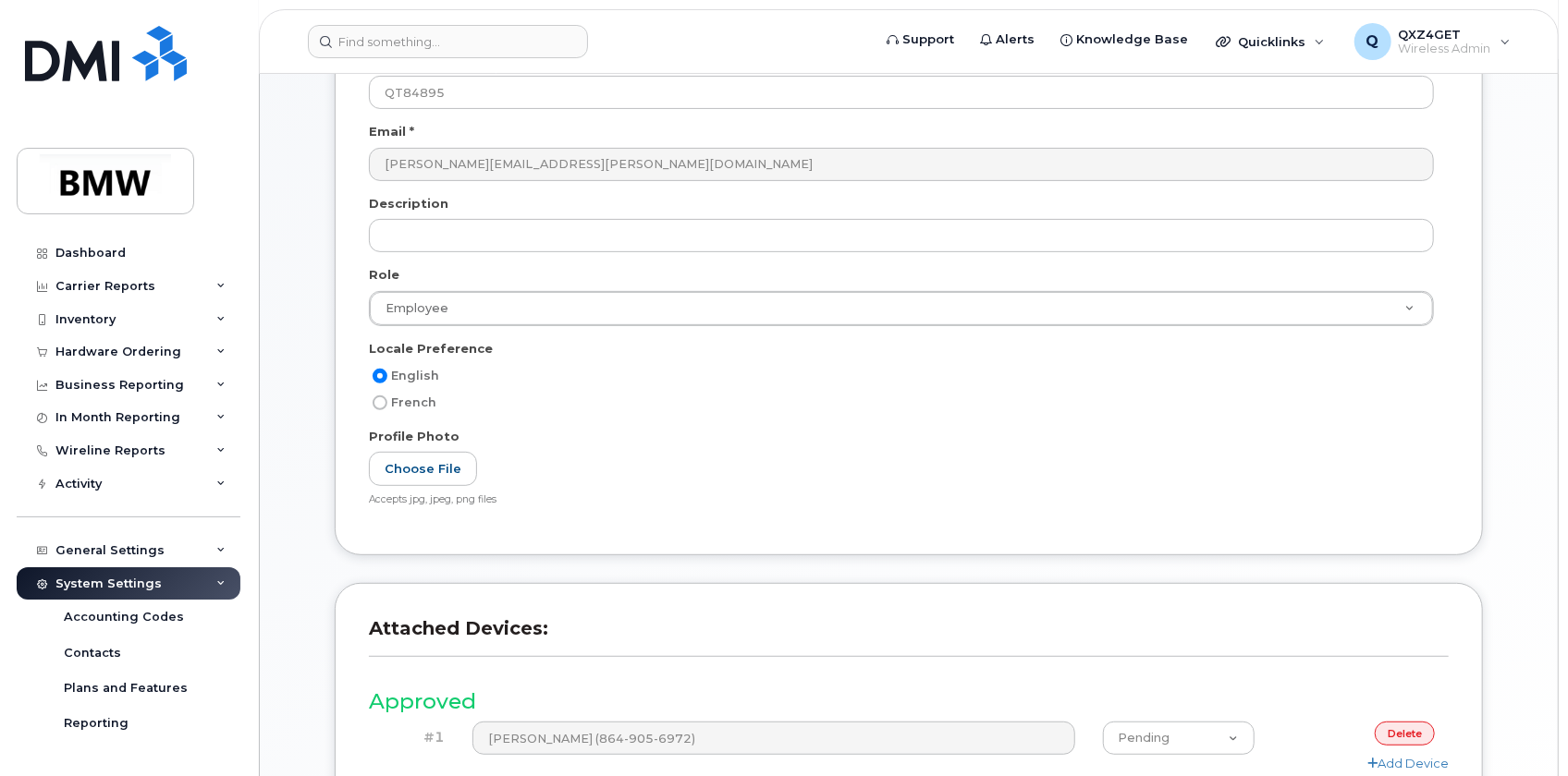
scroll to position [477, 0]
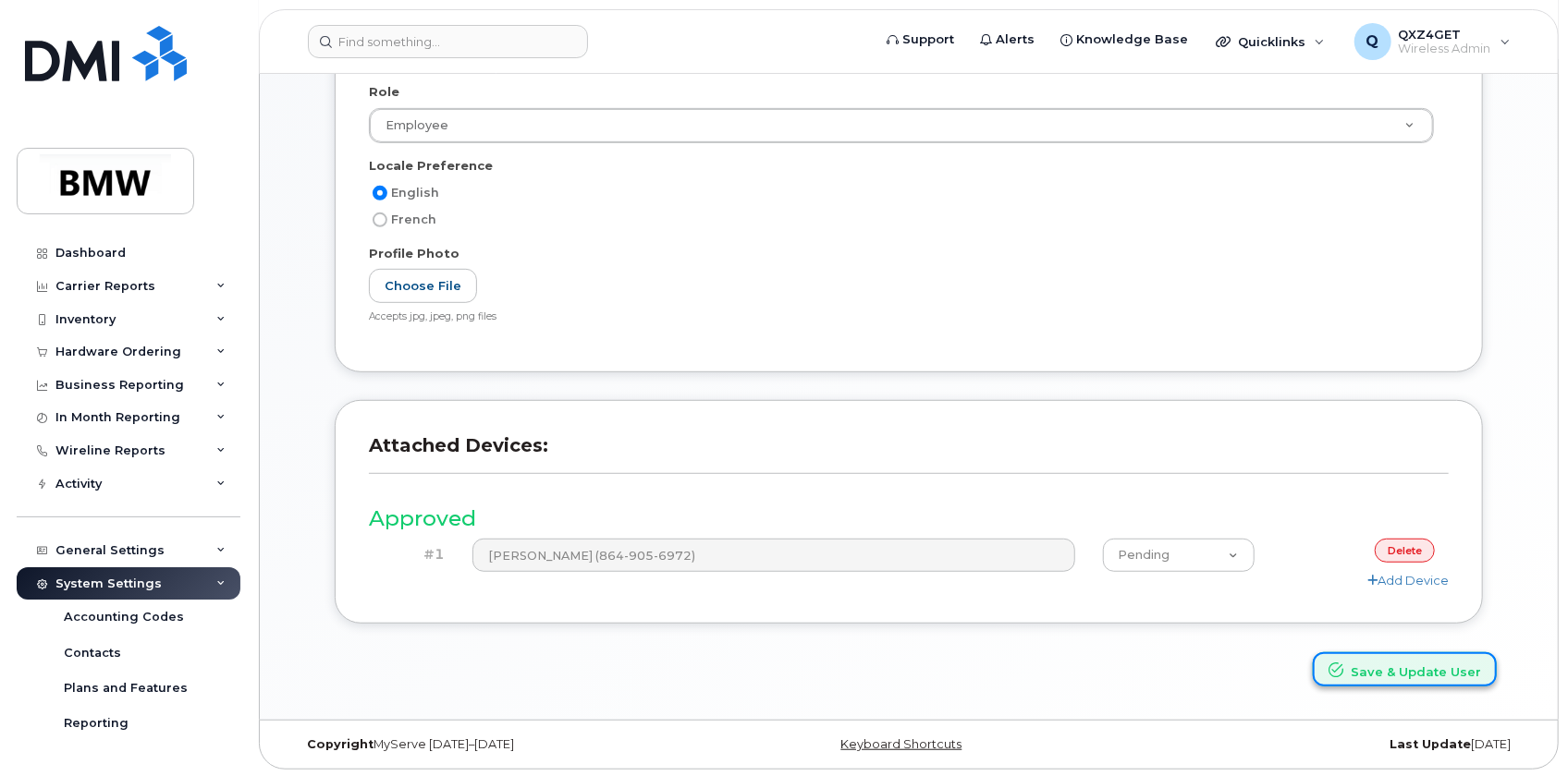
click at [1378, 669] on button "Save & Update User" at bounding box center [1404, 670] width 184 height 34
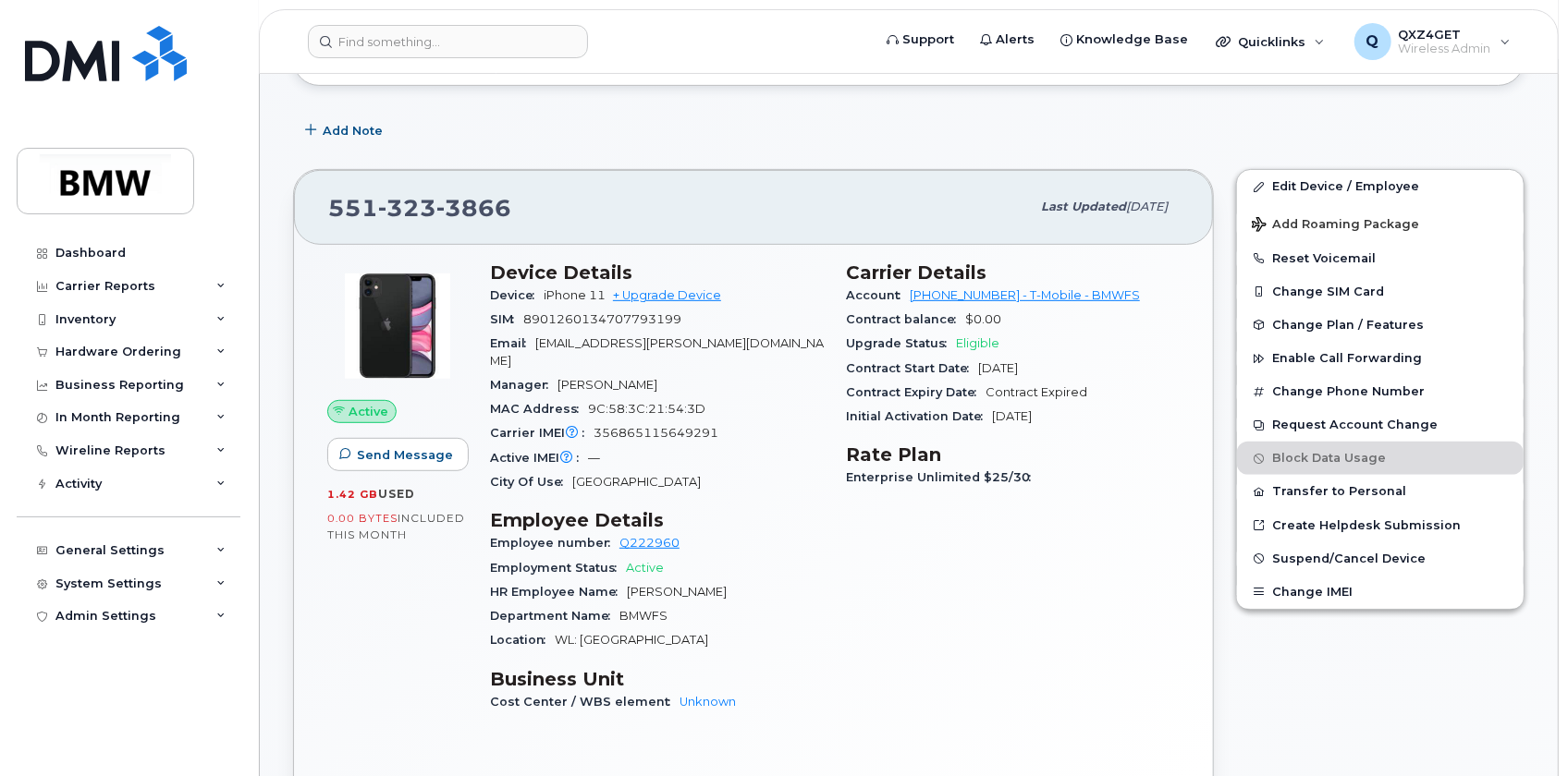
scroll to position [392, 0]
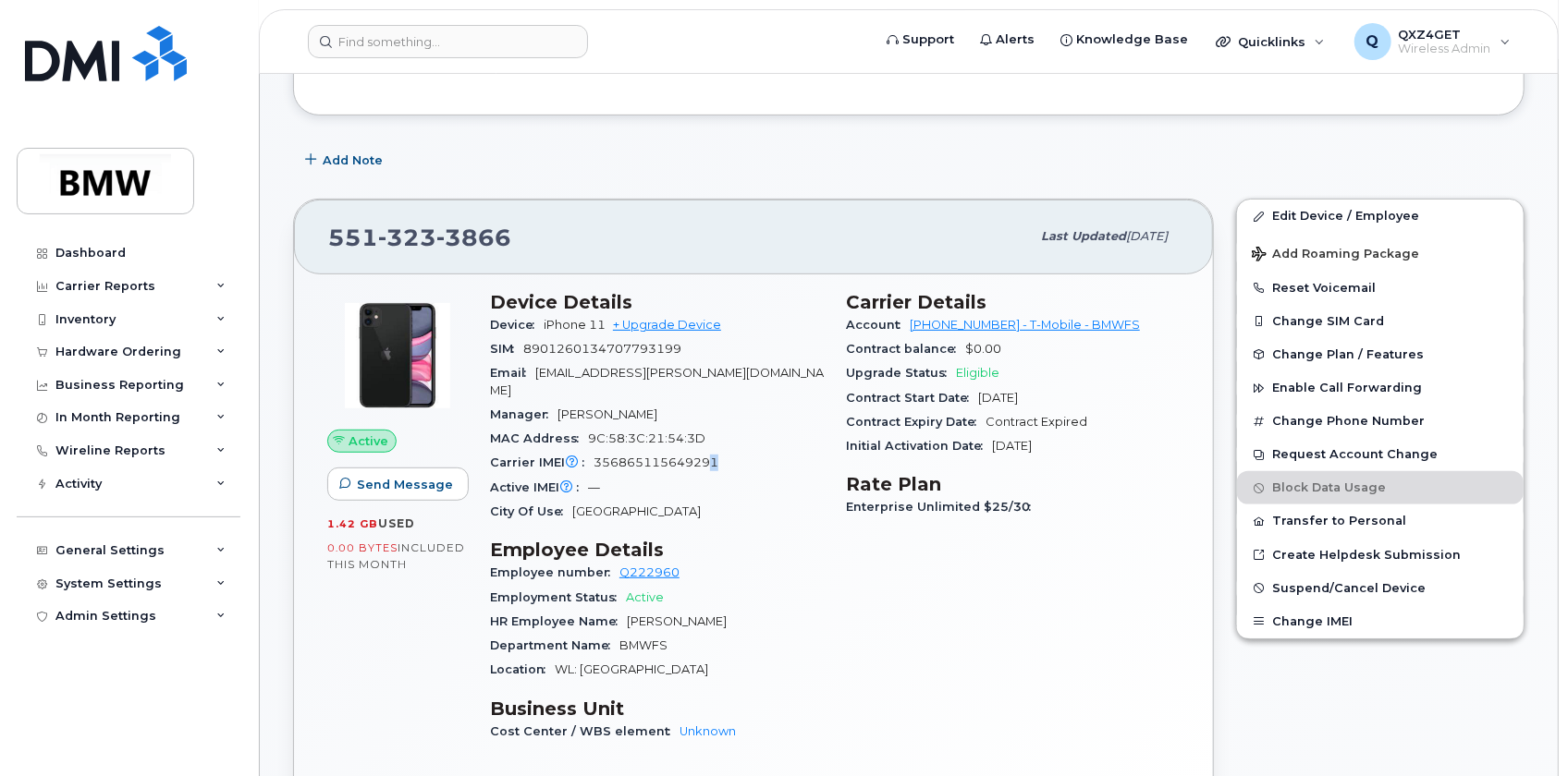
click at [711, 456] on span "356865115649291" at bounding box center [656, 462] width 124 height 14
click at [729, 451] on div "Carrier IMEI Carrier IMEI is reported during the last billing cycle or change o…" at bounding box center [657, 463] width 334 height 24
click at [665, 476] on div "Active IMEI Active IMEI is refreshed daily with a delay of up to 48 hours follo…" at bounding box center [657, 488] width 334 height 24
drag, startPoint x: 726, startPoint y: 447, endPoint x: 596, endPoint y: 445, distance: 130.0
click at [596, 451] on div "Carrier IMEI Carrier IMEI is reported during the last billing cycle or change o…" at bounding box center [657, 463] width 334 height 24
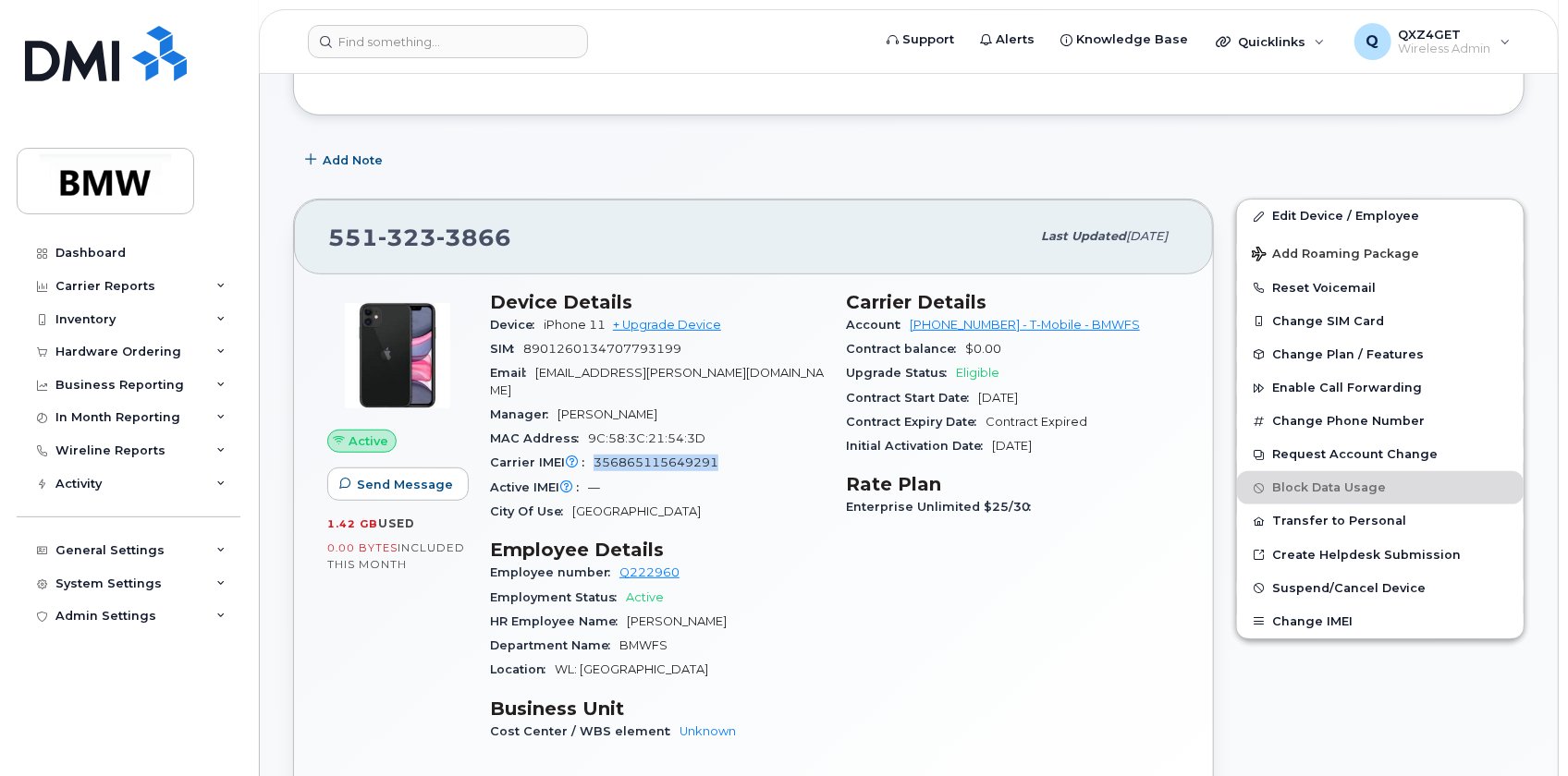
copy span "356865115649291"
drag, startPoint x: 690, startPoint y: 349, endPoint x: 533, endPoint y: 342, distance: 157.2
click at [533, 342] on div "SIM 8901260134707793199" at bounding box center [657, 349] width 334 height 24
click at [679, 346] on span "8901260134707793199" at bounding box center [602, 348] width 158 height 14
click at [686, 348] on div "SIM 8901260134707793199" at bounding box center [657, 349] width 334 height 24
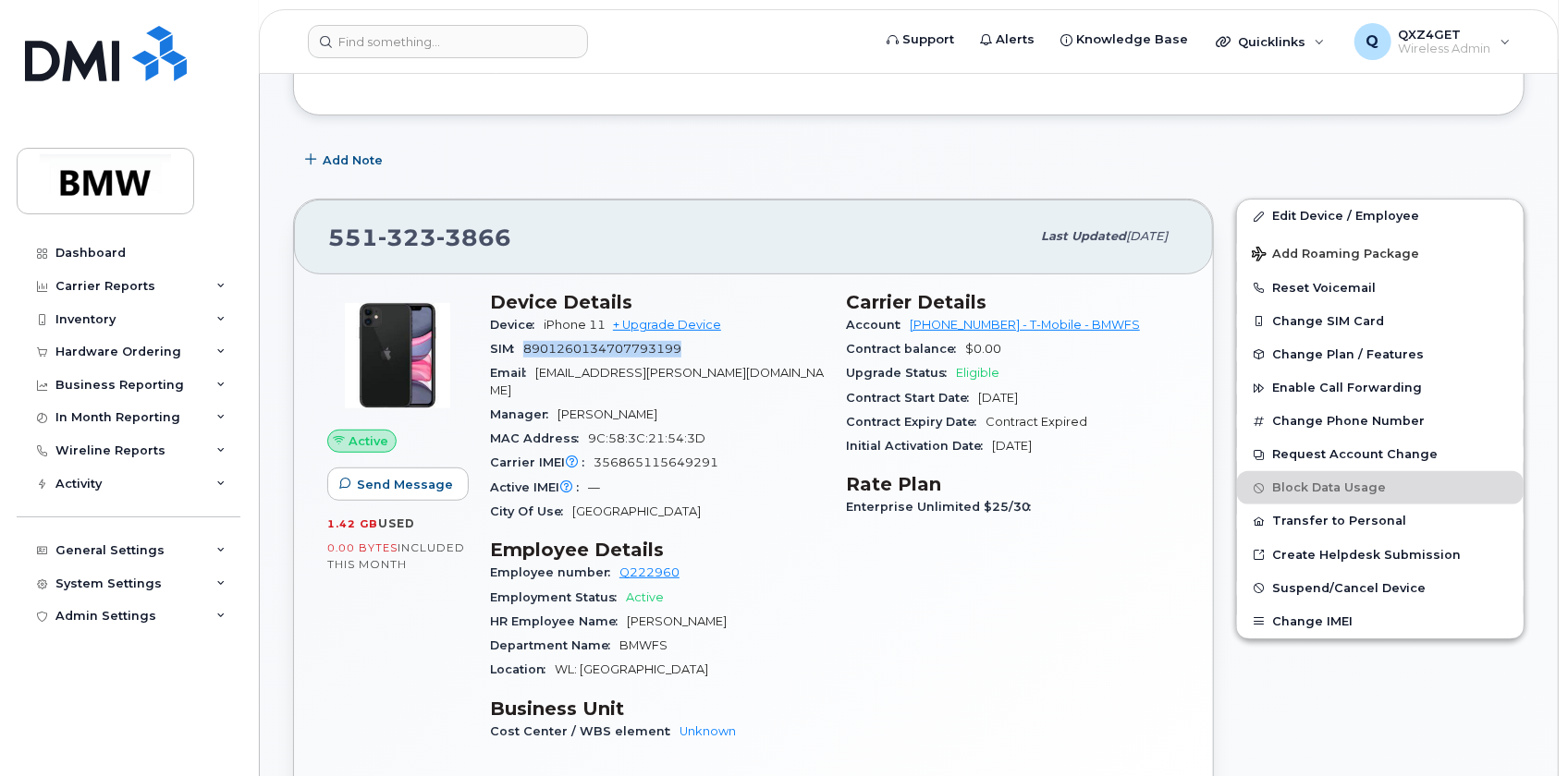
drag, startPoint x: 684, startPoint y: 349, endPoint x: 528, endPoint y: 342, distance: 156.2
click at [528, 342] on div "SIM 8901260134707793199" at bounding box center [657, 349] width 334 height 24
copy span "8901260134707793199"
drag, startPoint x: 515, startPoint y: 239, endPoint x: 361, endPoint y: 224, distance: 154.7
click at [328, 218] on div "551 323 3866" at bounding box center [678, 236] width 702 height 39
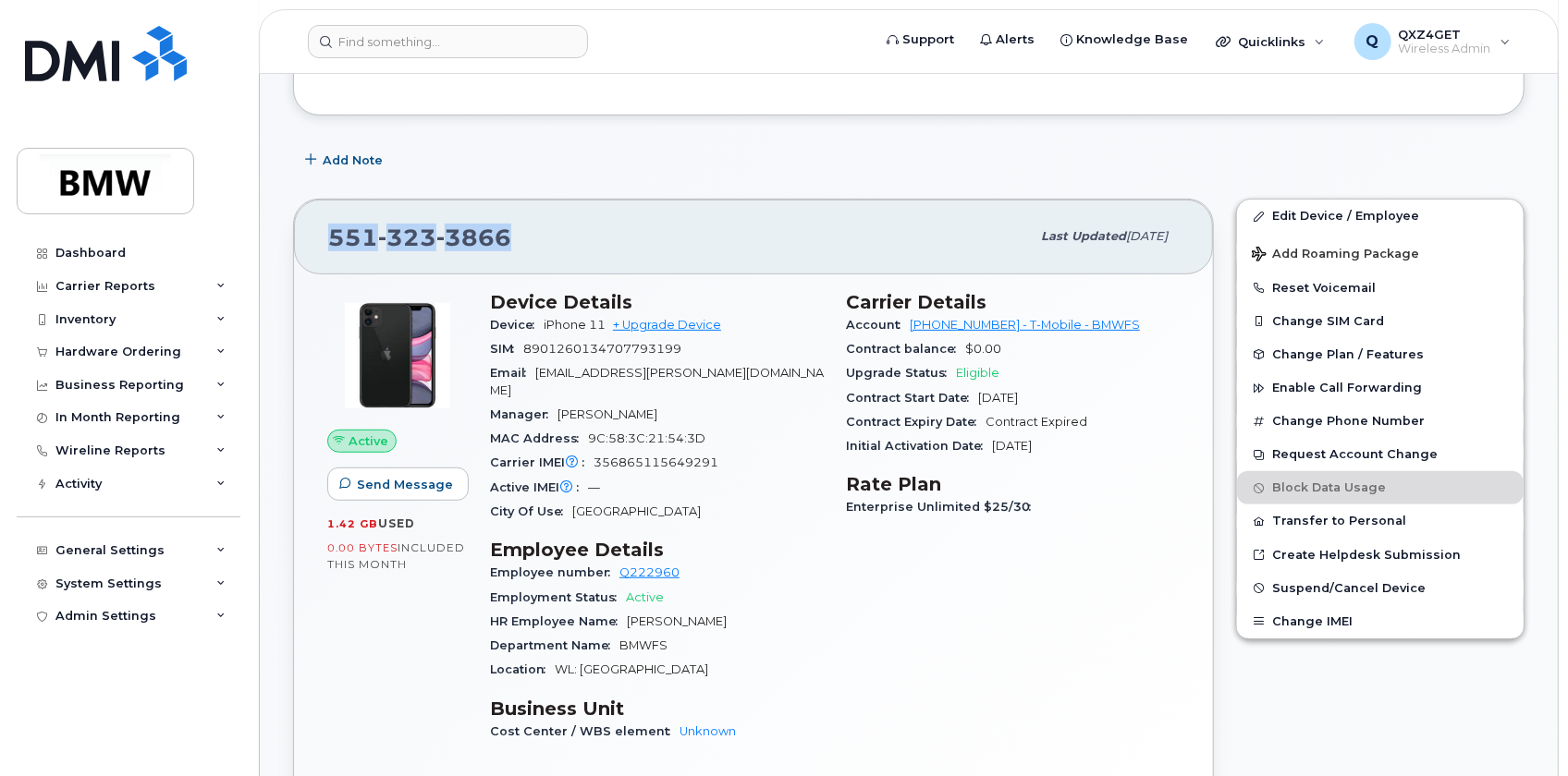
copy span "551 323 3866"
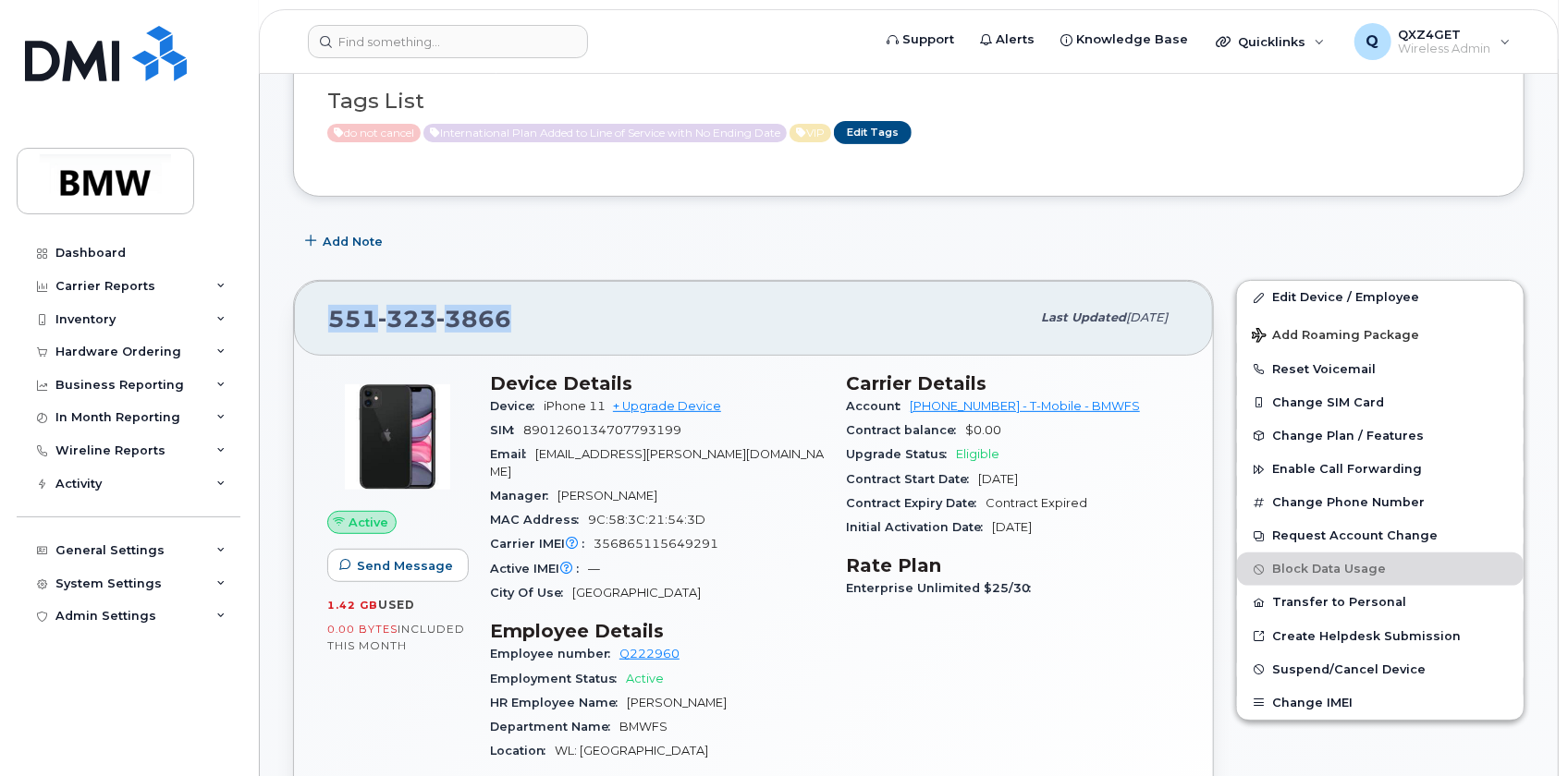
scroll to position [308, 0]
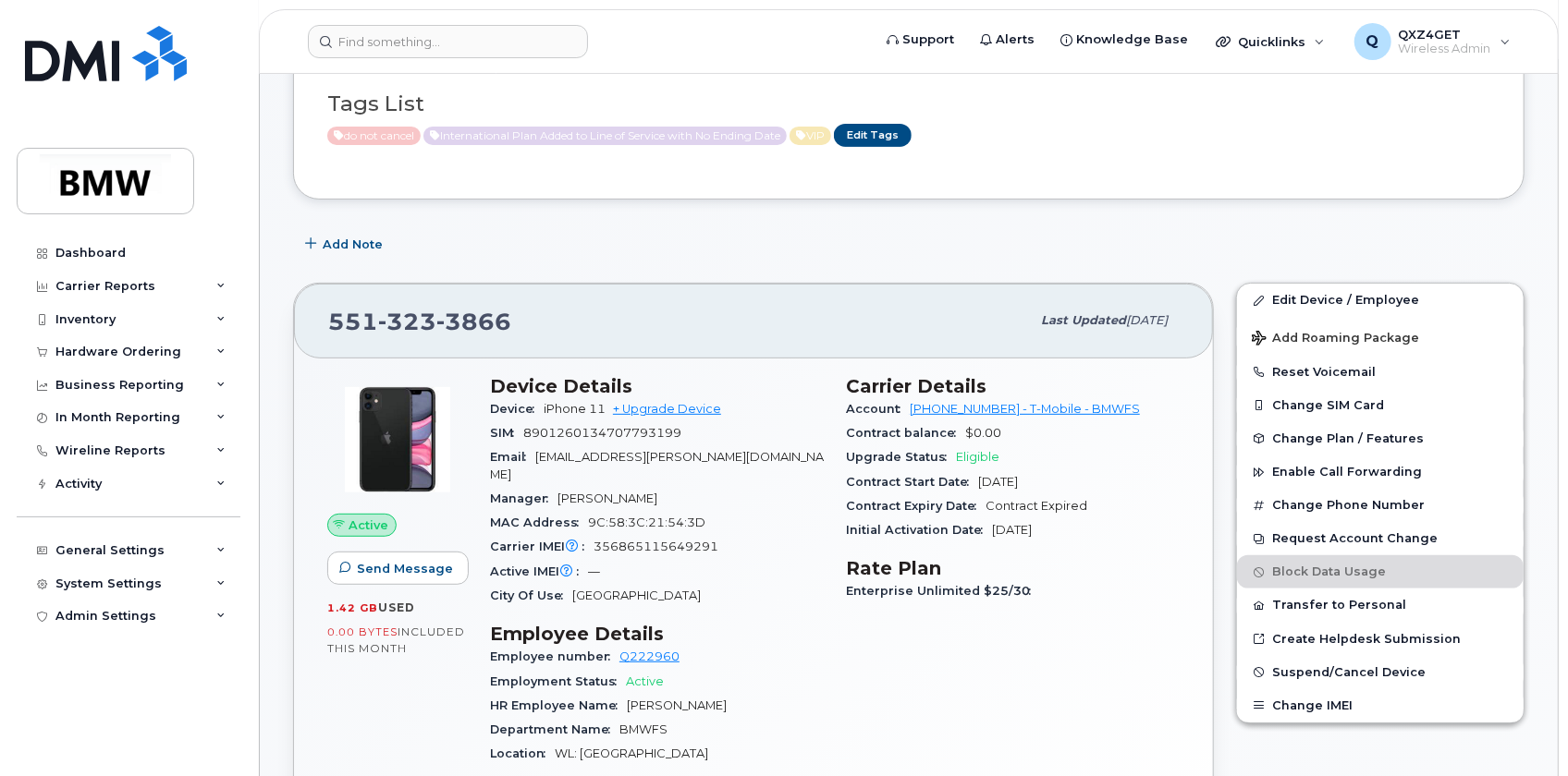
click at [690, 434] on div "SIM 8901260134707793199" at bounding box center [657, 433] width 334 height 24
drag, startPoint x: 690, startPoint y: 430, endPoint x: 528, endPoint y: 427, distance: 162.0
click at [528, 427] on div "SIM 8901260134707793199" at bounding box center [657, 433] width 334 height 24
copy span "8901260134707793199"
click at [356, 35] on input at bounding box center [448, 40] width 280 height 33
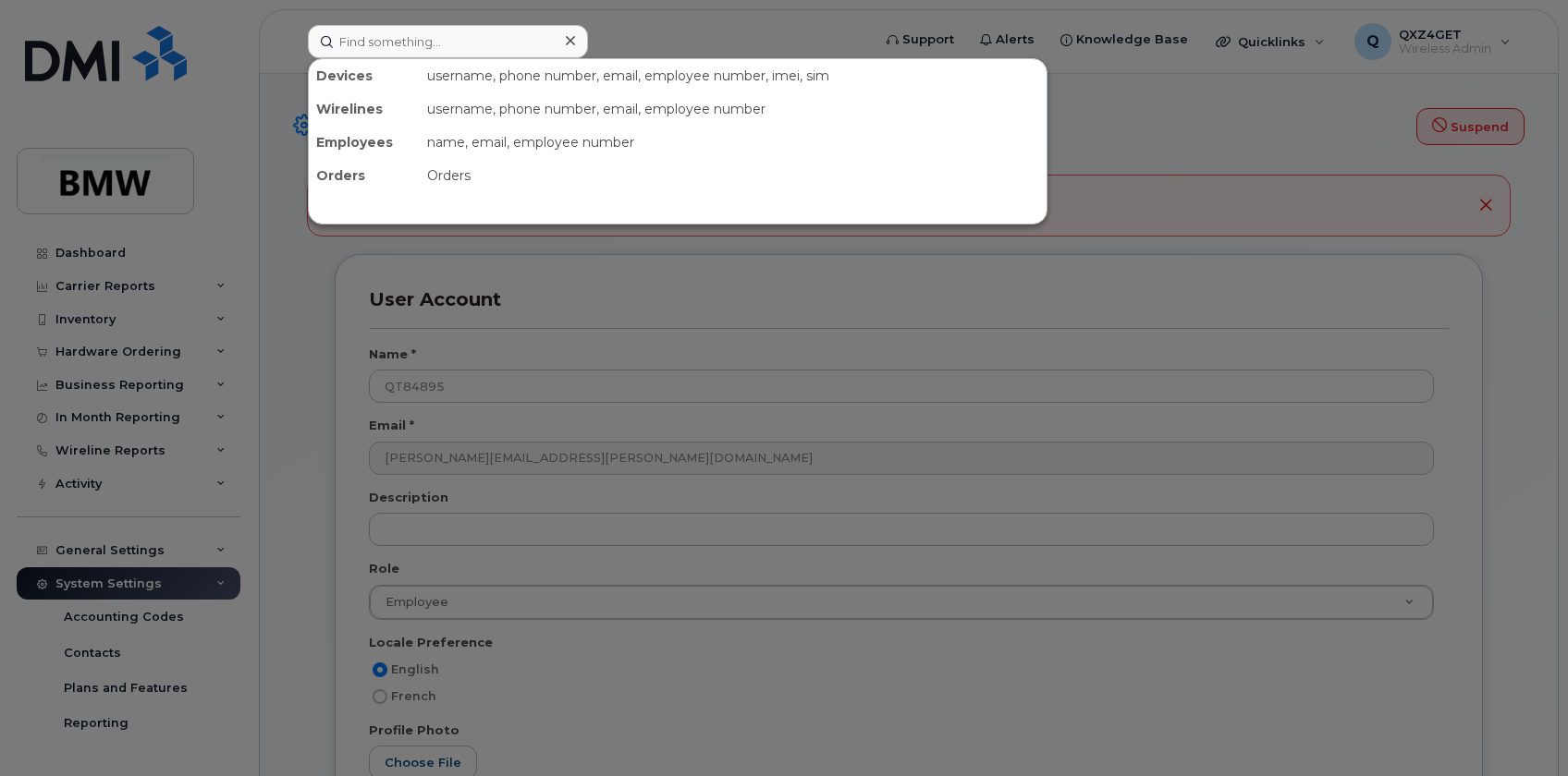
click at [361, 36] on input at bounding box center [448, 40] width 280 height 33
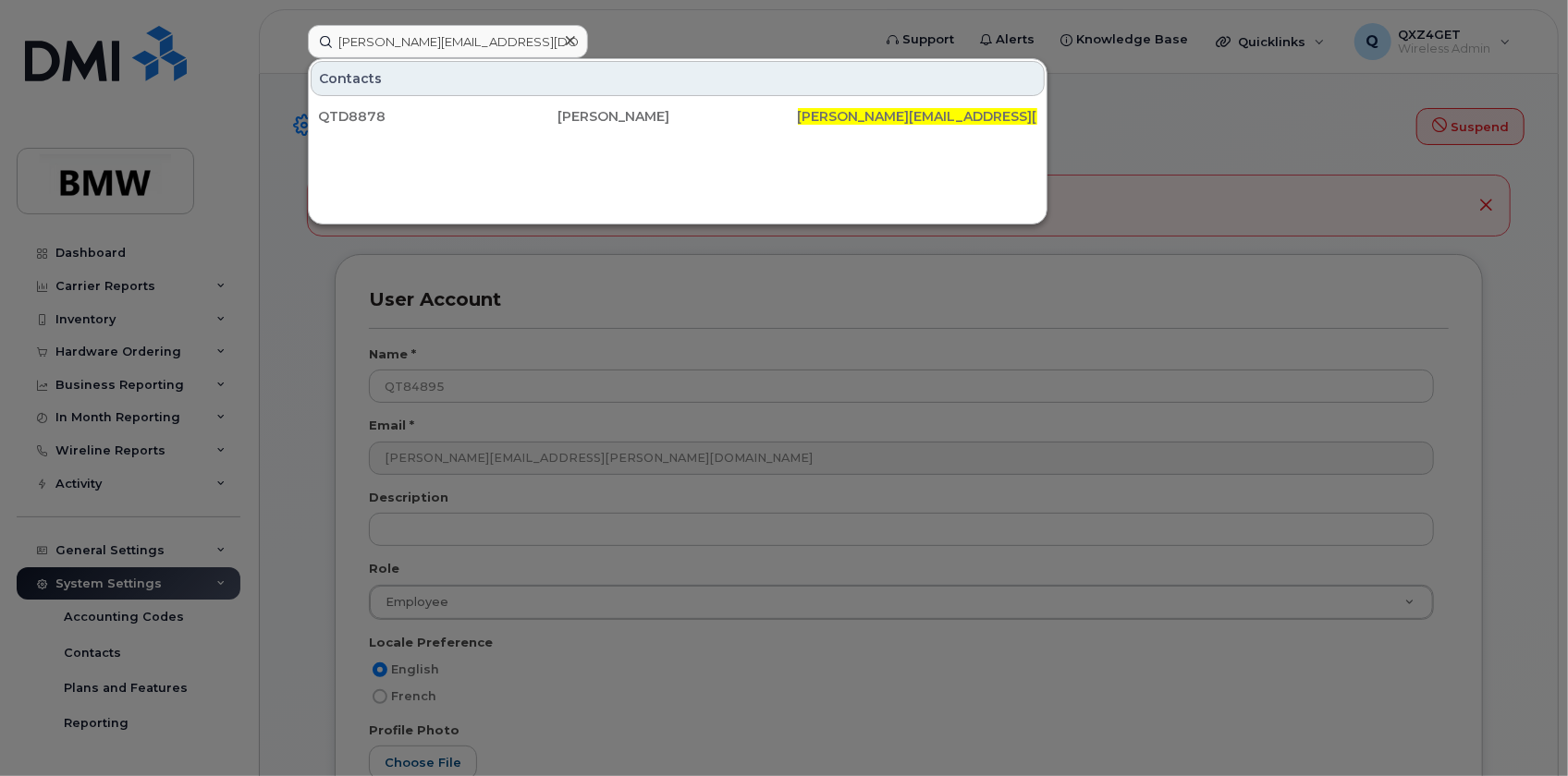
type input "[PERSON_NAME][EMAIL_ADDRESS][DOMAIN_NAME]"
